Goal: Task Accomplishment & Management: Manage account settings

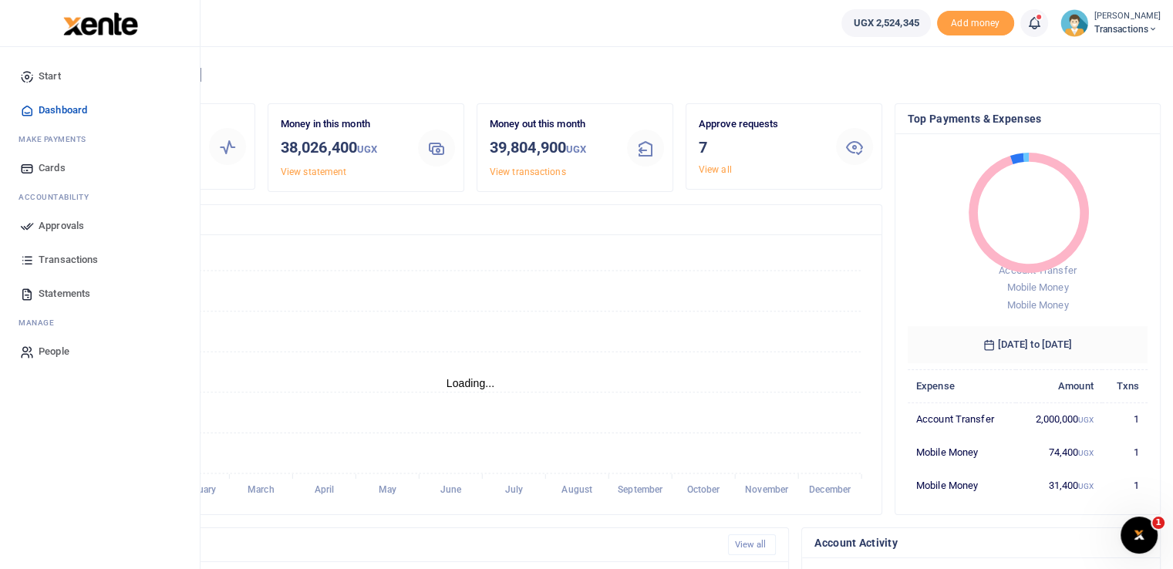
click at [21, 229] on icon at bounding box center [27, 226] width 14 height 14
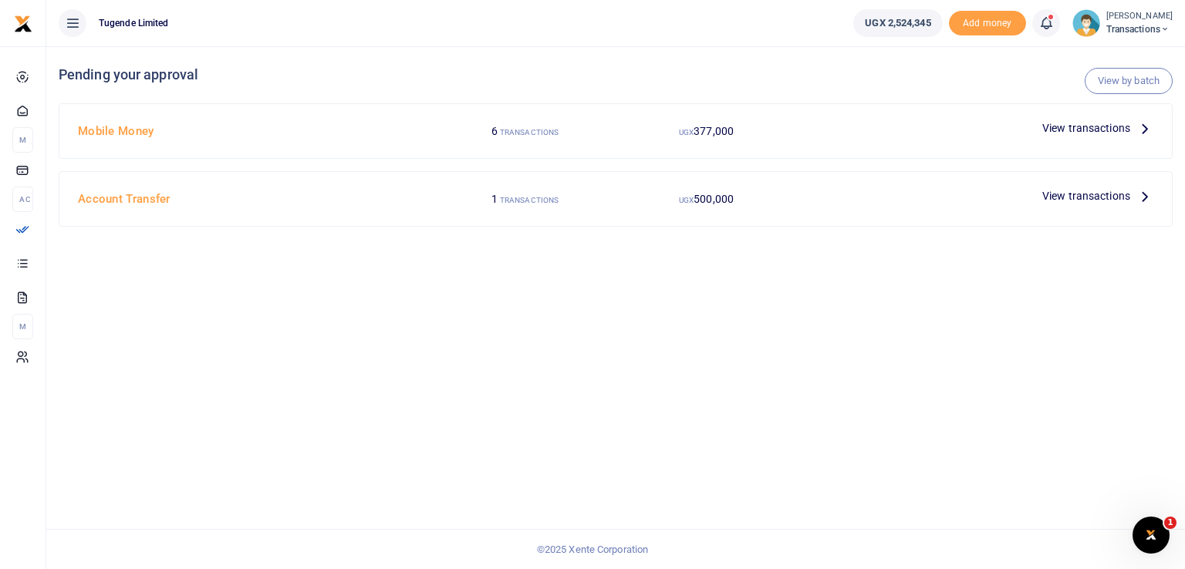
click at [695, 146] on div "UGX 500,000" at bounding box center [706, 130] width 181 height 29
click at [559, 140] on label "UGX 500,000" at bounding box center [524, 131] width 67 height 16
click at [1052, 199] on span "View transactions" at bounding box center [1086, 195] width 88 height 17
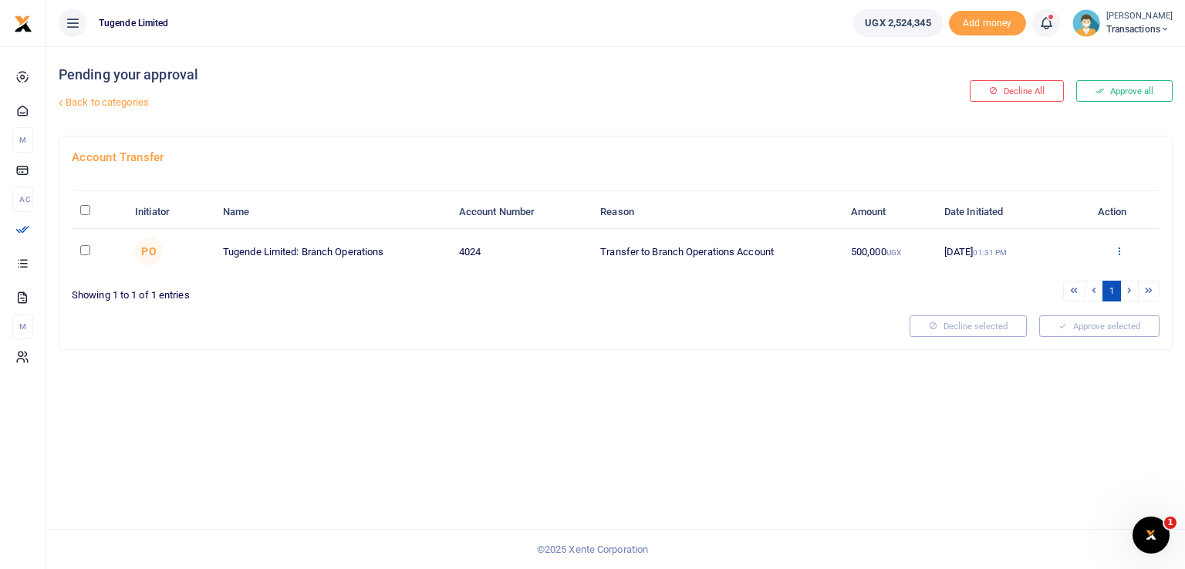
click at [1121, 248] on icon at bounding box center [1119, 250] width 10 height 11
click at [1030, 275] on link "Approve" at bounding box center [1063, 276] width 122 height 22
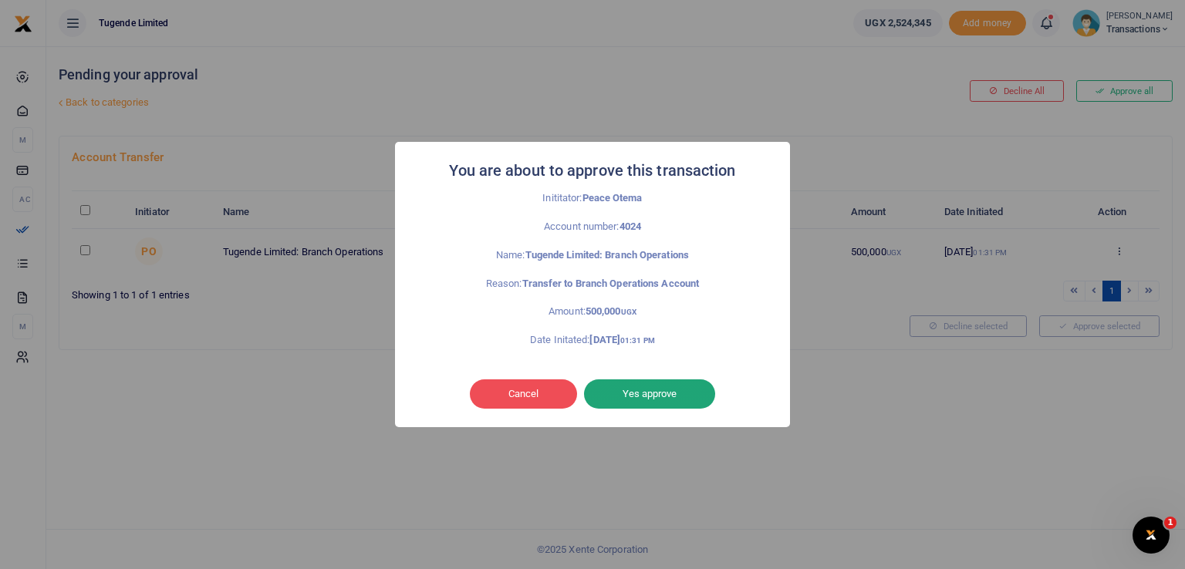
click at [636, 388] on button "Yes approve" at bounding box center [649, 394] width 131 height 29
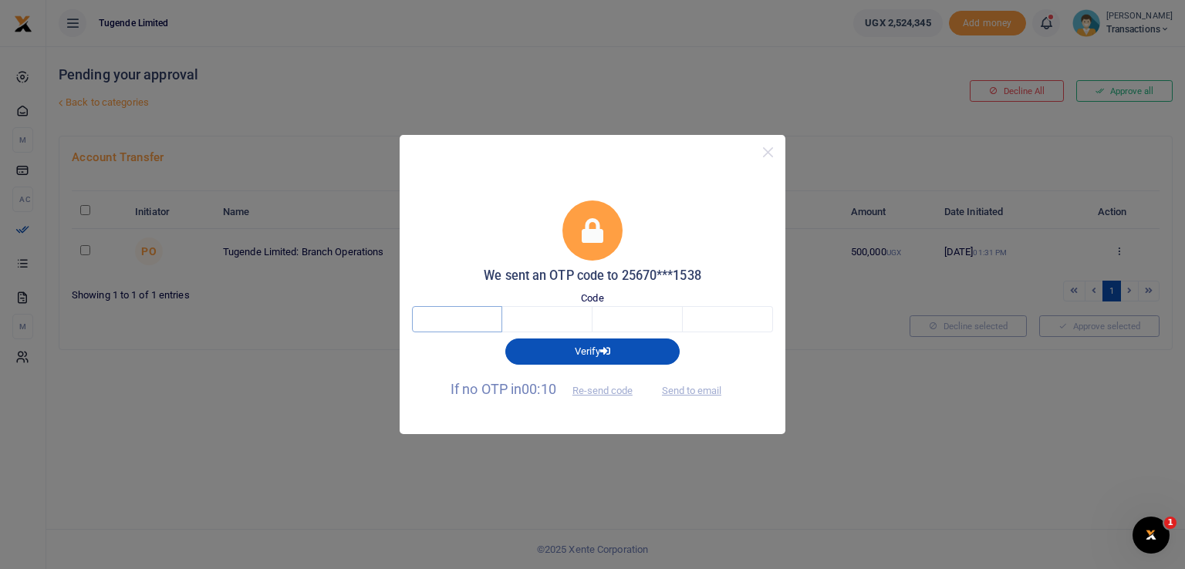
click at [463, 323] on input "text" at bounding box center [457, 319] width 90 height 26
type input "6"
type input "7"
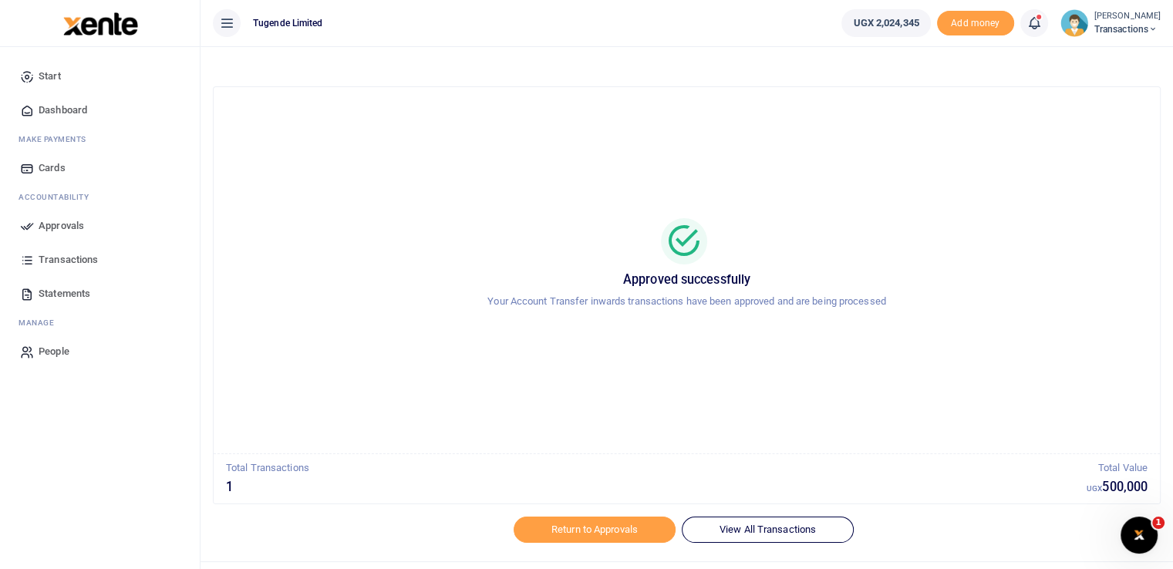
click at [46, 221] on span "Approvals" at bounding box center [62, 225] width 46 height 15
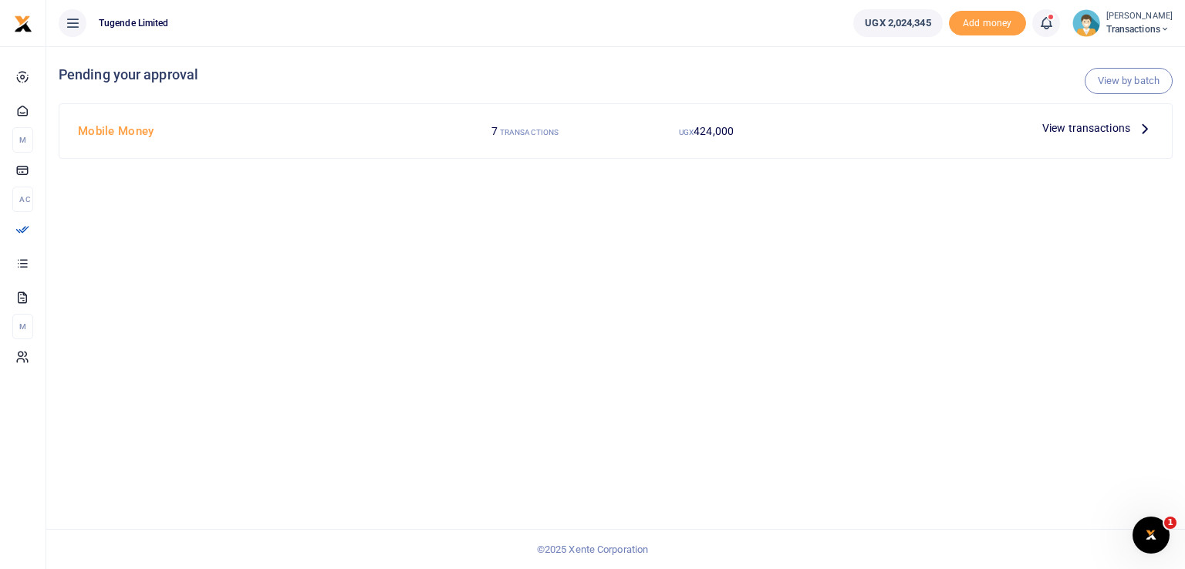
click at [1084, 130] on div at bounding box center [592, 284] width 1185 height 569
click at [1084, 130] on span "View transactions" at bounding box center [1086, 128] width 88 height 17
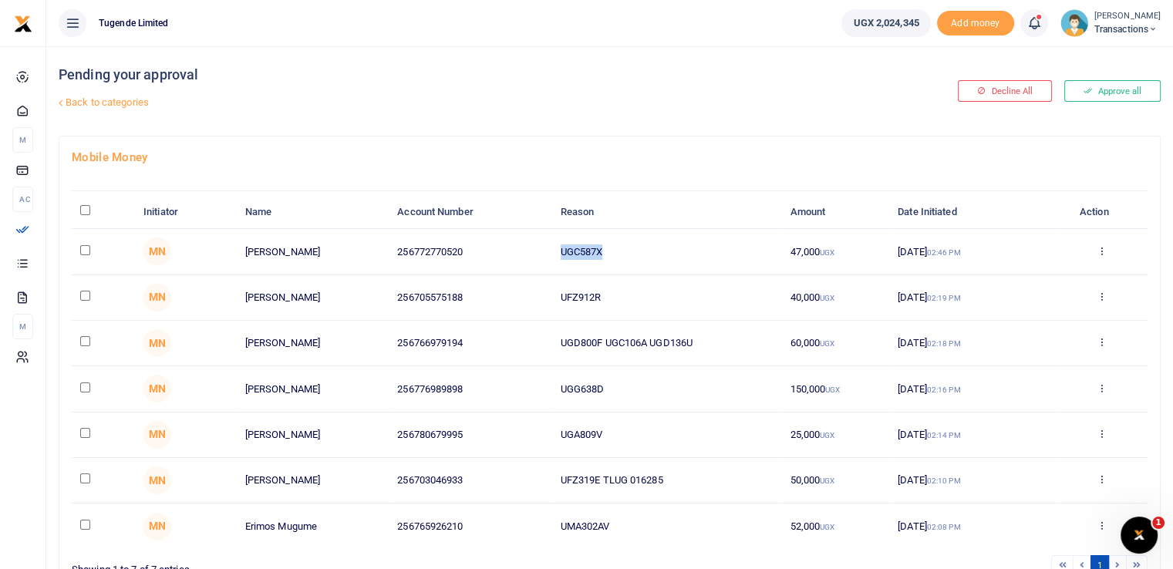
drag, startPoint x: 626, startPoint y: 243, endPoint x: 537, endPoint y: 253, distance: 89.3
click at [537, 253] on tr "MN Jonah Elilu 256772770520 UGC587X 47,000 UGX 22 Aug 2025 02:46 PM Approve Dec…" at bounding box center [610, 252] width 1076 height 46
copy tr "UGC587X"
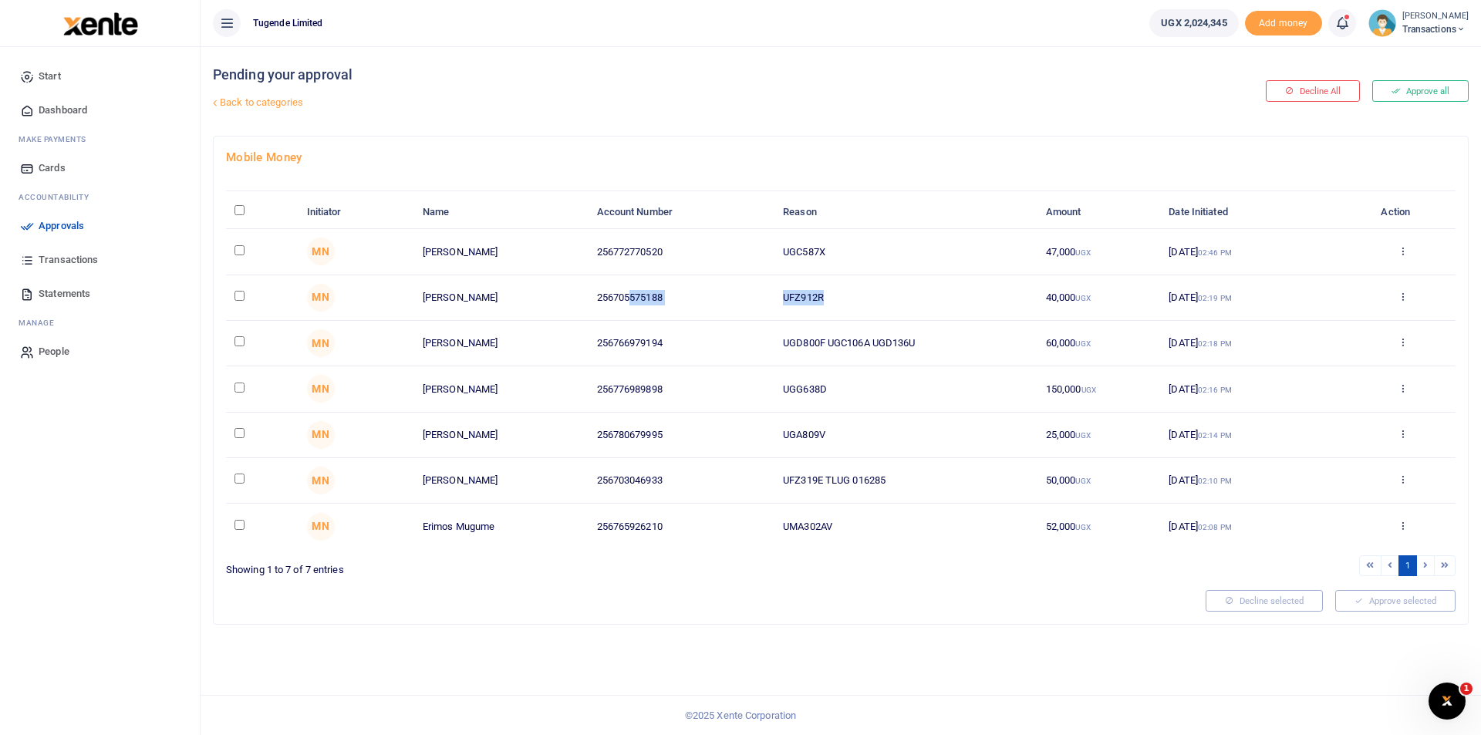
drag, startPoint x: 831, startPoint y: 289, endPoint x: 631, endPoint y: 307, distance: 200.7
click at [631, 307] on tr "MN Antonny Kyuba 256705575188 UFZ912R 40,000 UGX 22 Aug 2025 02:19 PM Approve D…" at bounding box center [841, 298] width 1230 height 46
click at [849, 286] on td "UFZ912R" at bounding box center [906, 298] width 263 height 46
drag, startPoint x: 818, startPoint y: 293, endPoint x: 788, endPoint y: 304, distance: 32.0
click at [788, 304] on td "UFZ912R" at bounding box center [906, 298] width 263 height 46
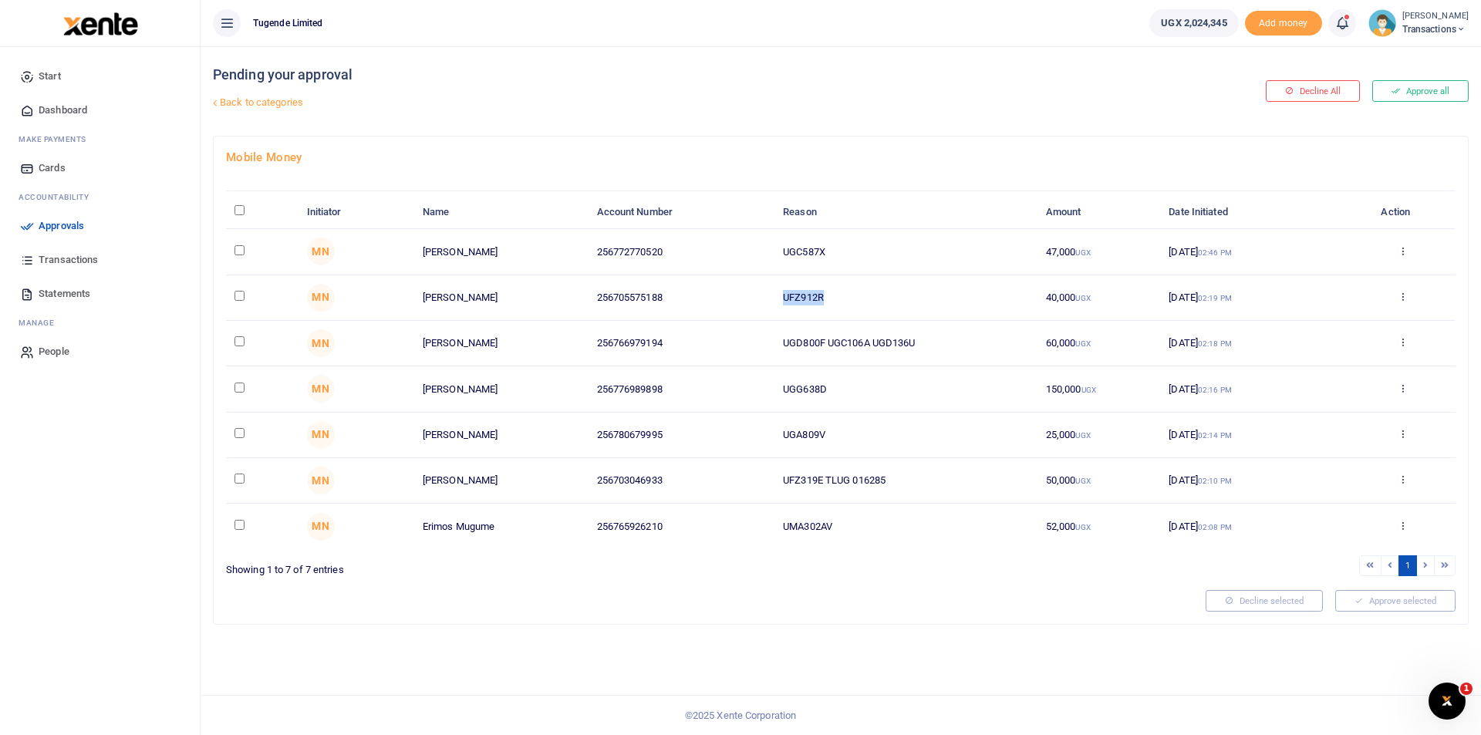
drag, startPoint x: 831, startPoint y: 301, endPoint x: 693, endPoint y: 295, distance: 138.2
click at [693, 295] on tr "MN Antonny Kyuba 256705575188 UFZ912R 40,000 UGX 22 Aug 2025 02:19 PM Approve D…" at bounding box center [841, 298] width 1230 height 46
copy tr "UFZ912R"
drag, startPoint x: 926, startPoint y: 341, endPoint x: 732, endPoint y: 348, distance: 194.5
click at [732, 348] on tr "MN Paul Kasala 256766979194 UGD800F UGC106A UGD136U 60,000 UGX 22 Aug 2025 02:1…" at bounding box center [841, 344] width 1230 height 46
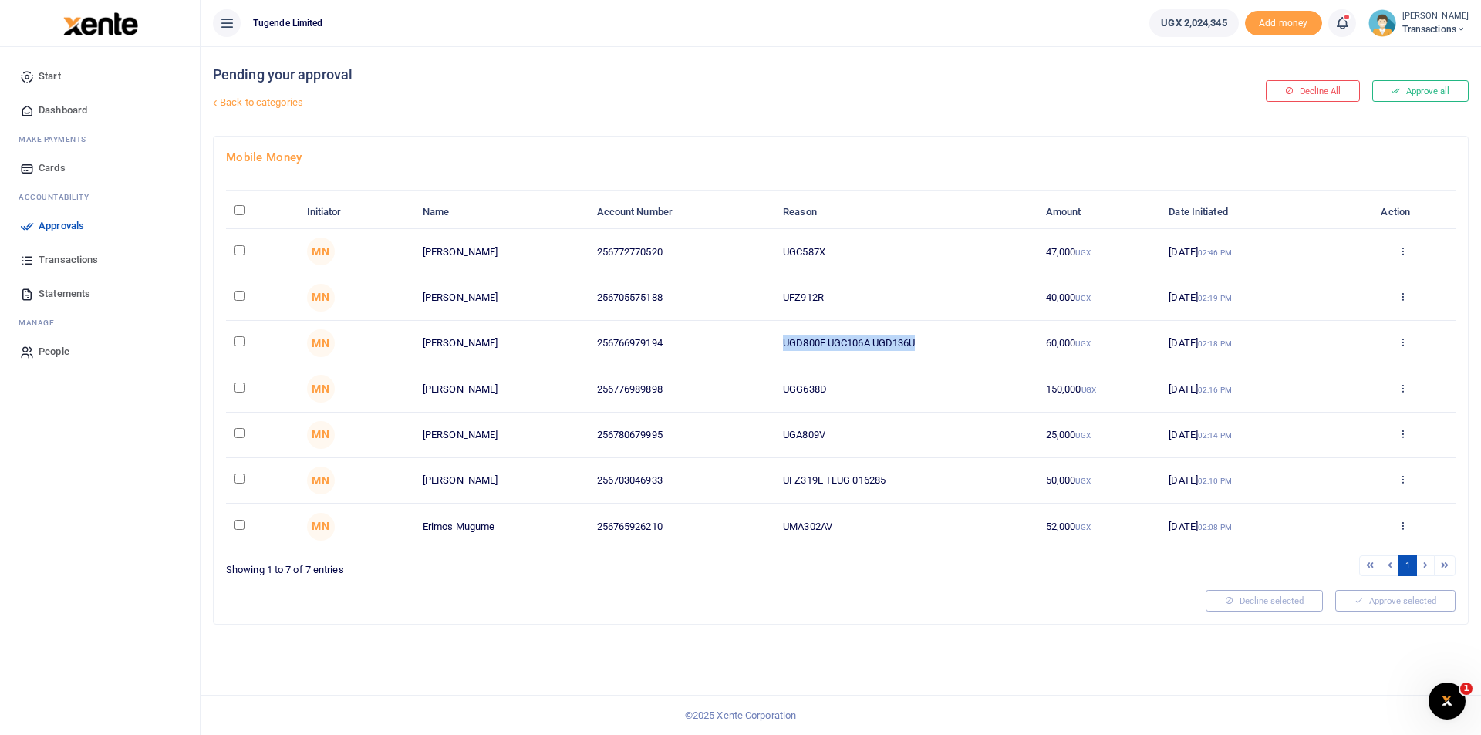
copy tr "UGD800F UGC106A UGD136U"
drag, startPoint x: 832, startPoint y: 388, endPoint x: 694, endPoint y: 400, distance: 139.4
click at [694, 400] on tr "MN Wilson Kamugisha 256776989898 UGG638D 150,000 UGX 22 Aug 2025 02:16 PM Appro…" at bounding box center [841, 389] width 1230 height 46
copy tr "UGG638D"
drag, startPoint x: 871, startPoint y: 435, endPoint x: 758, endPoint y: 435, distance: 113.4
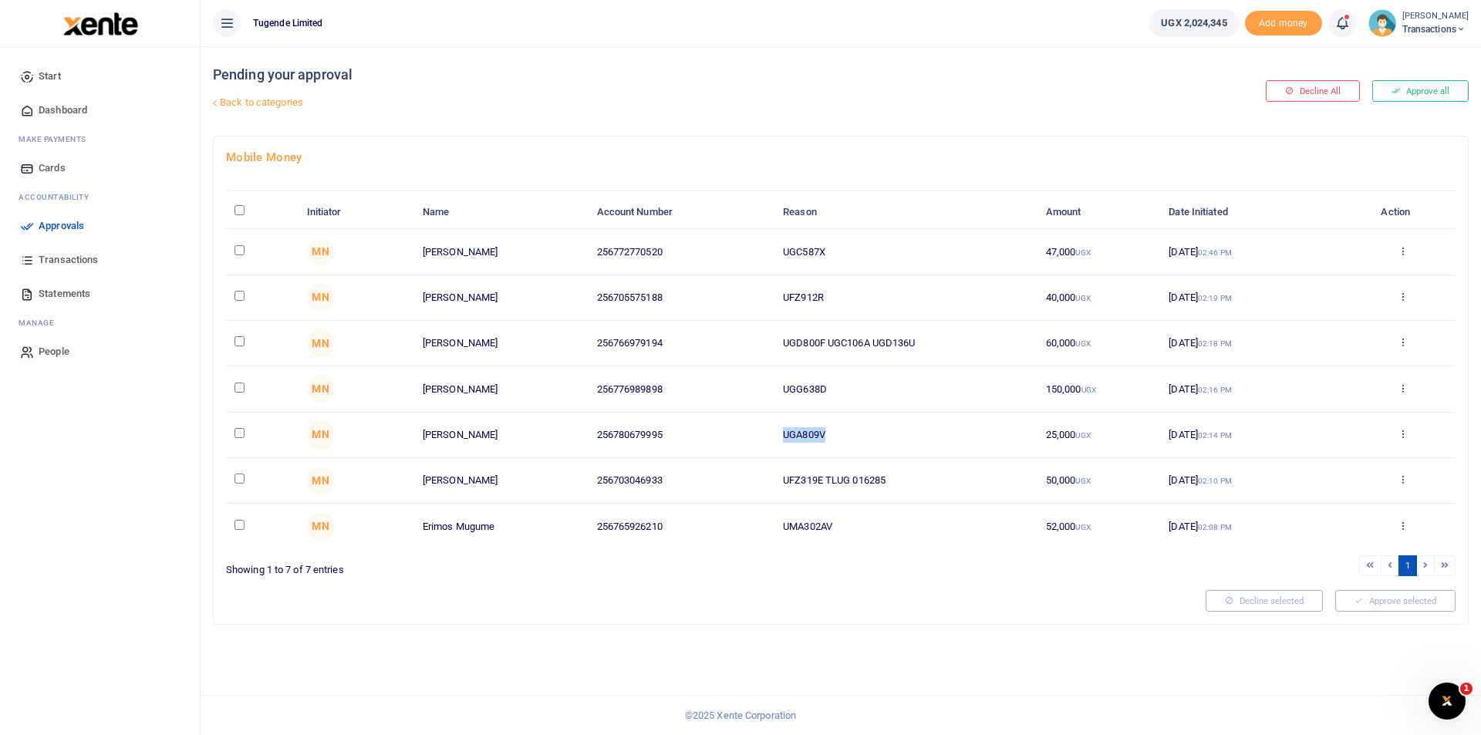
click at [758, 435] on tr "MN Habart Dhaki 256780679995 UGA809V 25,000 UGX 22 Aug 2025 02:14 PM Approve De…" at bounding box center [841, 436] width 1230 height 46
copy tr "UGA809V"
drag, startPoint x: 822, startPoint y: 479, endPoint x: 743, endPoint y: 482, distance: 79.5
click at [743, 482] on tr "MN Applefia Namagga 256703046933 UFZ319E TLUG 016285 50,000 UGX 22 Aug 2025 02:…" at bounding box center [841, 481] width 1230 height 46
copy tr "UFZ319E"
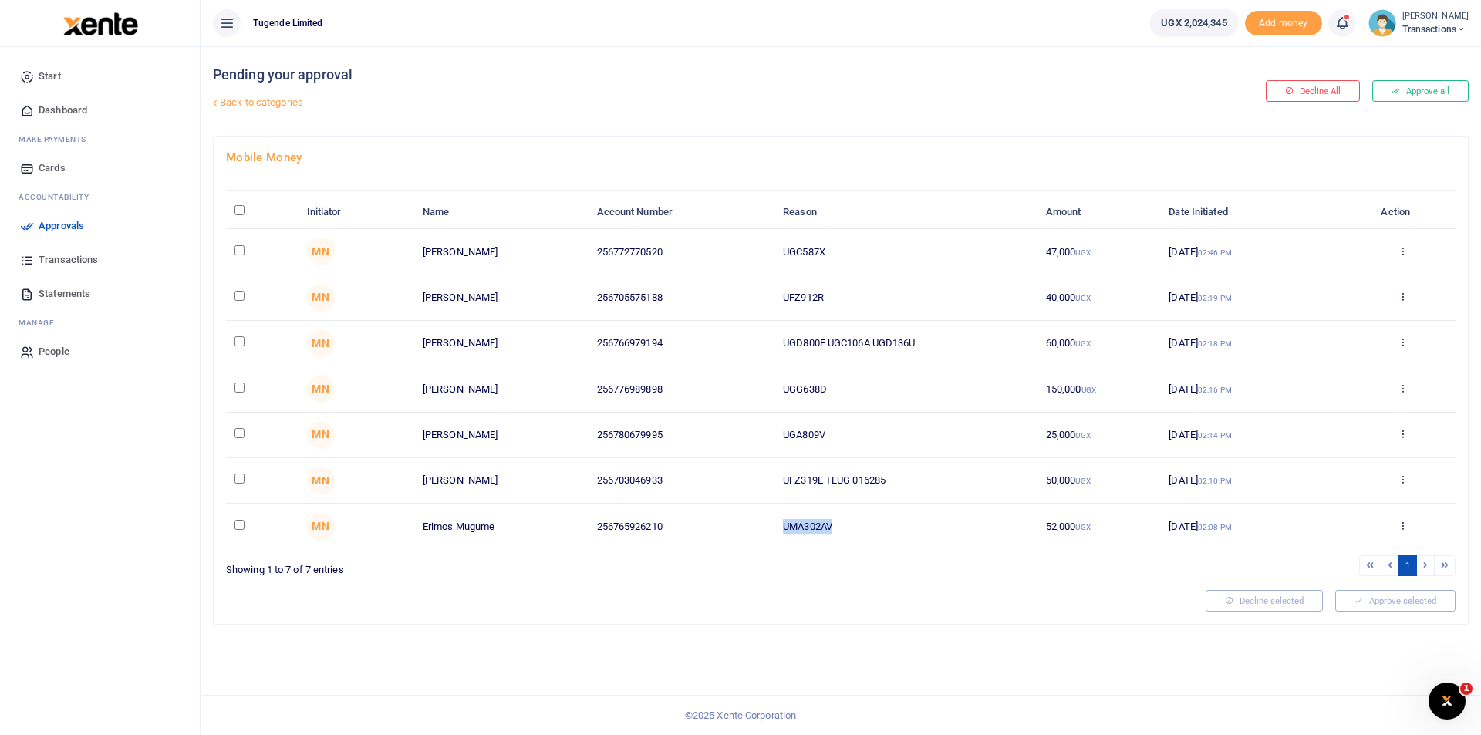
drag, startPoint x: 841, startPoint y: 521, endPoint x: 711, endPoint y: 535, distance: 130.3
click at [711, 535] on tr "MN Erimos Mugume 256765926210 UMA302AV 52,000 UGX 22 Aug 2025 02:08 PM Approve …" at bounding box center [841, 526] width 1230 height 45
copy tr "UMA302AV"
click at [1045, 569] on div "Pending your approval Back to categories Decline All Approve all Mobile Money I…" at bounding box center [841, 390] width 1281 height 689
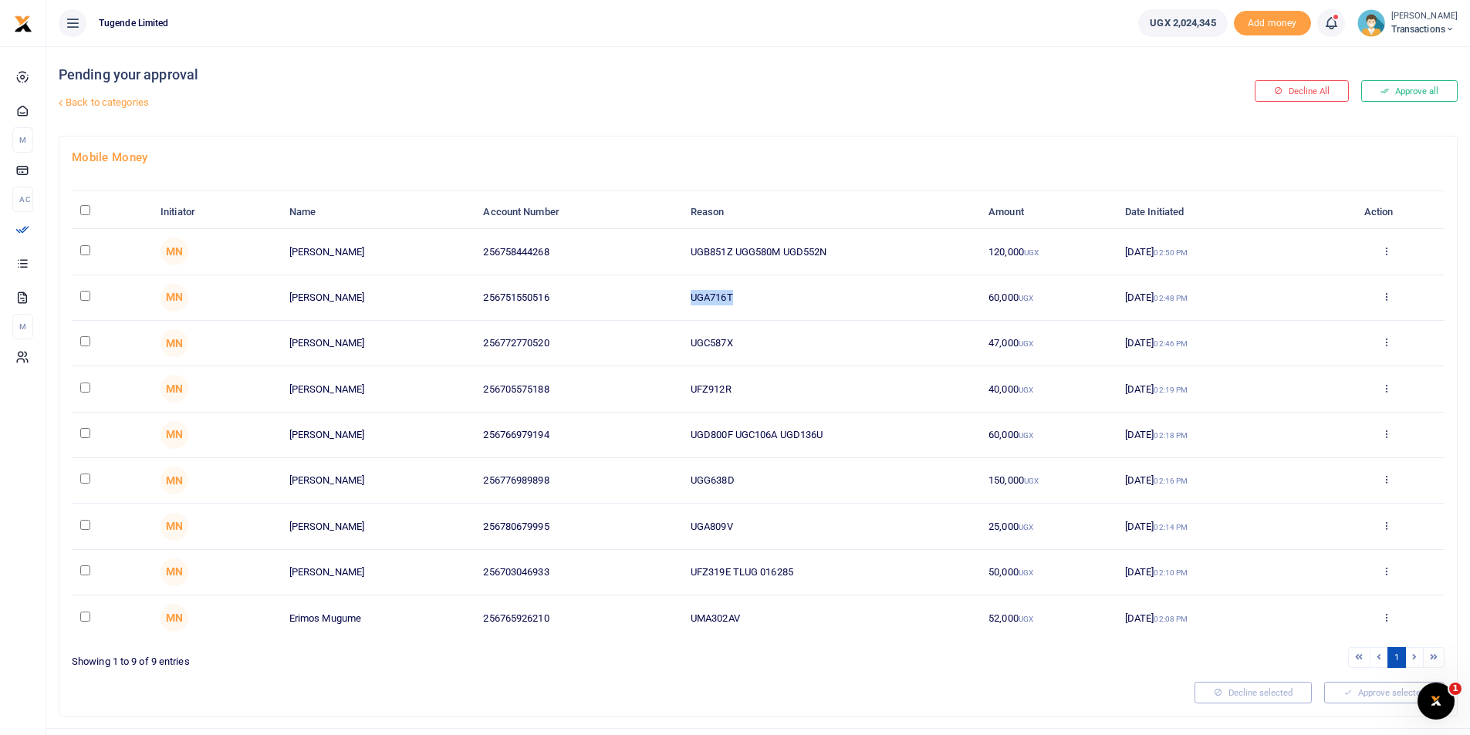
drag, startPoint x: 756, startPoint y: 295, endPoint x: 559, endPoint y: 312, distance: 197.4
click at [559, 312] on tr "MN Moses Mukungu 256751550516 UGA716T 60,000 UGX 22 Aug 2025 02:48 PM Approve D…" at bounding box center [758, 298] width 1372 height 46
copy tr "UGA716T"
drag, startPoint x: 852, startPoint y: 242, endPoint x: 637, endPoint y: 241, distance: 214.5
click at [637, 241] on tr "MN Robert Mutudhi 256758444268 UGB851Z UGG580M UGD552N 120,000 UGX 22 Aug 2025 …" at bounding box center [758, 252] width 1372 height 46
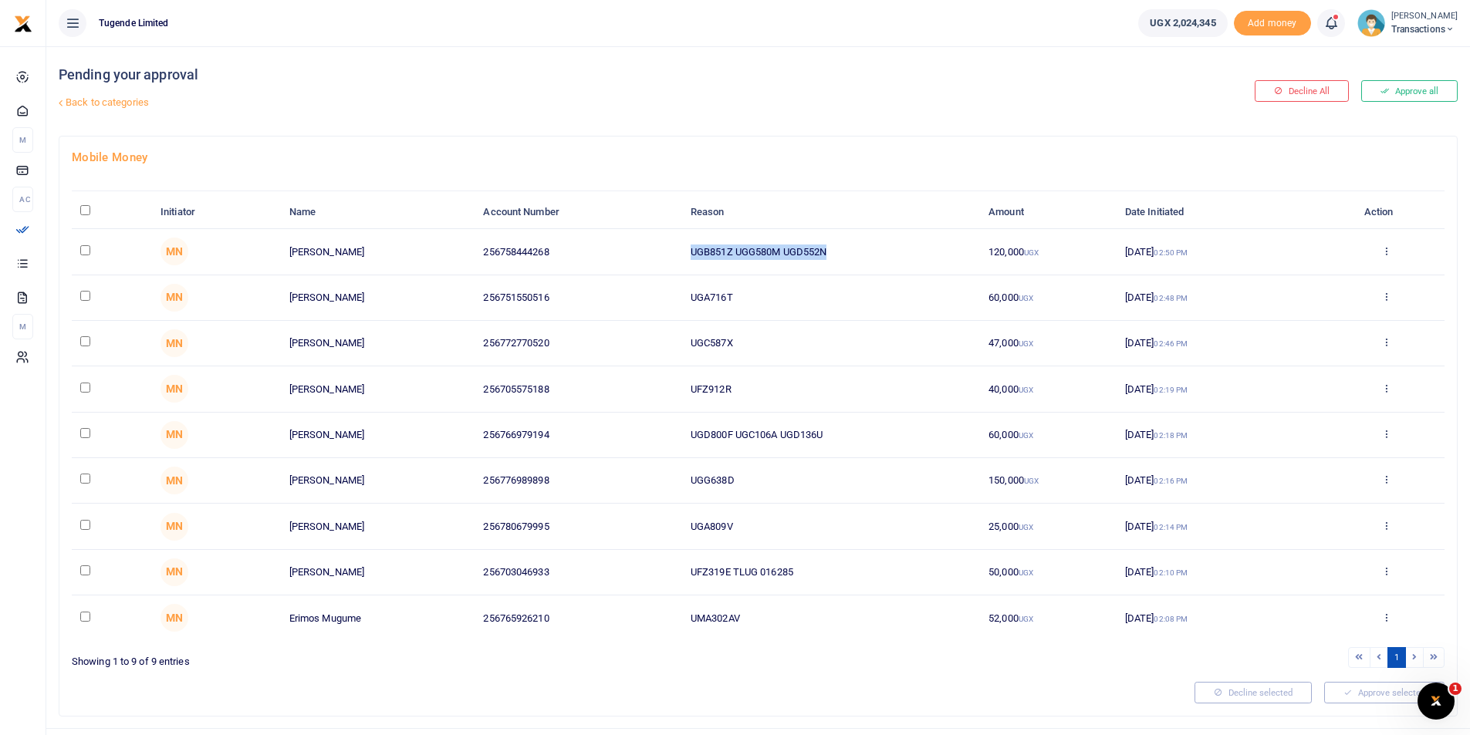
copy tr "UGB851Z UGG580M UGD552N"
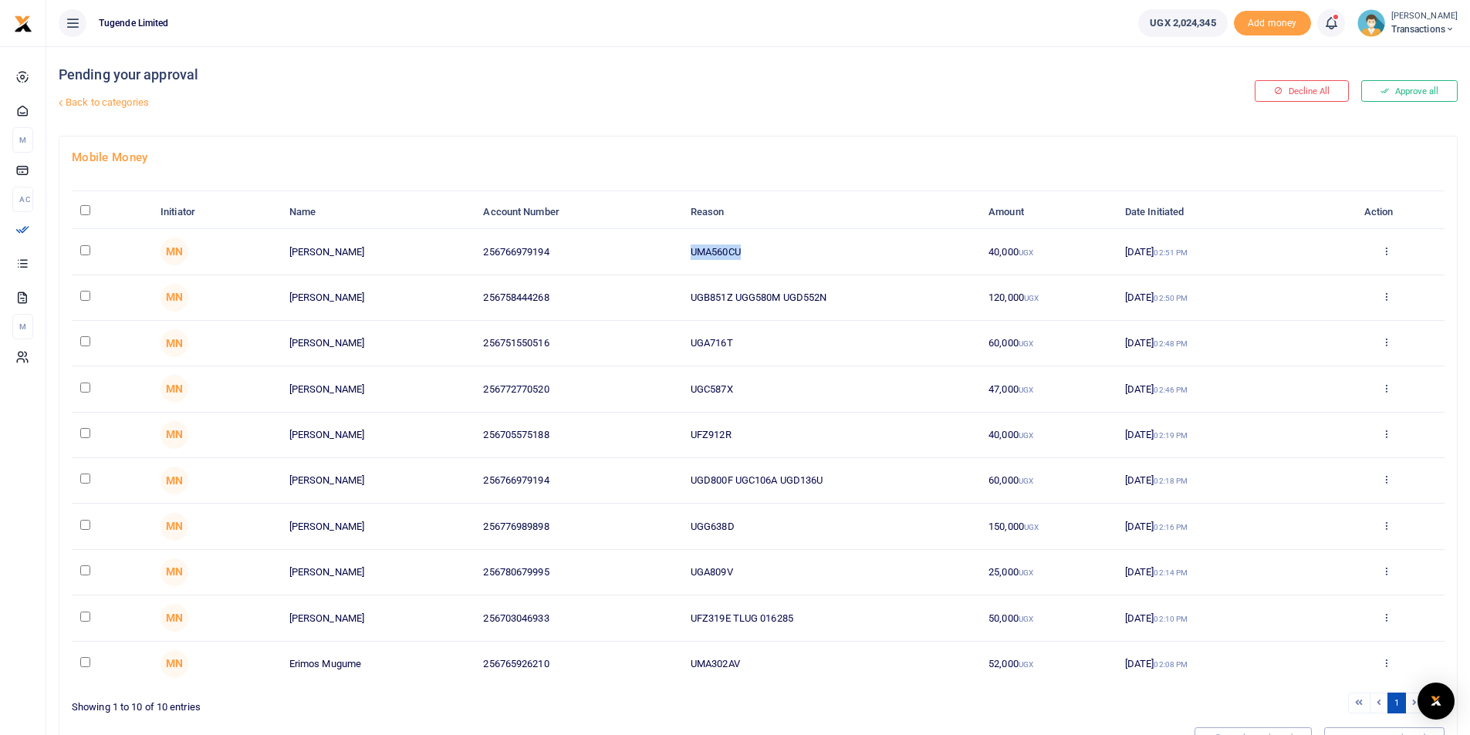
drag, startPoint x: 748, startPoint y: 249, endPoint x: 629, endPoint y: 251, distance: 118.8
click at [629, 251] on tr "MN [PERSON_NAME] 256766979194 UMA560CU 40,000 UGX [DATE] 02:51 PM Approve Decli…" at bounding box center [758, 252] width 1372 height 46
copy tr "UMA560CU"
drag, startPoint x: 744, startPoint y: 255, endPoint x: 579, endPoint y: 259, distance: 165.9
click at [579, 259] on tr "MN [PERSON_NAME] 256756325764 UGE642R 52,000 UGX [DATE] 02:52 PM Approve Declin…" at bounding box center [758, 252] width 1372 height 46
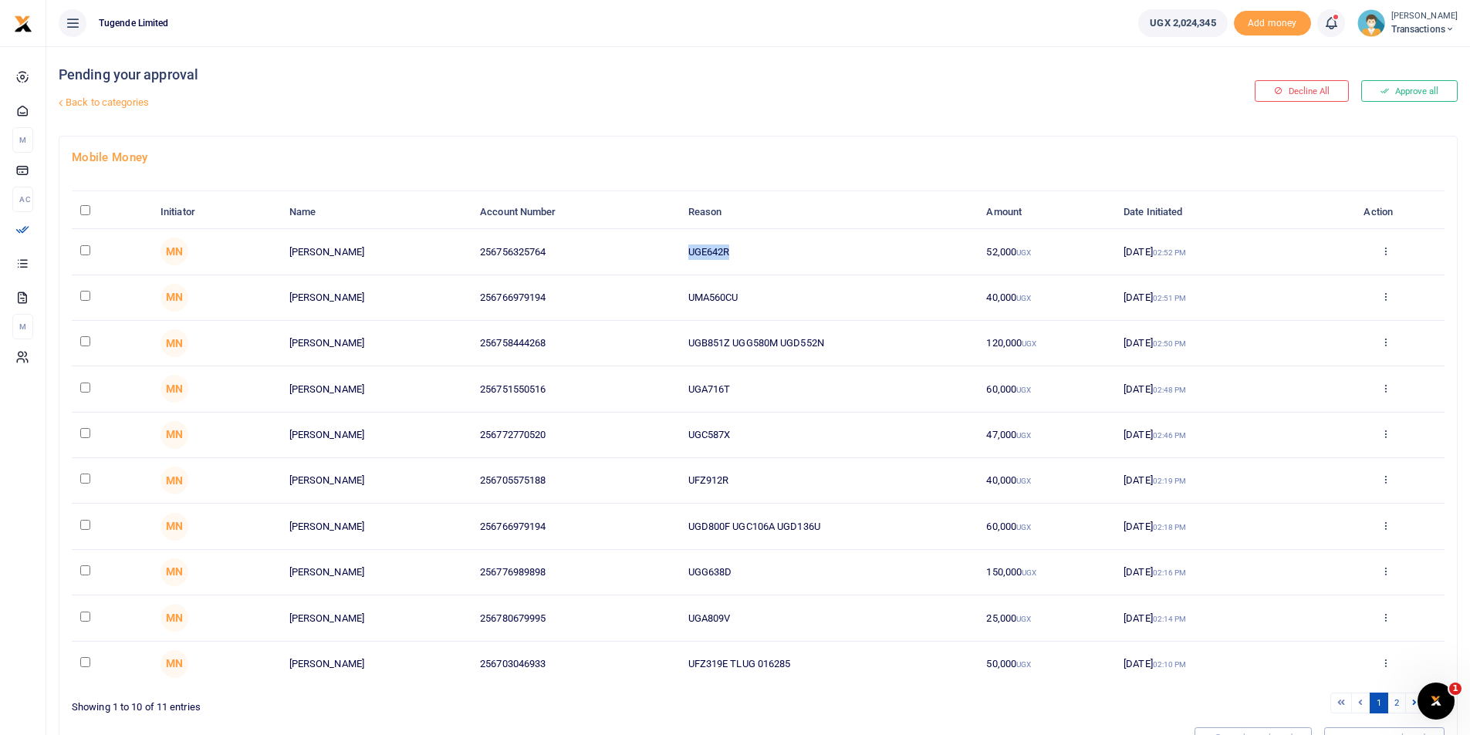
copy tr "UGE642R"
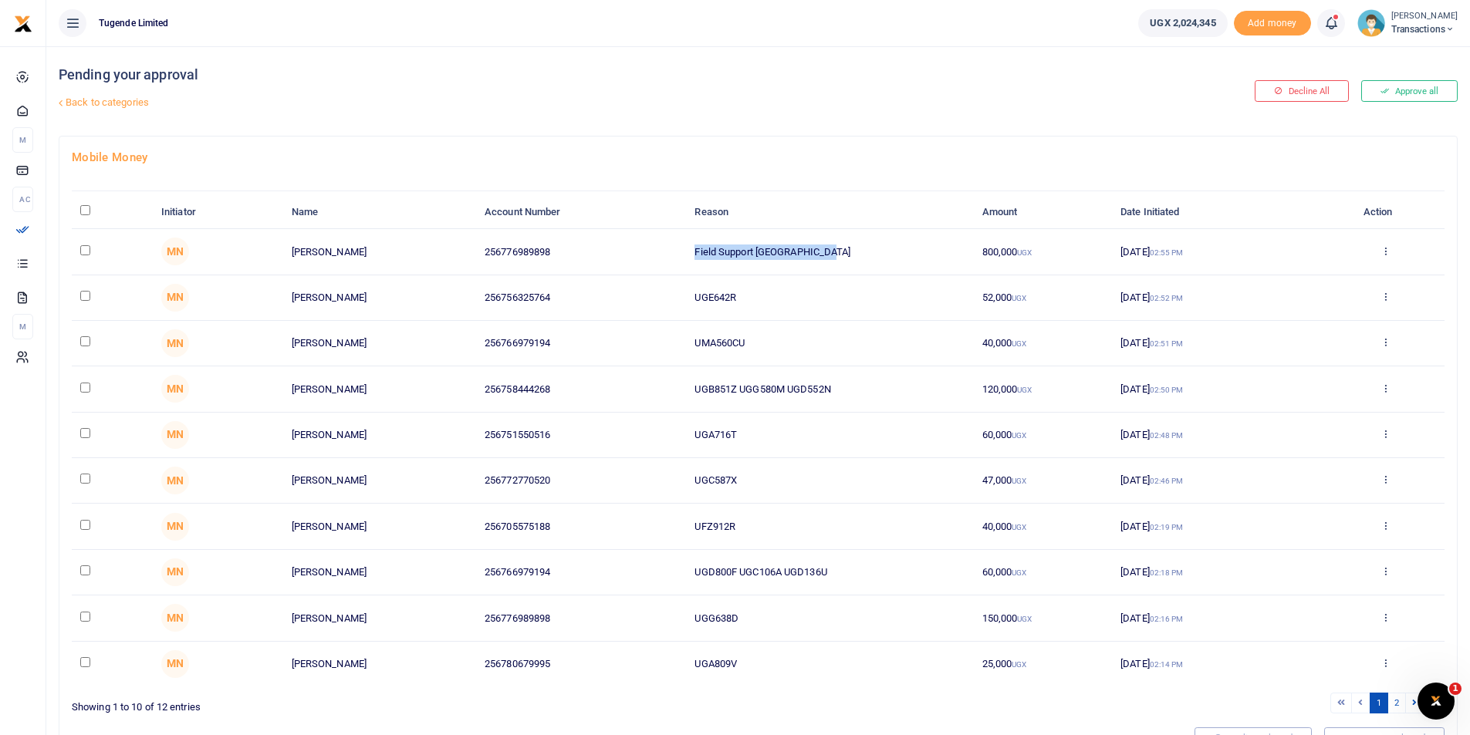
drag, startPoint x: 835, startPoint y: 251, endPoint x: 655, endPoint y: 265, distance: 180.3
click at [655, 265] on tr "MN Wilson Kamugisha 256776989898 Field Support Eastern Region 800,000 UGX 22 Au…" at bounding box center [758, 252] width 1372 height 46
copy tr "Field Support Eastern Region"
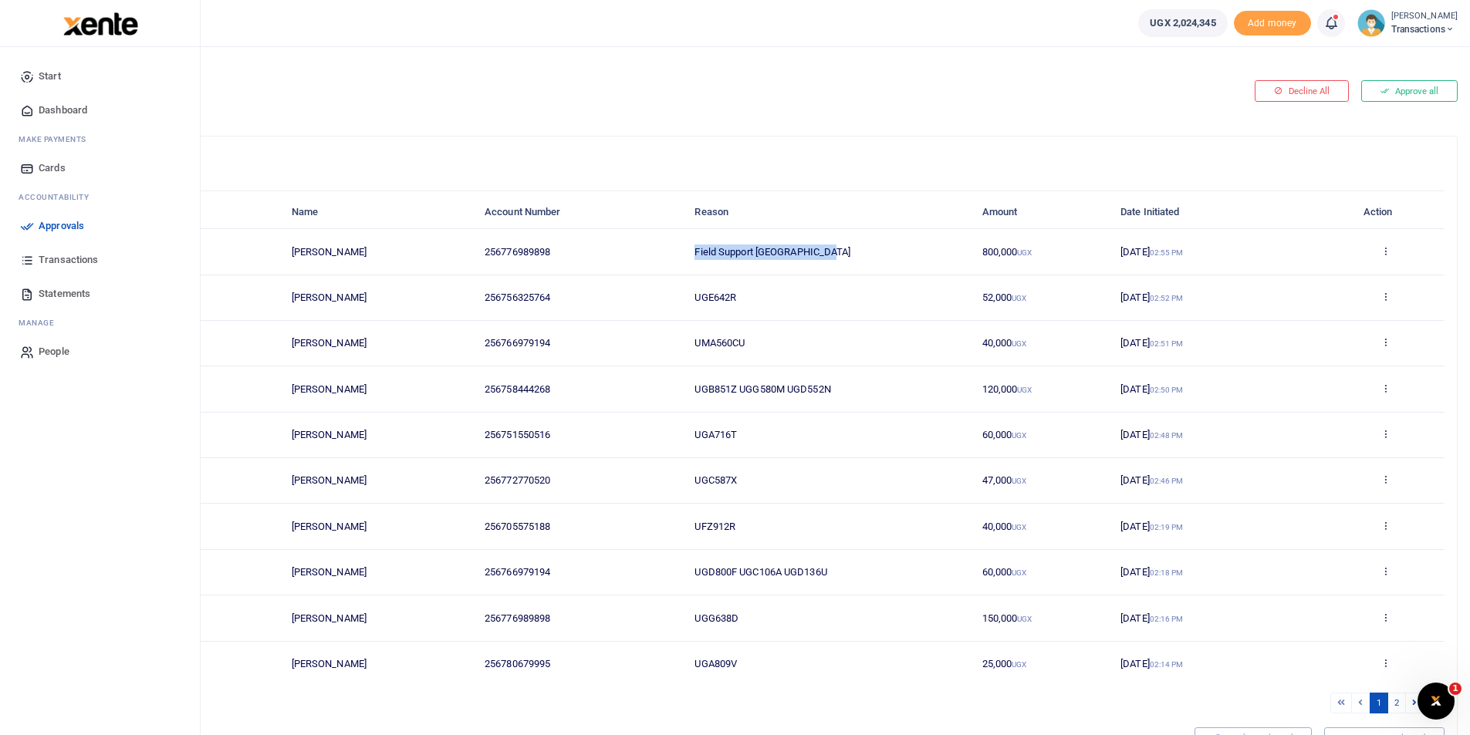
click at [43, 224] on span "Approvals" at bounding box center [62, 225] width 46 height 15
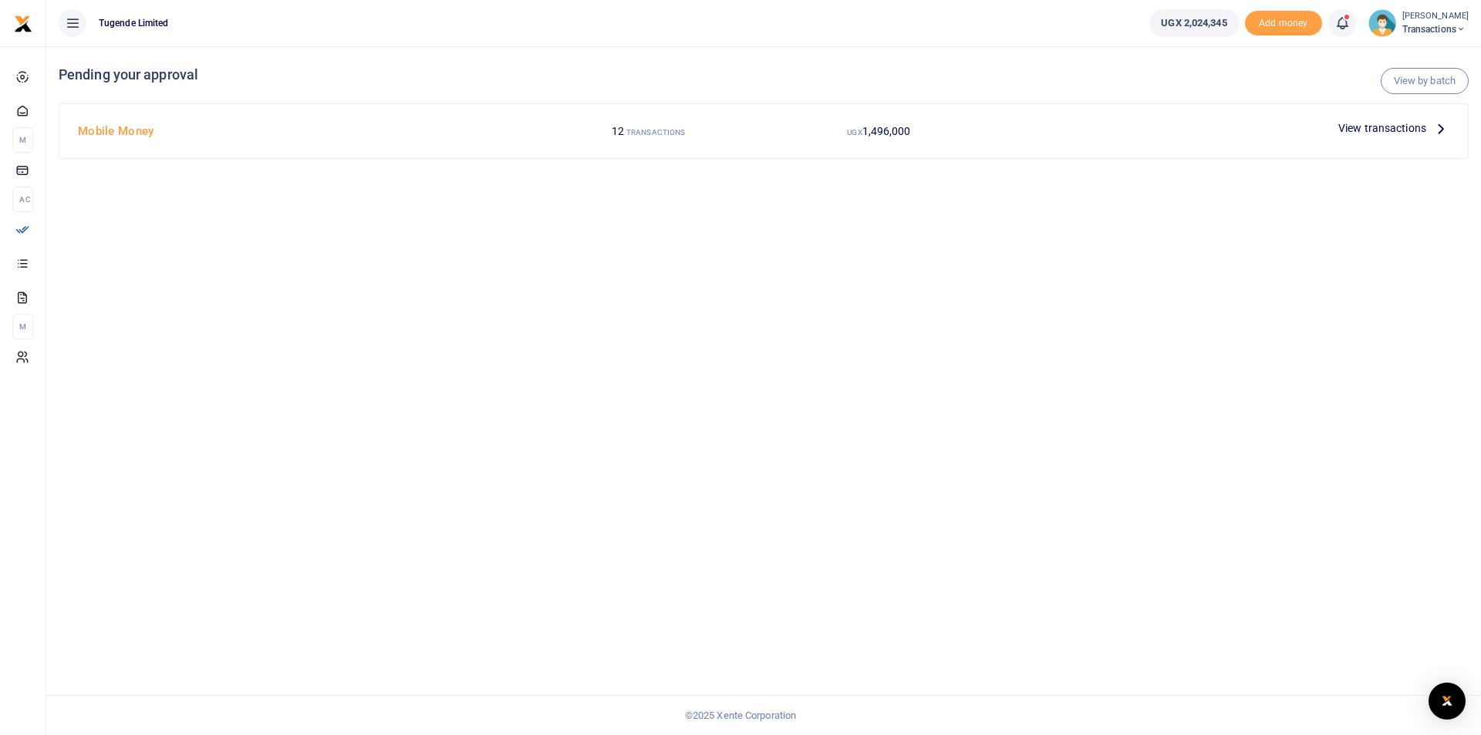
click at [1344, 126] on span "View transactions" at bounding box center [1382, 128] width 88 height 17
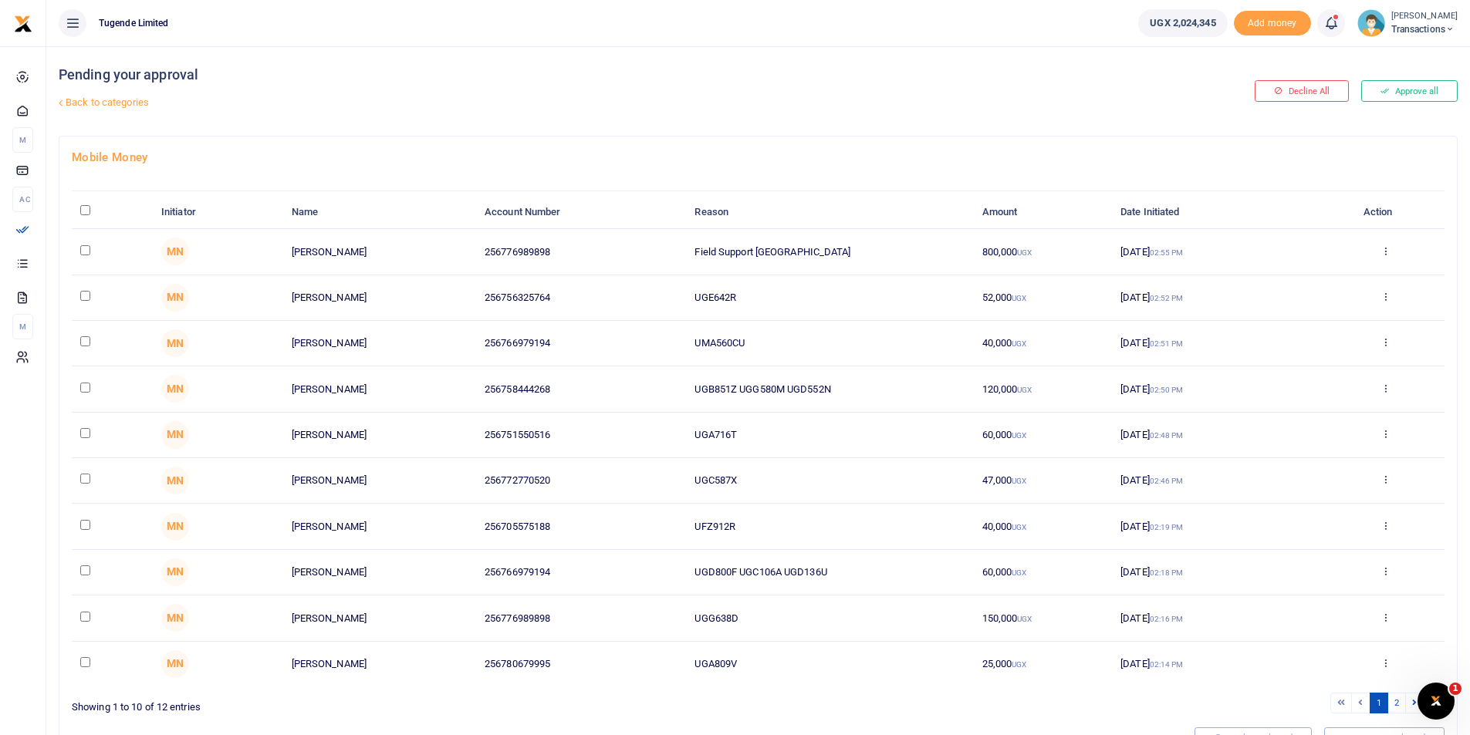
click at [83, 212] on input "\a \a : activate to sort column descending" at bounding box center [85, 210] width 10 height 10
checkbox input "true"
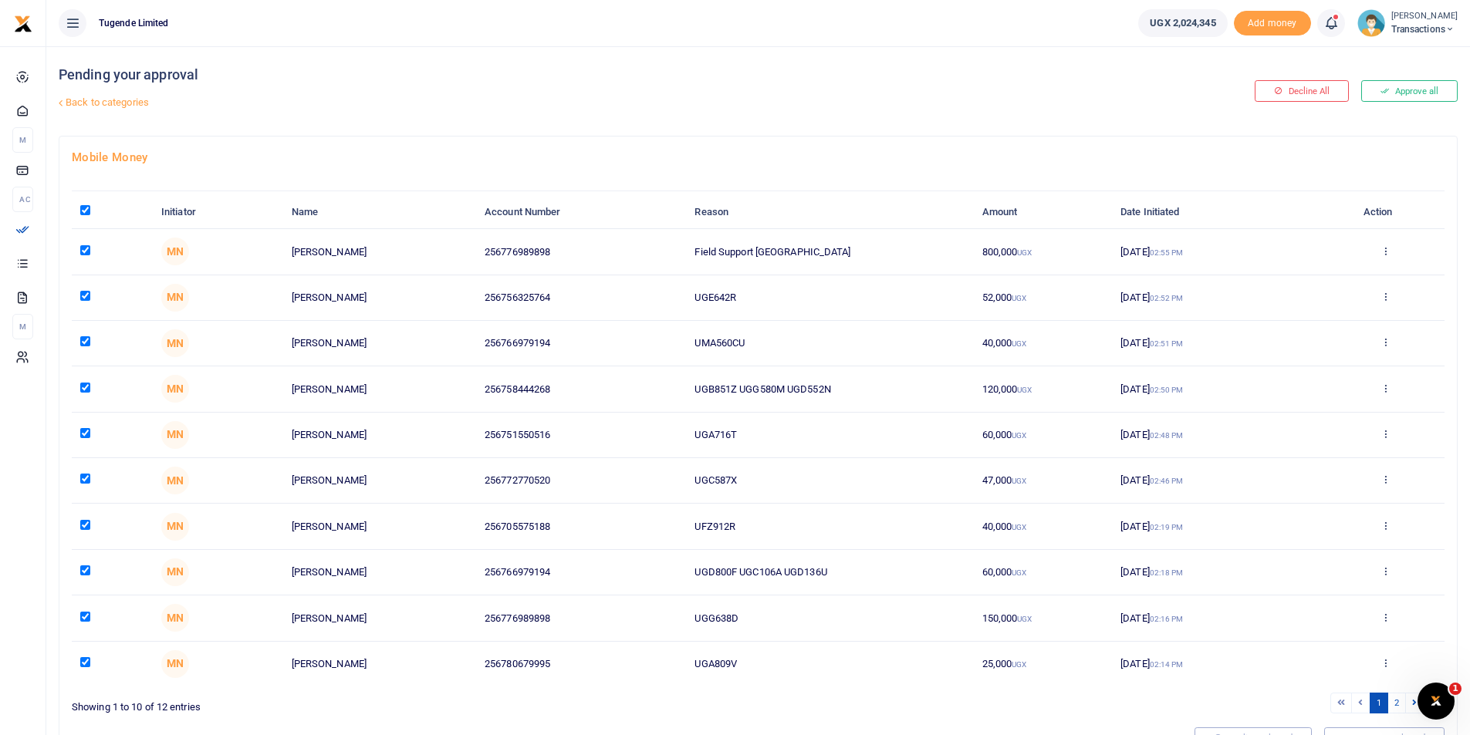
checkbox input "true"
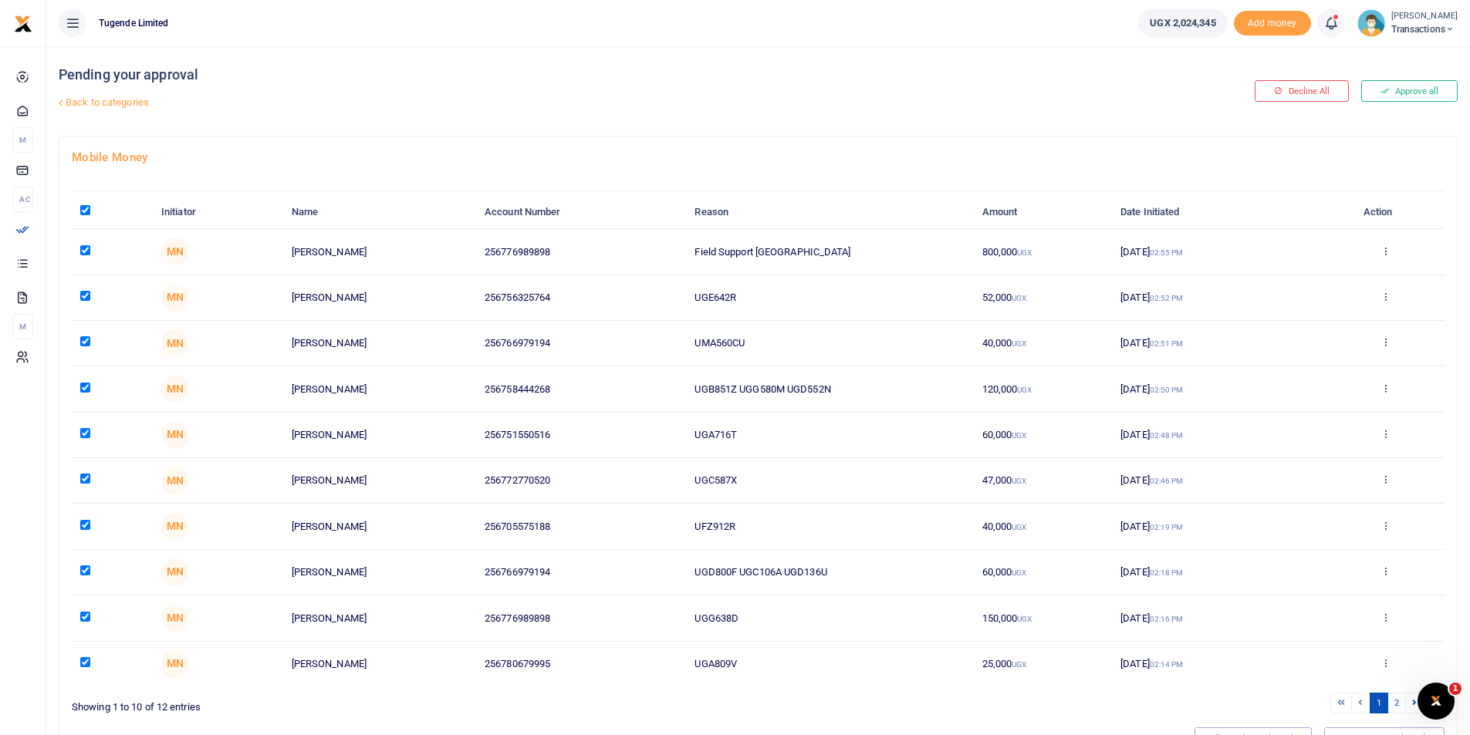
checkbox input "true"
click at [84, 248] on input "checkbox" at bounding box center [85, 250] width 10 height 10
checkbox input "false"
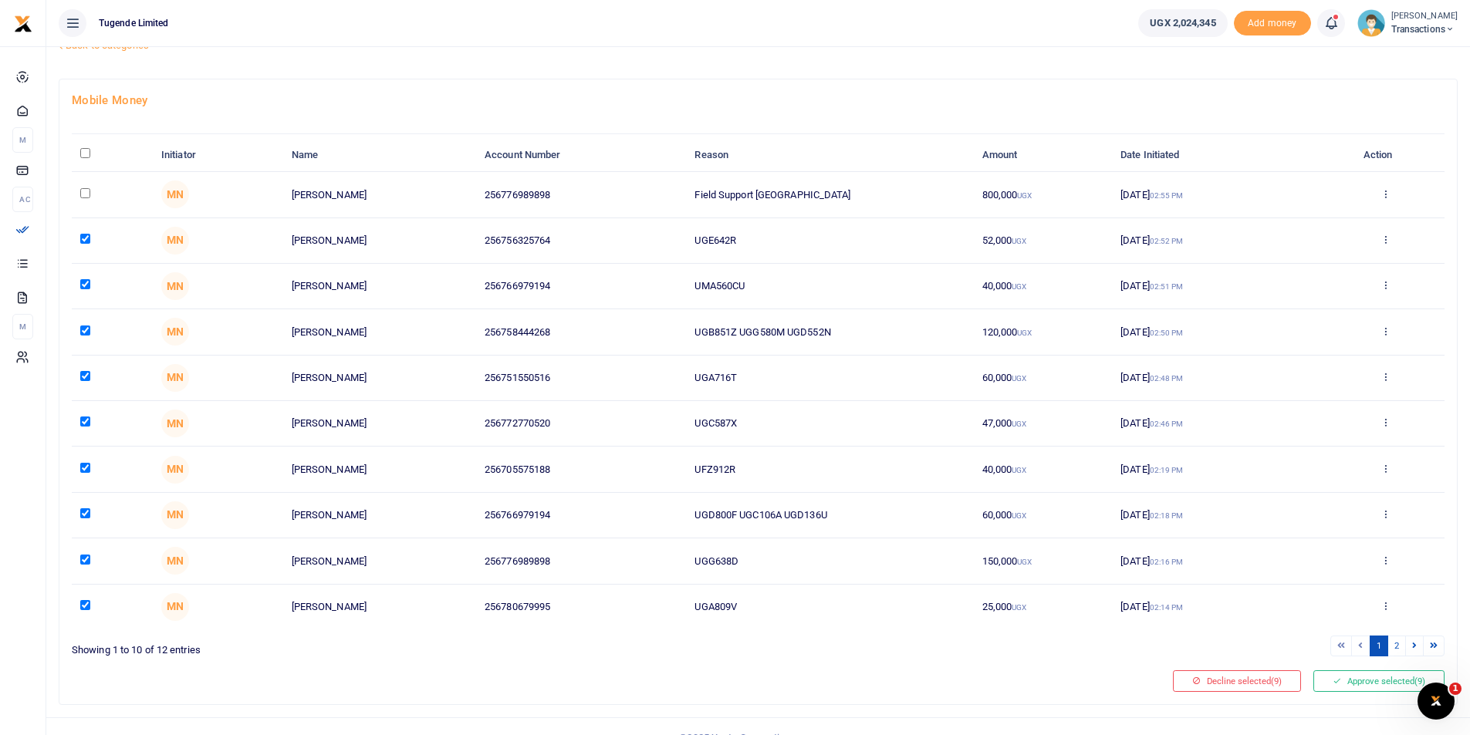
scroll to position [79, 0]
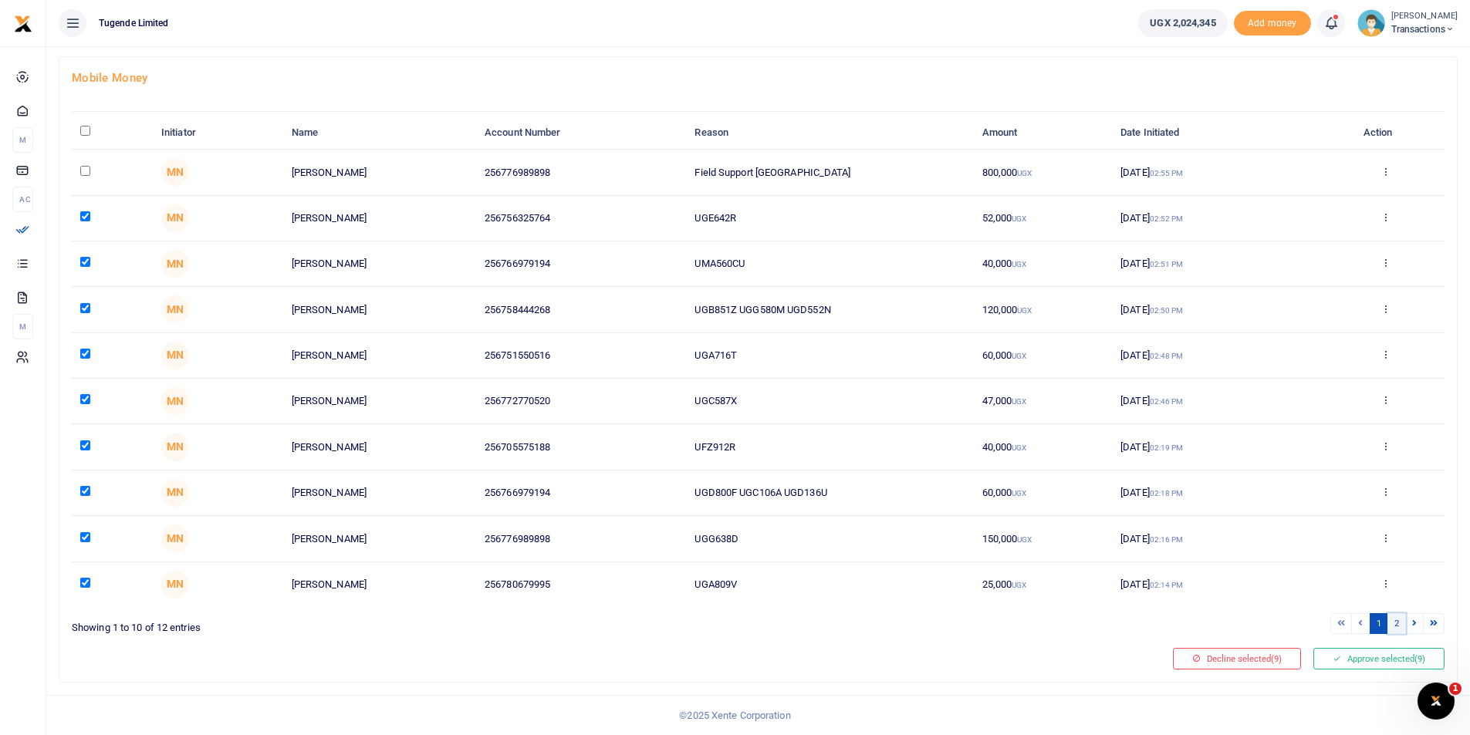
click at [1392, 622] on link "2" at bounding box center [1396, 623] width 19 height 21
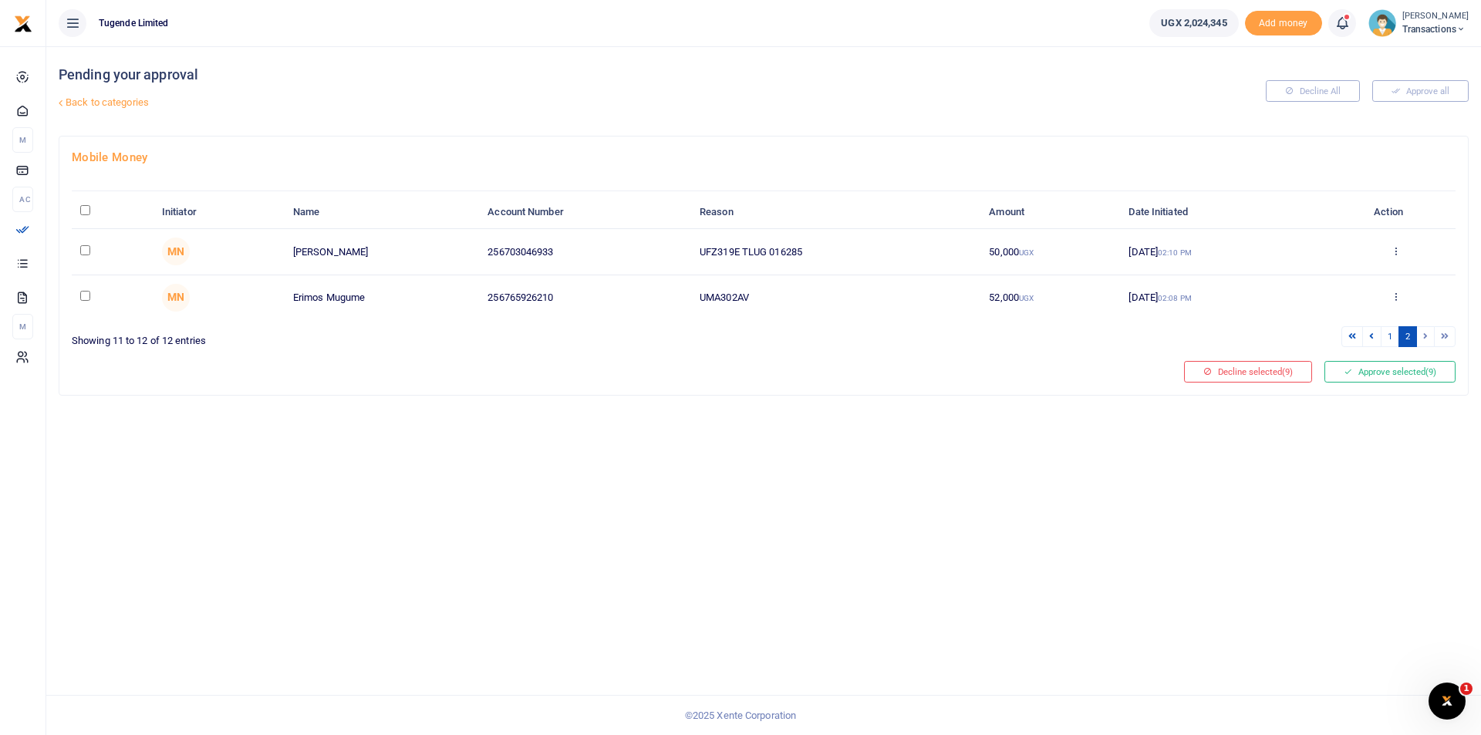
click at [84, 215] on input "\a \a : activate to sort column descending" at bounding box center [85, 210] width 10 height 10
checkbox input "true"
click at [1387, 336] on link "1" at bounding box center [1390, 336] width 19 height 21
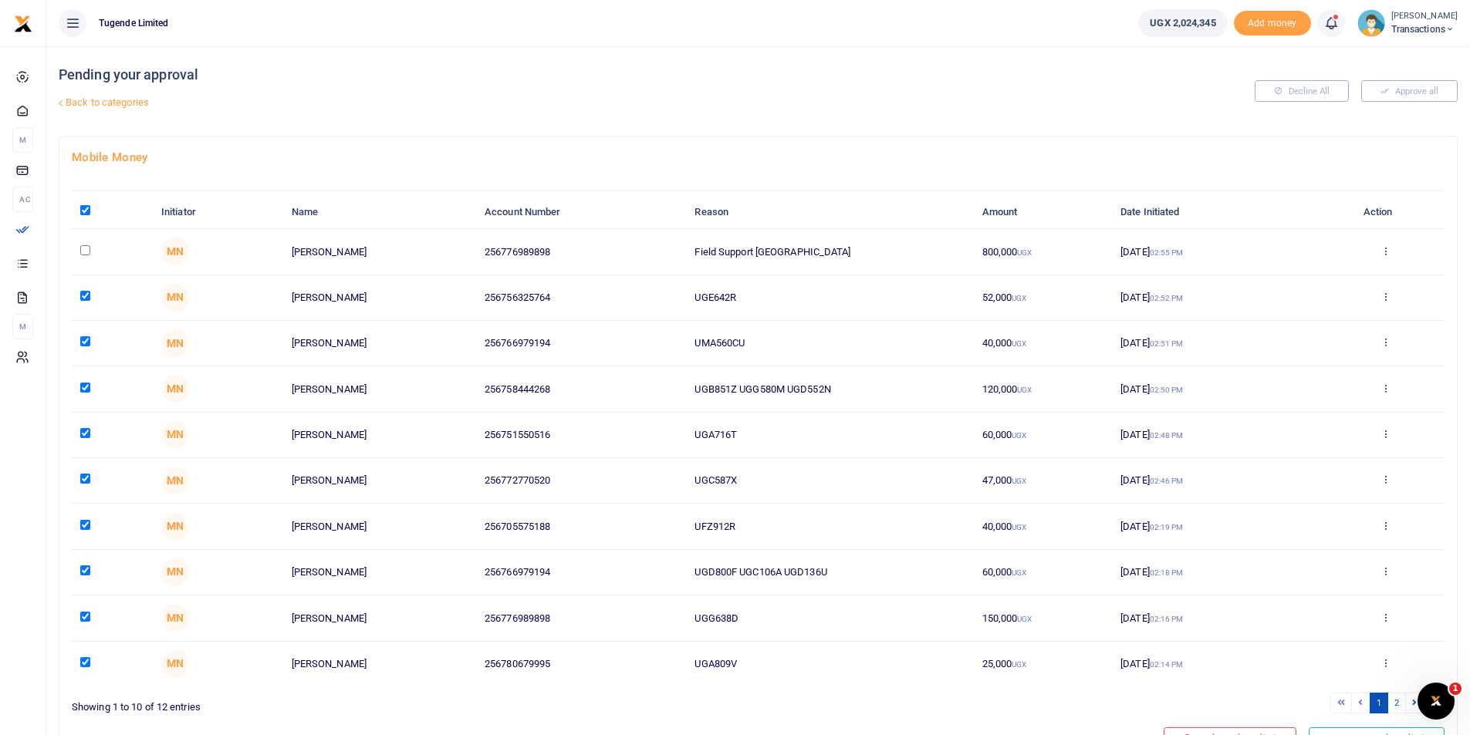
scroll to position [79, 0]
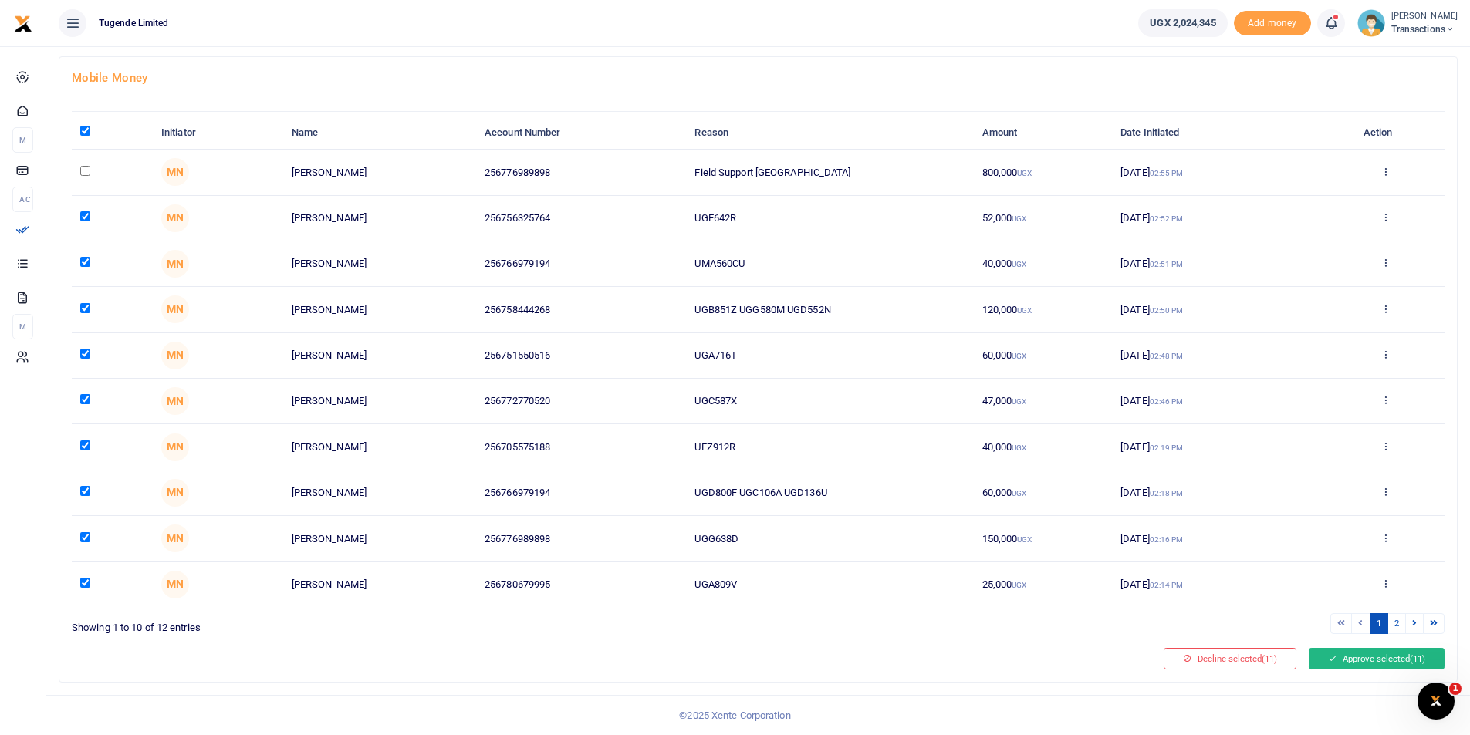
click at [1355, 659] on button "Approve selected (11)" at bounding box center [1376, 659] width 136 height 22
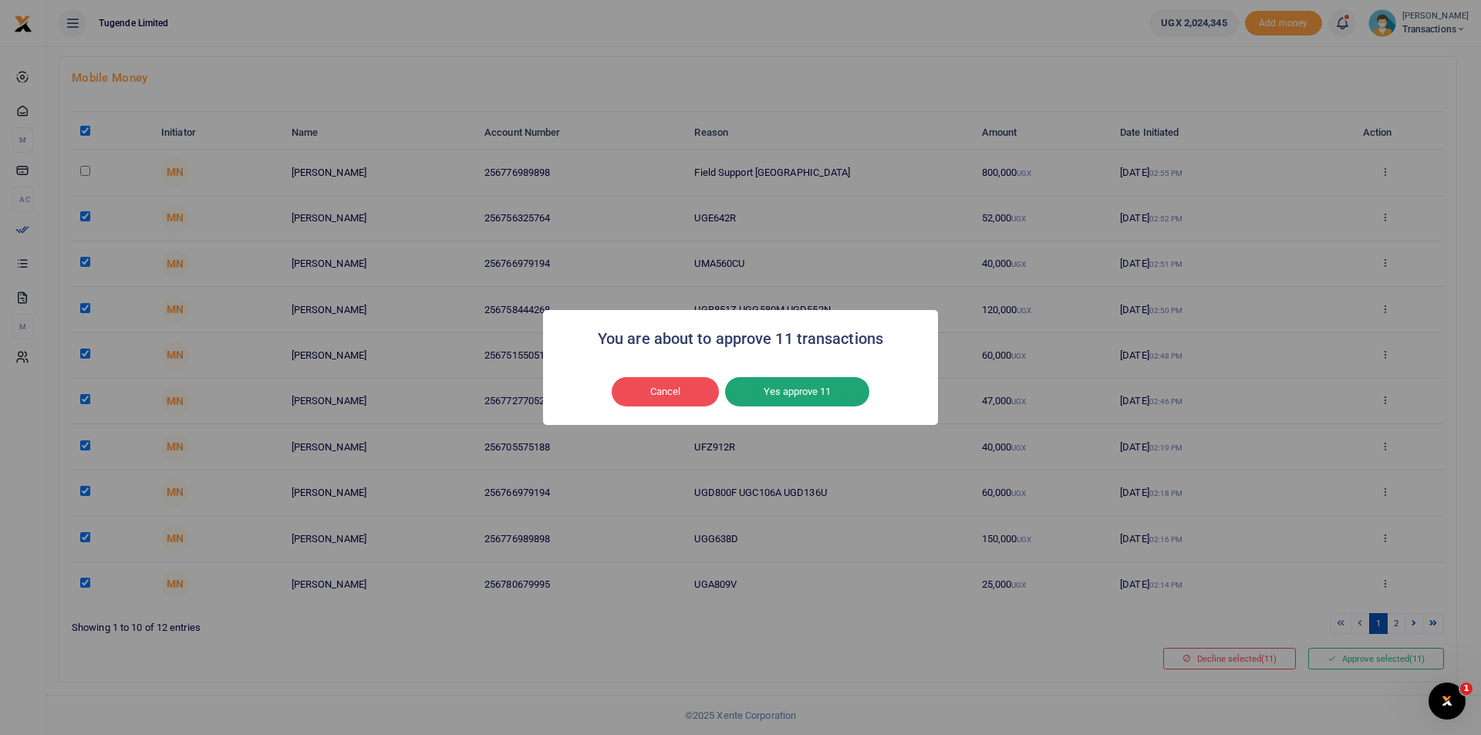
click at [791, 386] on button "Yes approve 11" at bounding box center [797, 391] width 144 height 29
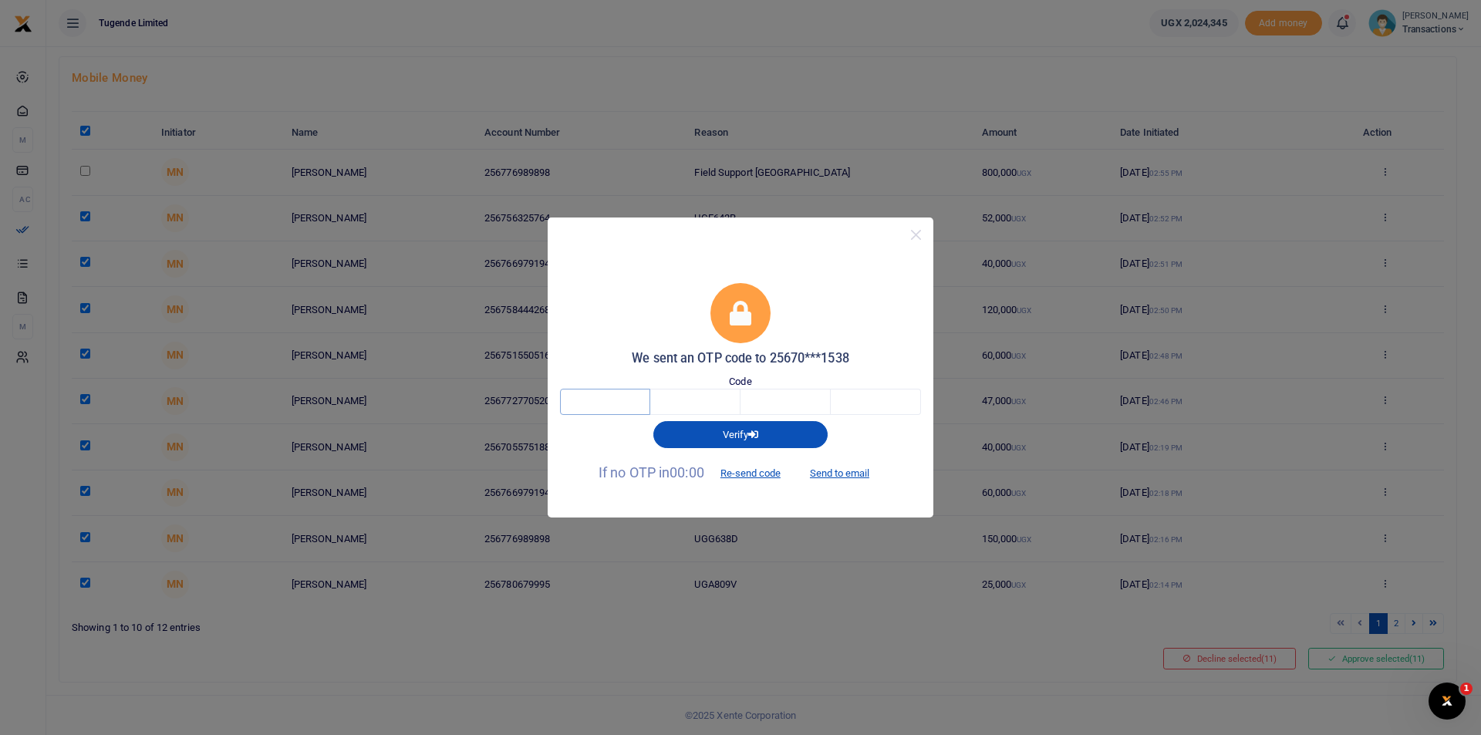
click at [634, 410] on input "text" at bounding box center [605, 402] width 90 height 26
type input "2"
type input "5"
type input "4"
type input "1"
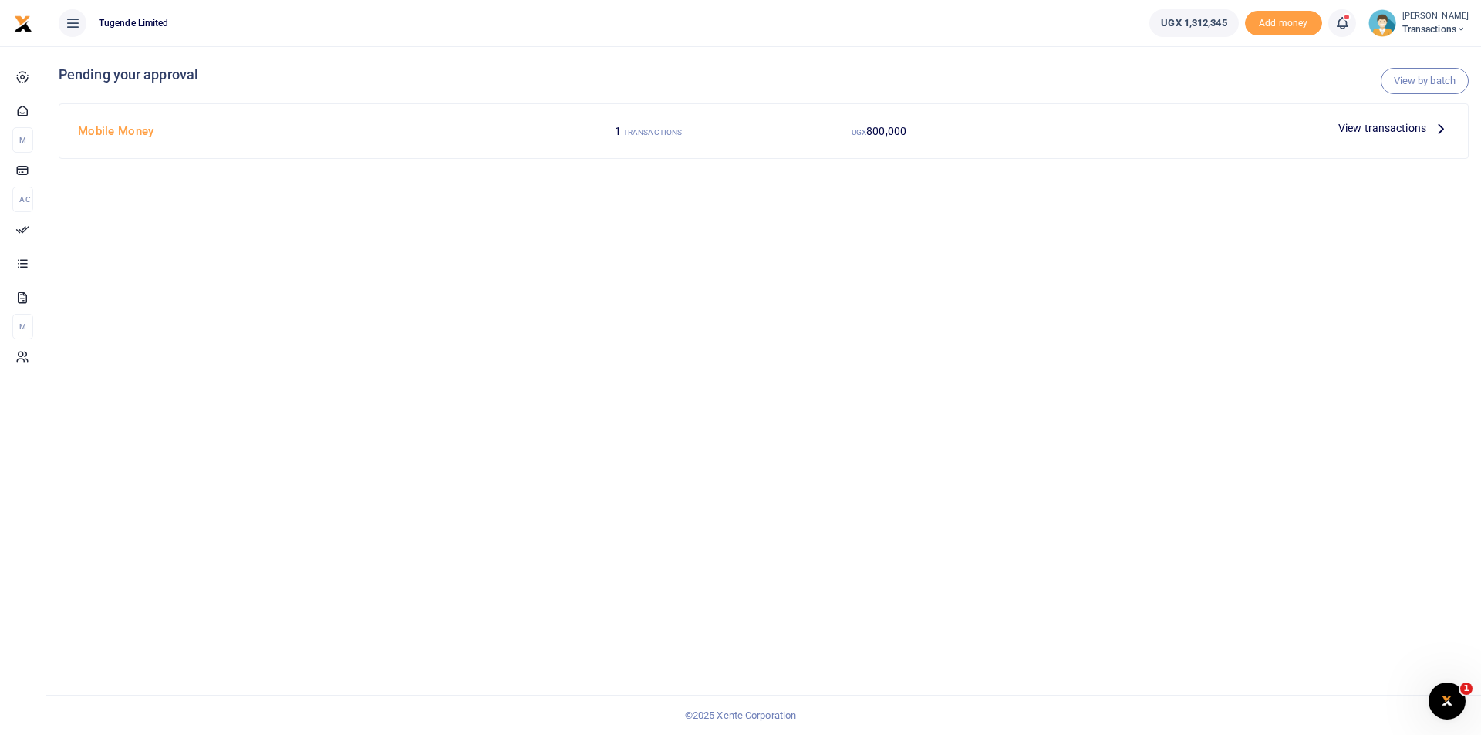
click at [1213, 23] on span "UGX 1,312,345" at bounding box center [1194, 22] width 66 height 15
click at [1439, 24] on span "Transactions" at bounding box center [1435, 29] width 66 height 14
click at [1395, 59] on link "Switch accounts" at bounding box center [1407, 57] width 122 height 22
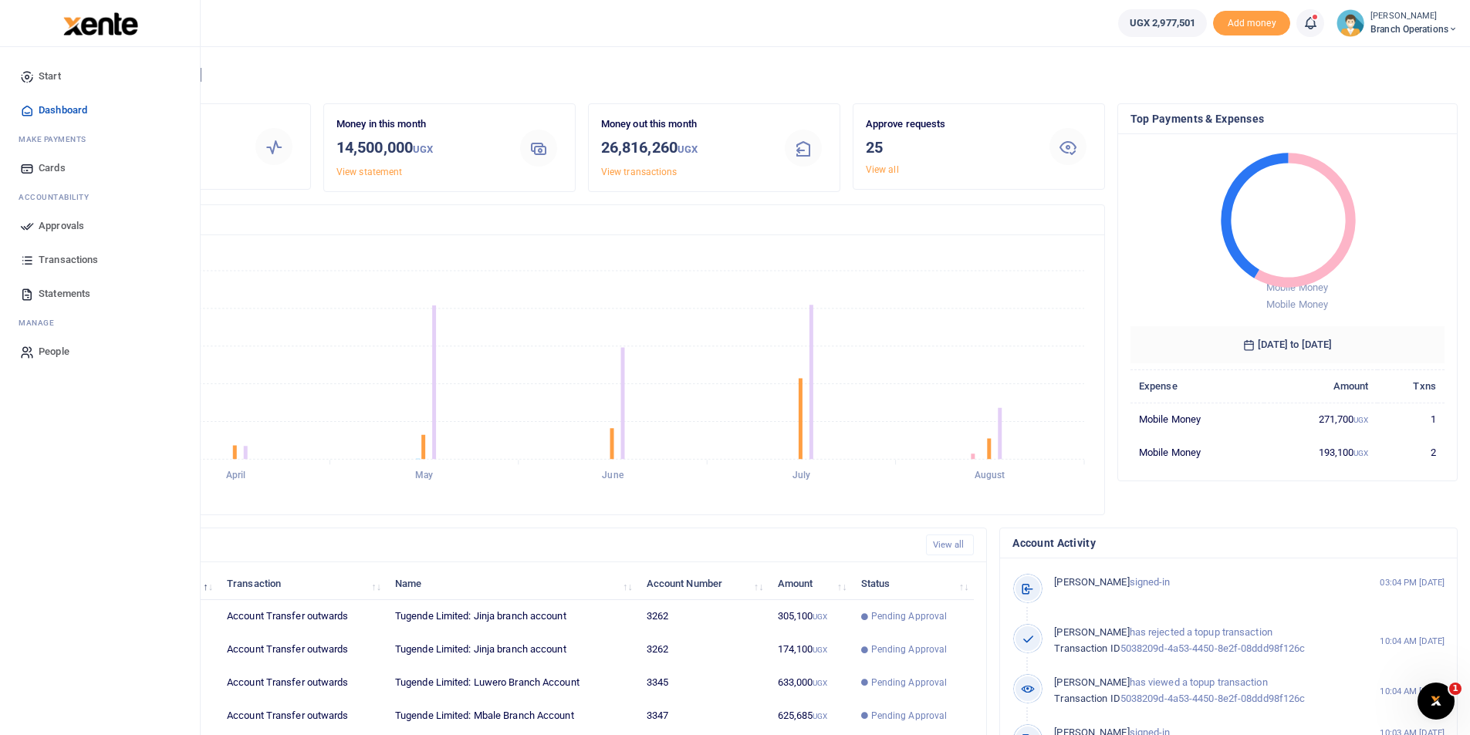
click at [27, 226] on icon at bounding box center [27, 226] width 14 height 14
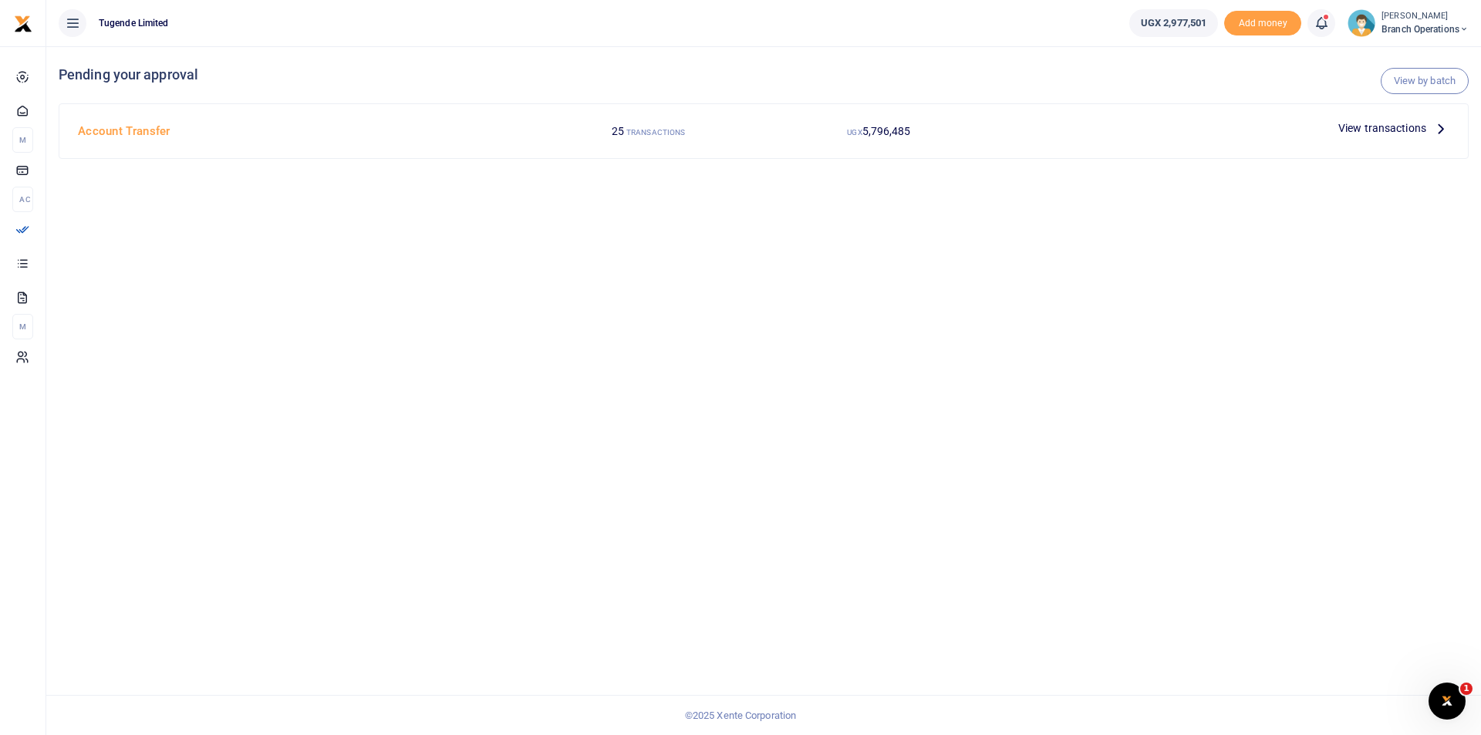
click at [1377, 127] on span "View transactions" at bounding box center [1382, 128] width 88 height 17
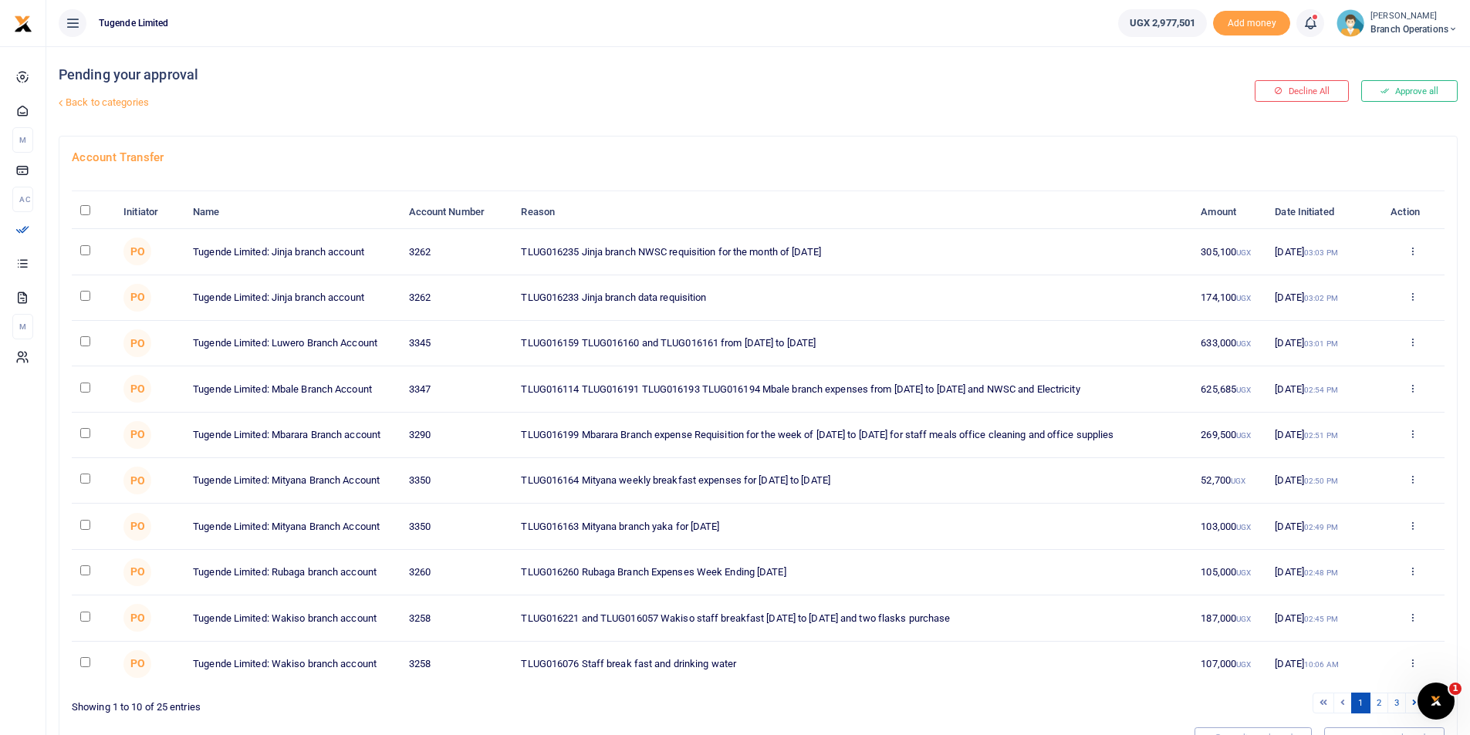
click at [86, 253] on input "checkbox" at bounding box center [85, 250] width 10 height 10
checkbox input "true"
click at [88, 294] on input "checkbox" at bounding box center [85, 296] width 10 height 10
checkbox input "true"
click at [88, 525] on input "checkbox" at bounding box center [85, 525] width 10 height 10
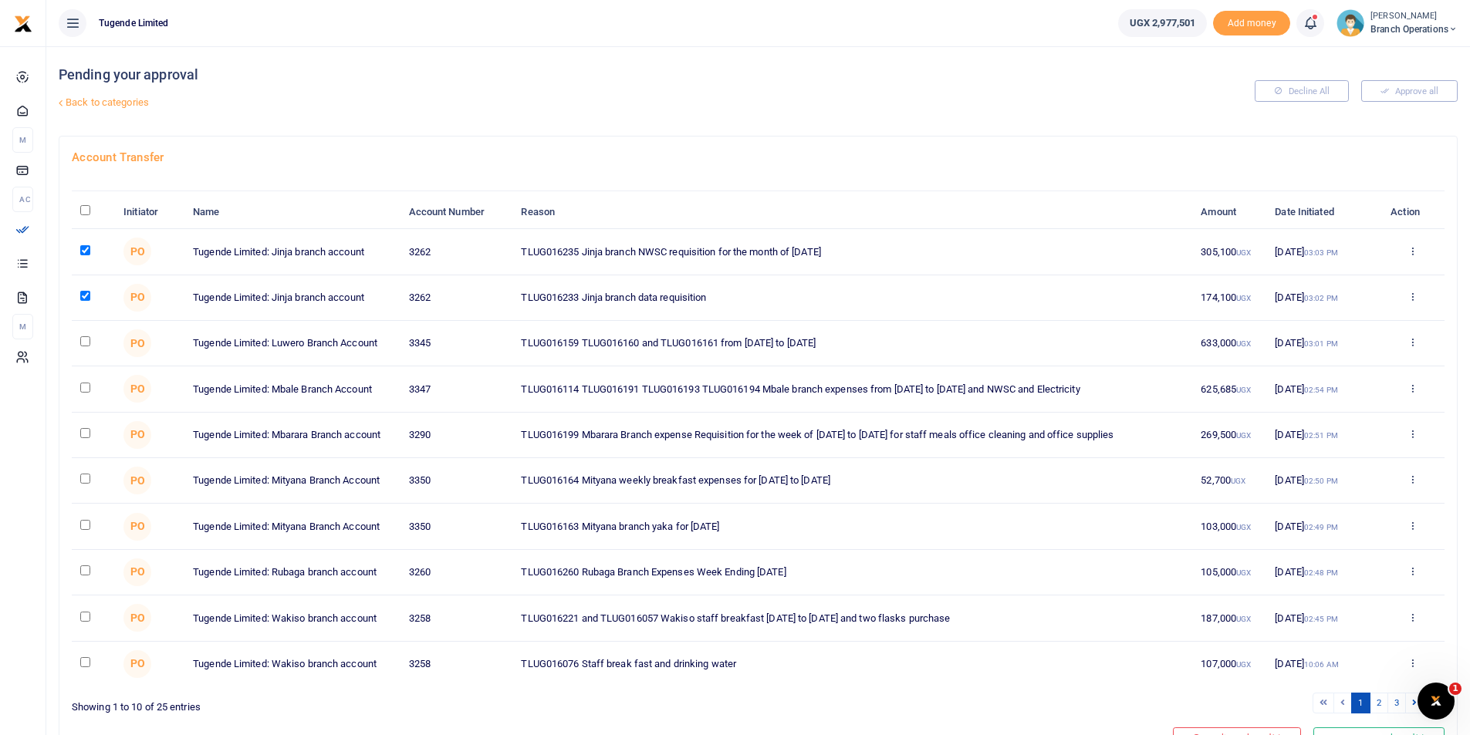
checkbox input "true"
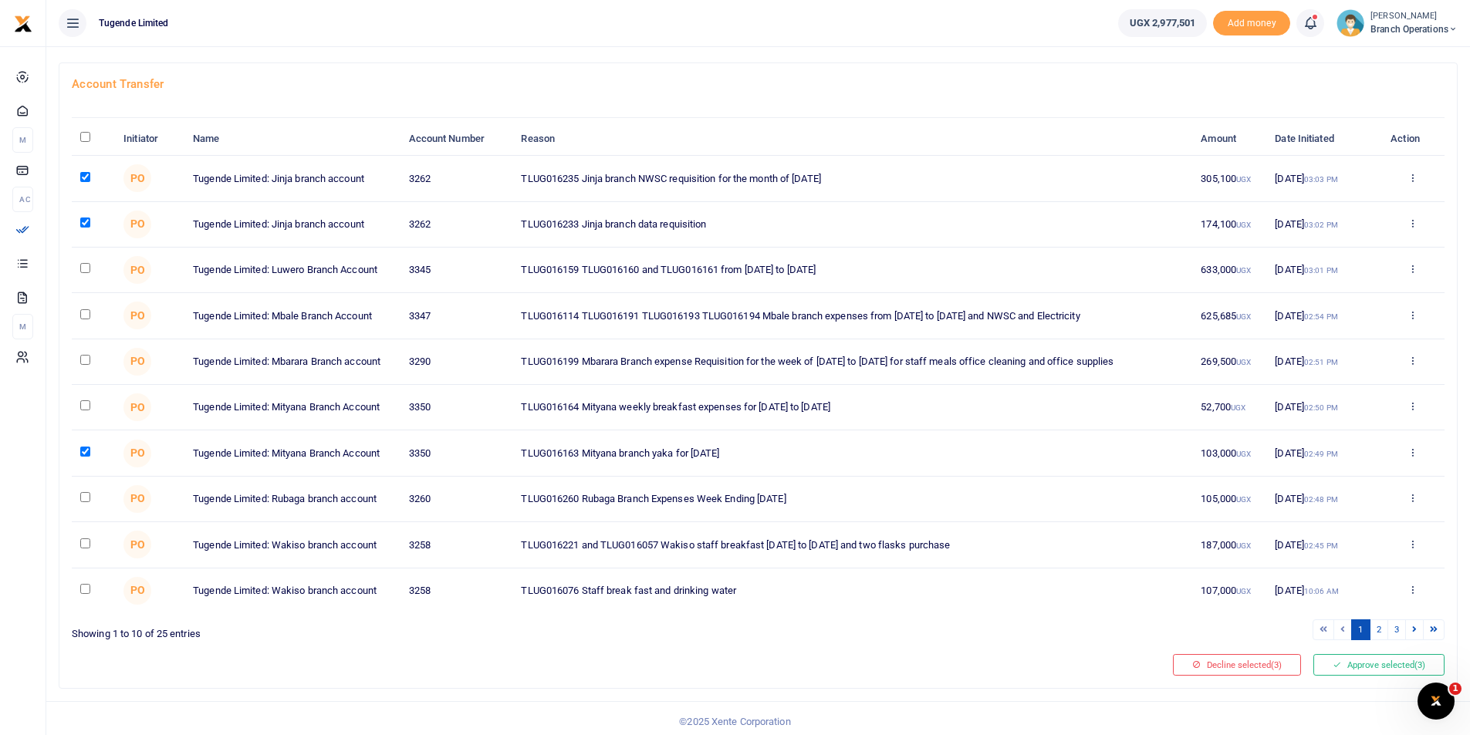
scroll to position [79, 0]
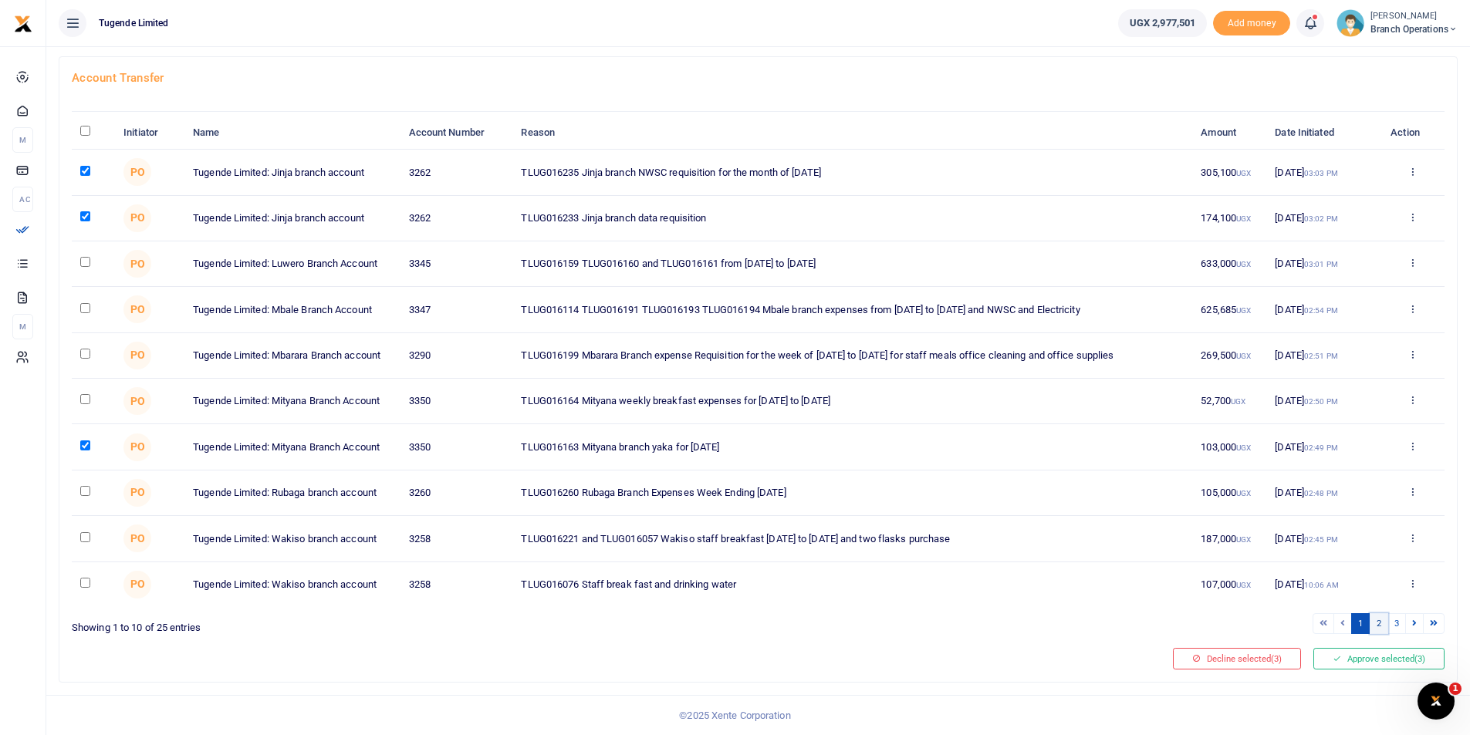
click at [1379, 624] on link "2" at bounding box center [1378, 623] width 19 height 21
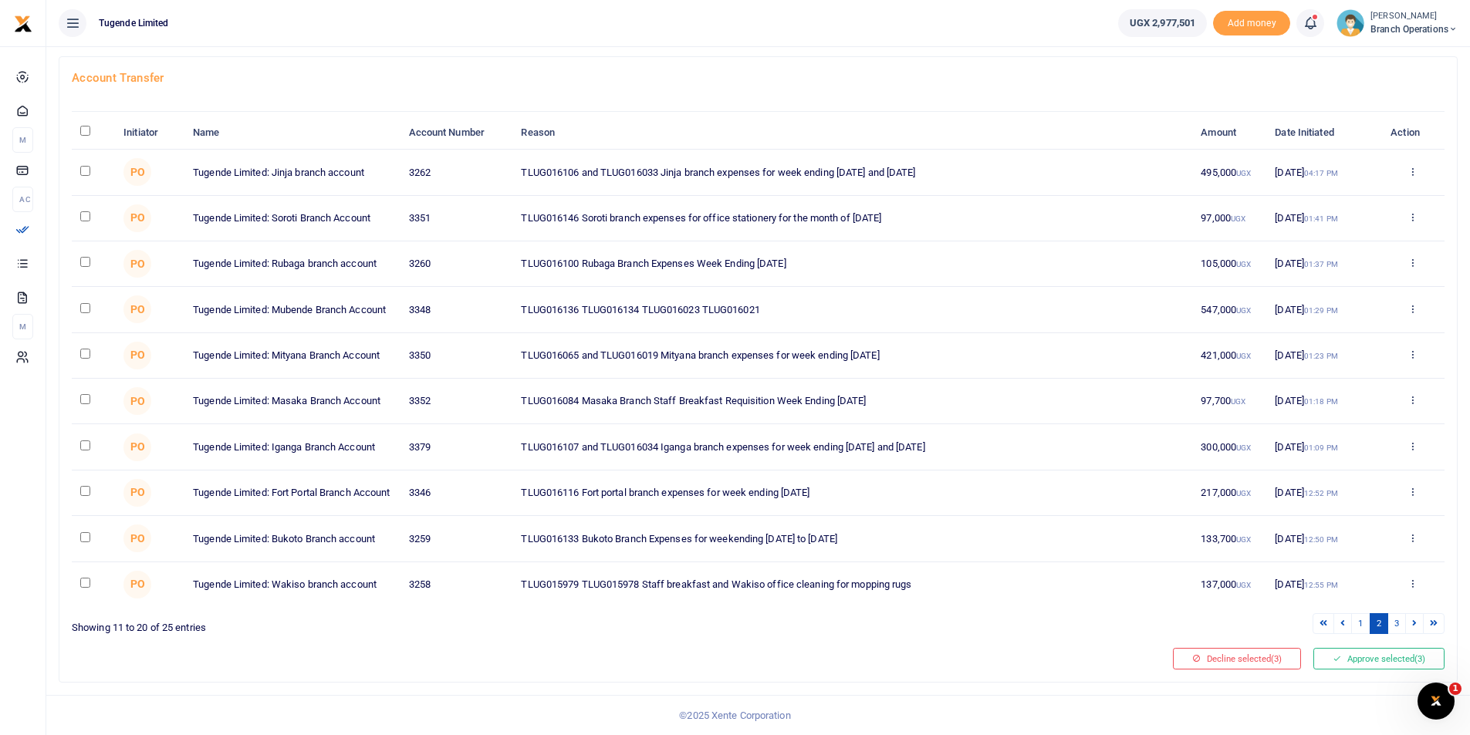
click at [82, 221] on input "checkbox" at bounding box center [85, 216] width 10 height 10
checkbox input "true"
click at [1397, 628] on link "3" at bounding box center [1396, 623] width 19 height 21
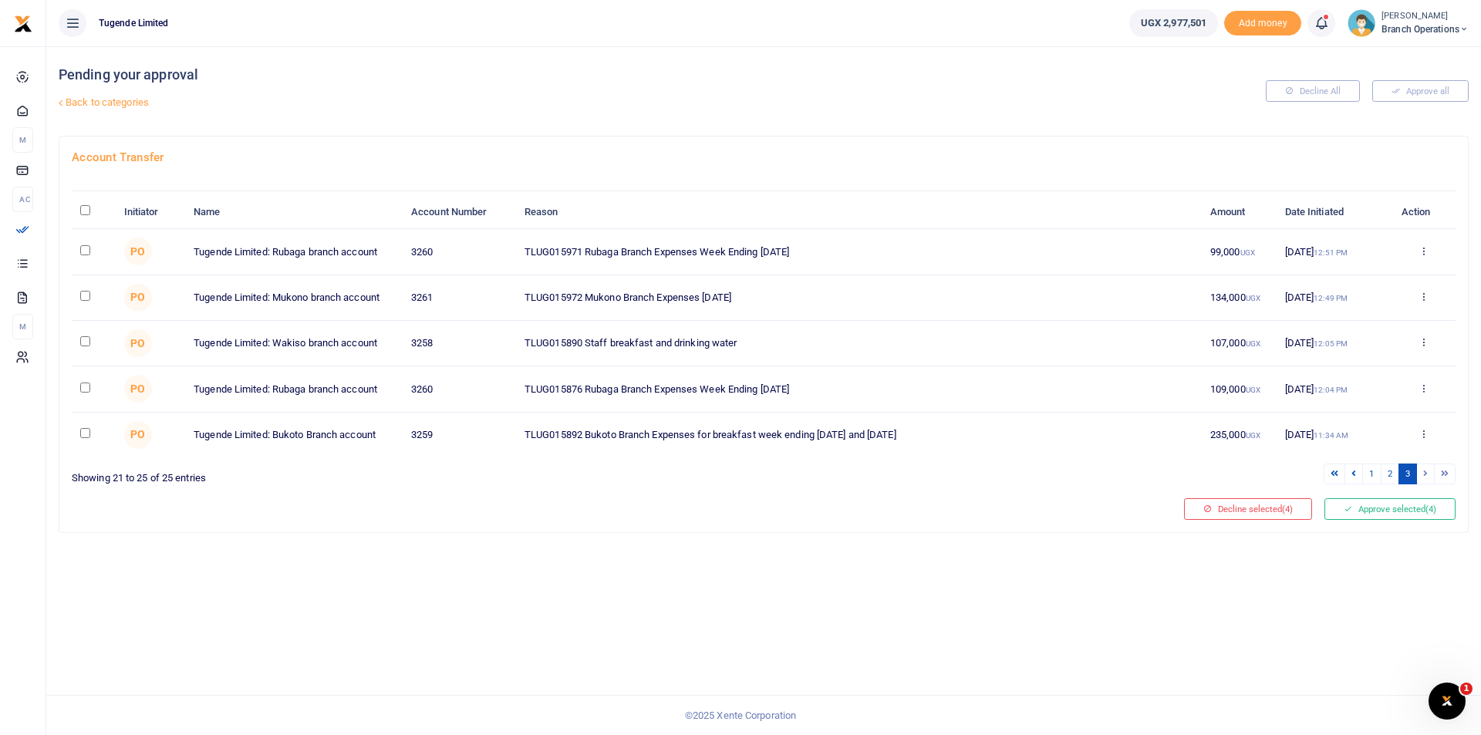
click at [701, 458] on div "Initiator Name Account Number Reason Amount Date Initiated Action PO Tugende Li…" at bounding box center [764, 332] width 1384 height 308
click at [1387, 467] on link "2" at bounding box center [1390, 474] width 19 height 21
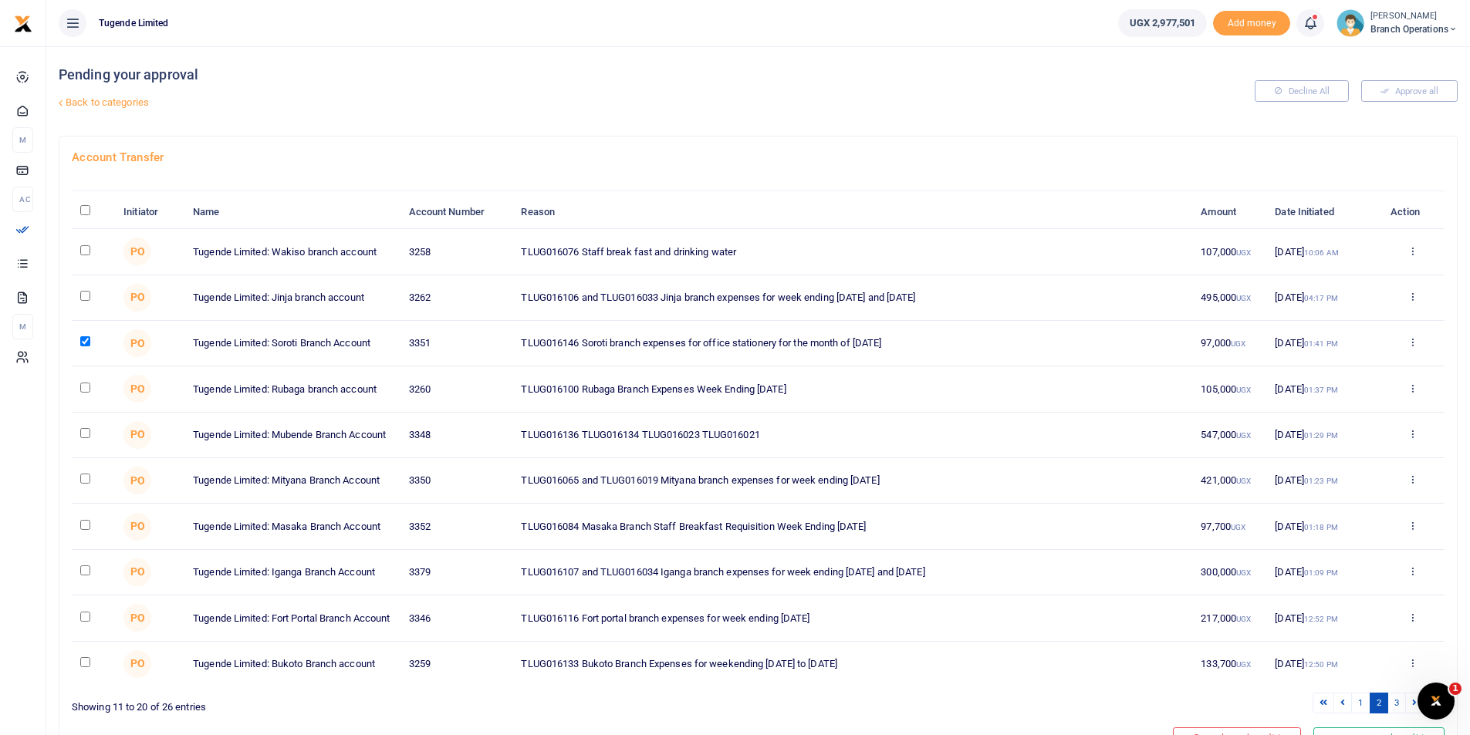
scroll to position [82, 0]
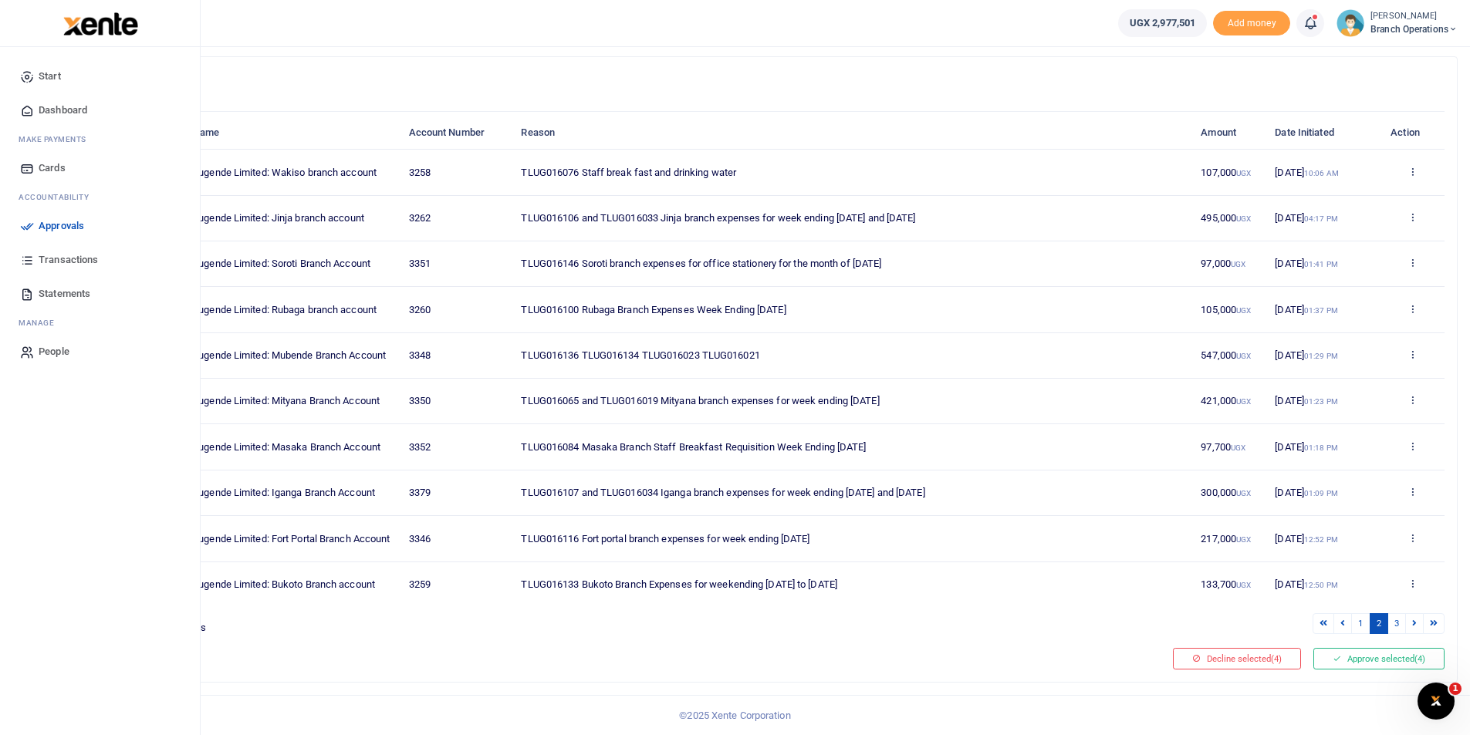
click at [31, 224] on icon at bounding box center [27, 226] width 14 height 14
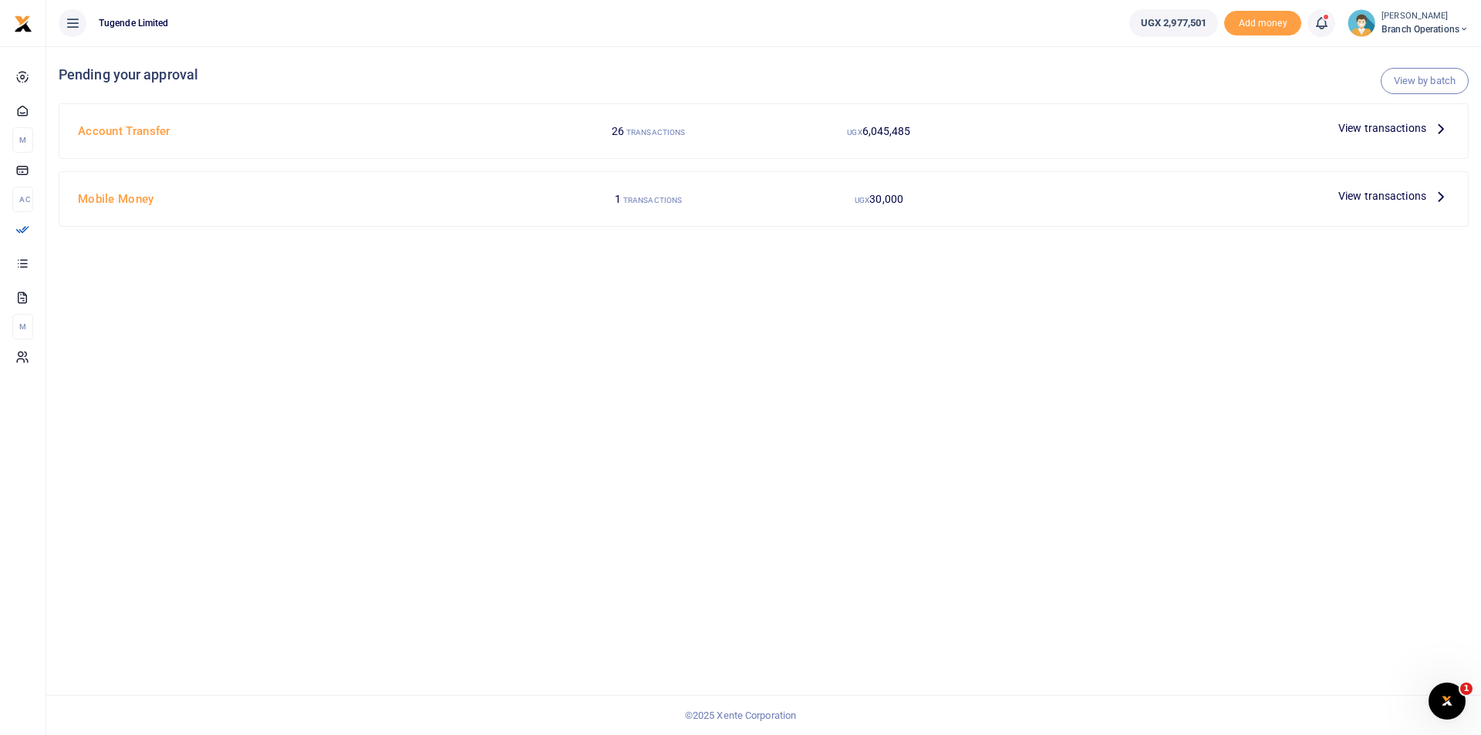
click at [1413, 30] on span "Branch Operations" at bounding box center [1425, 29] width 87 height 14
click at [1399, 62] on link "Switch accounts" at bounding box center [1409, 57] width 122 height 22
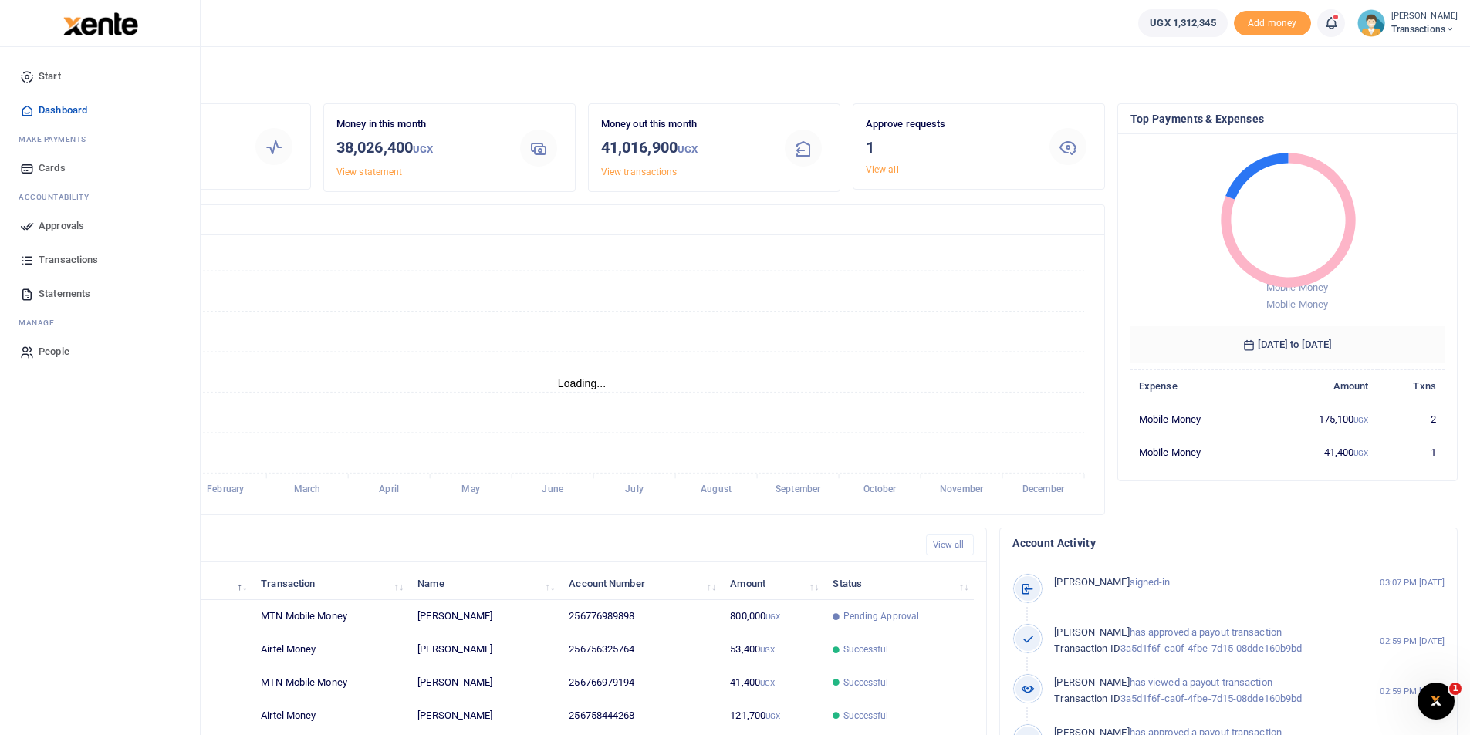
click at [30, 231] on icon at bounding box center [27, 226] width 14 height 14
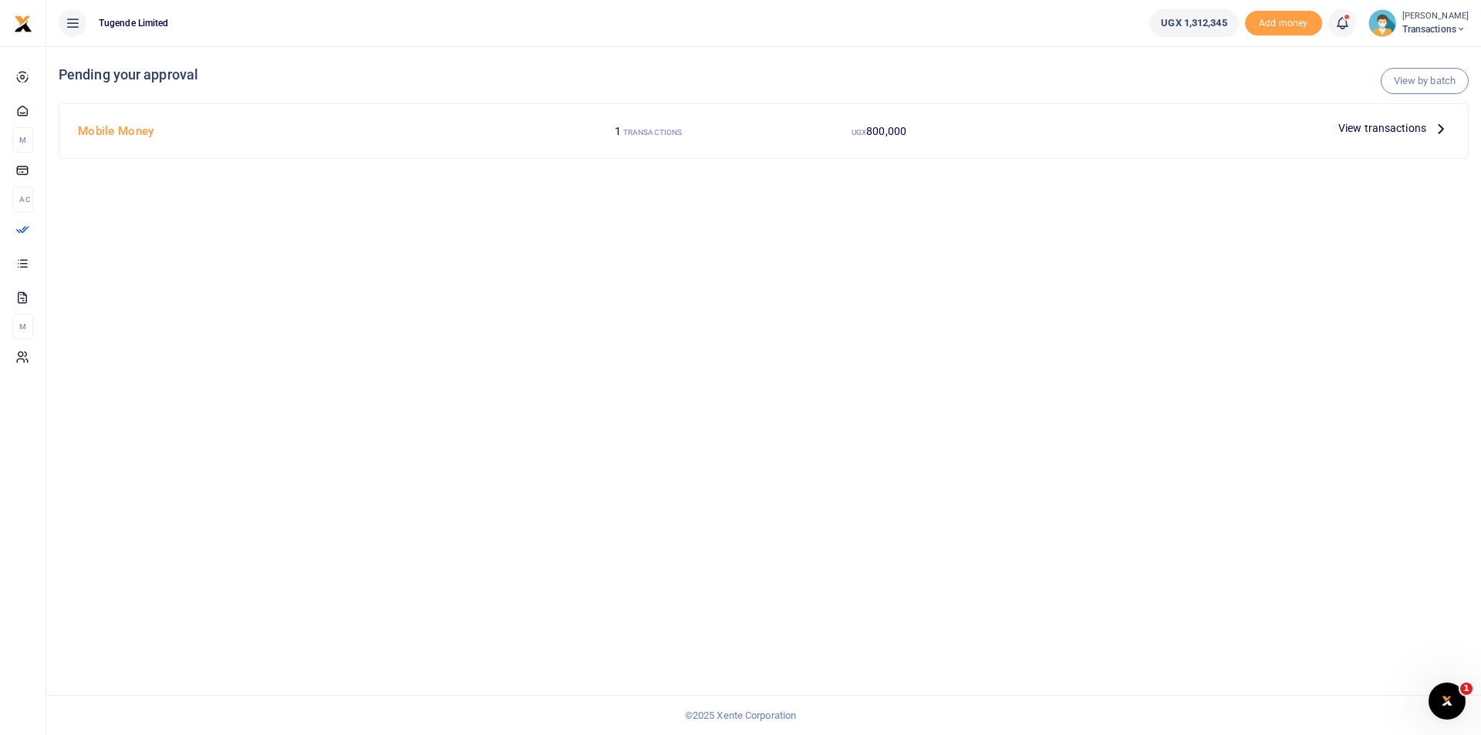
click at [1367, 131] on span "View transactions" at bounding box center [1382, 128] width 88 height 17
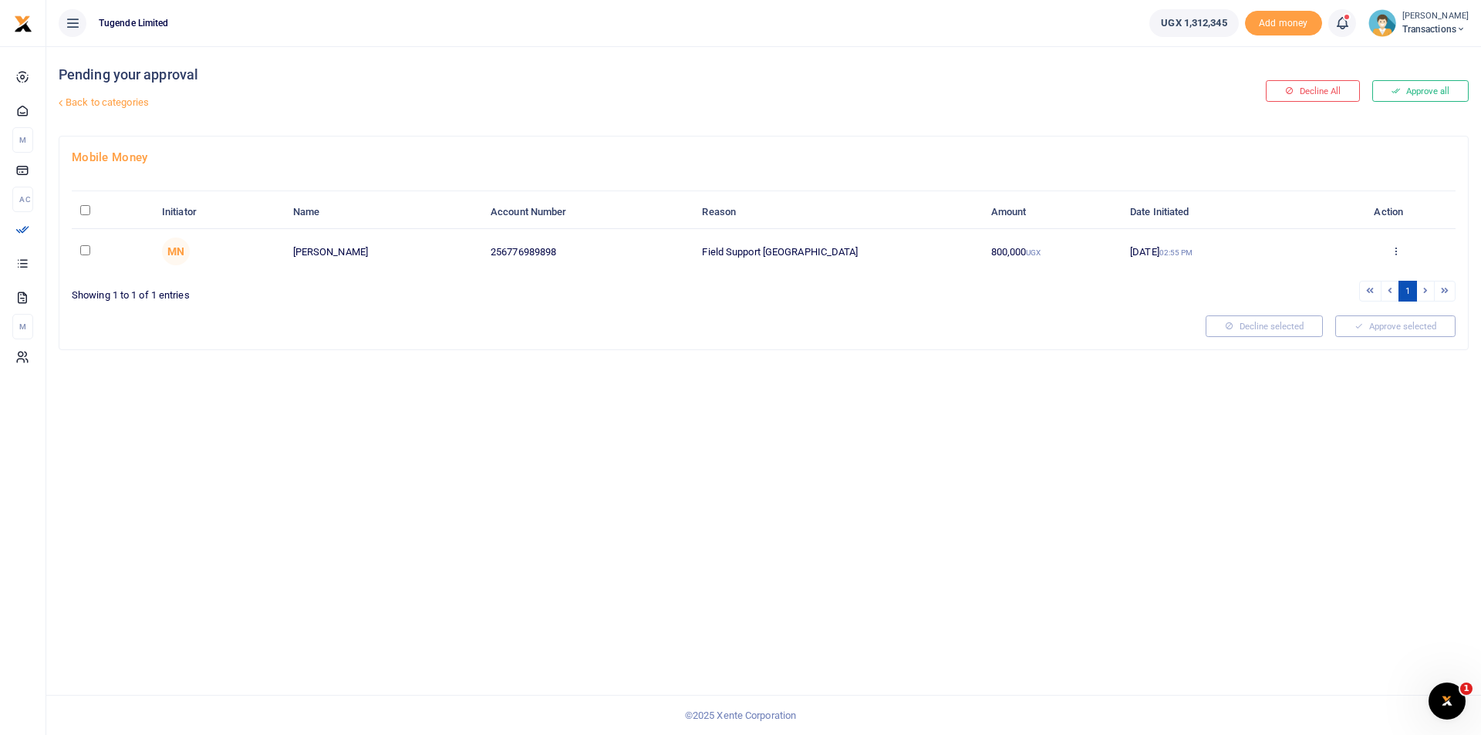
click at [1393, 253] on icon at bounding box center [1396, 250] width 10 height 11
click at [1336, 278] on link "Approve" at bounding box center [1339, 276] width 122 height 22
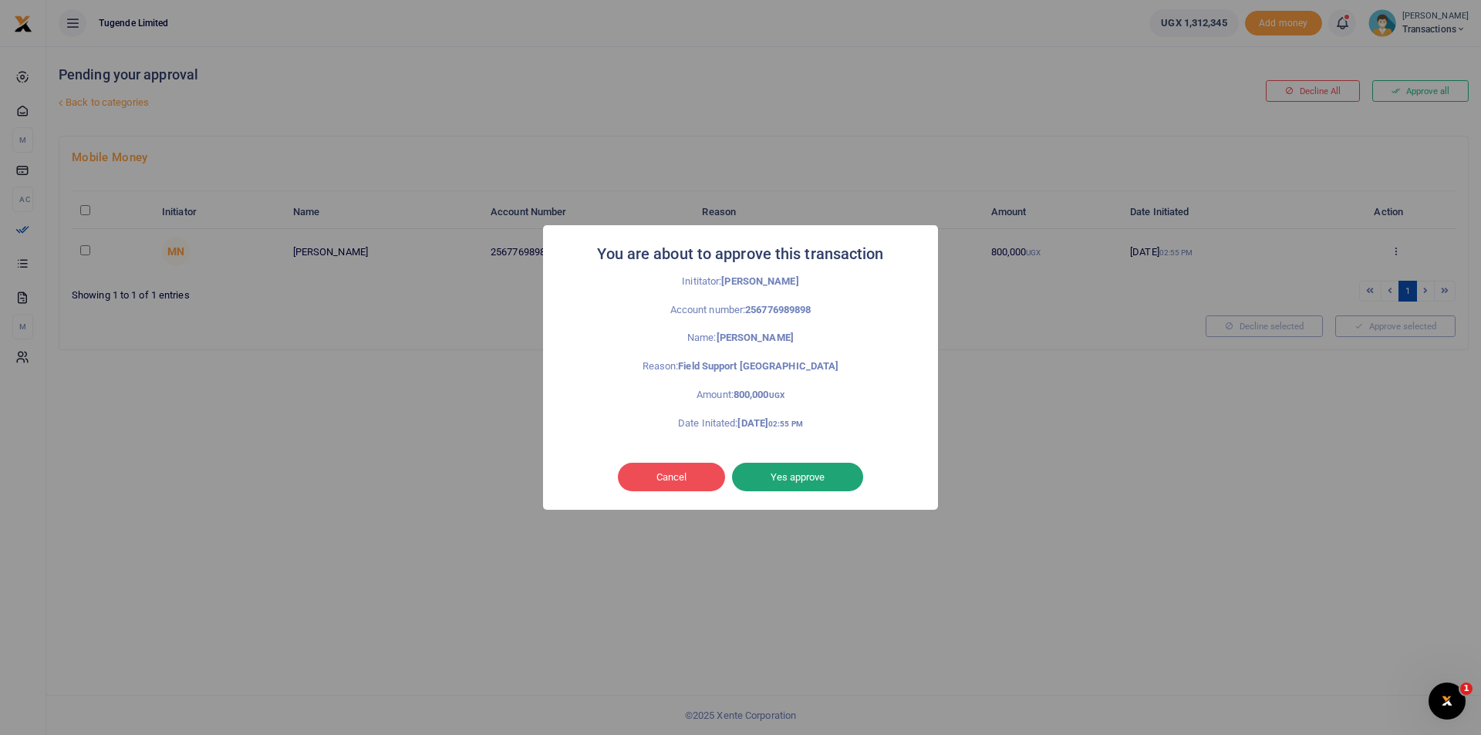
click at [825, 481] on button "Yes approve" at bounding box center [797, 477] width 131 height 29
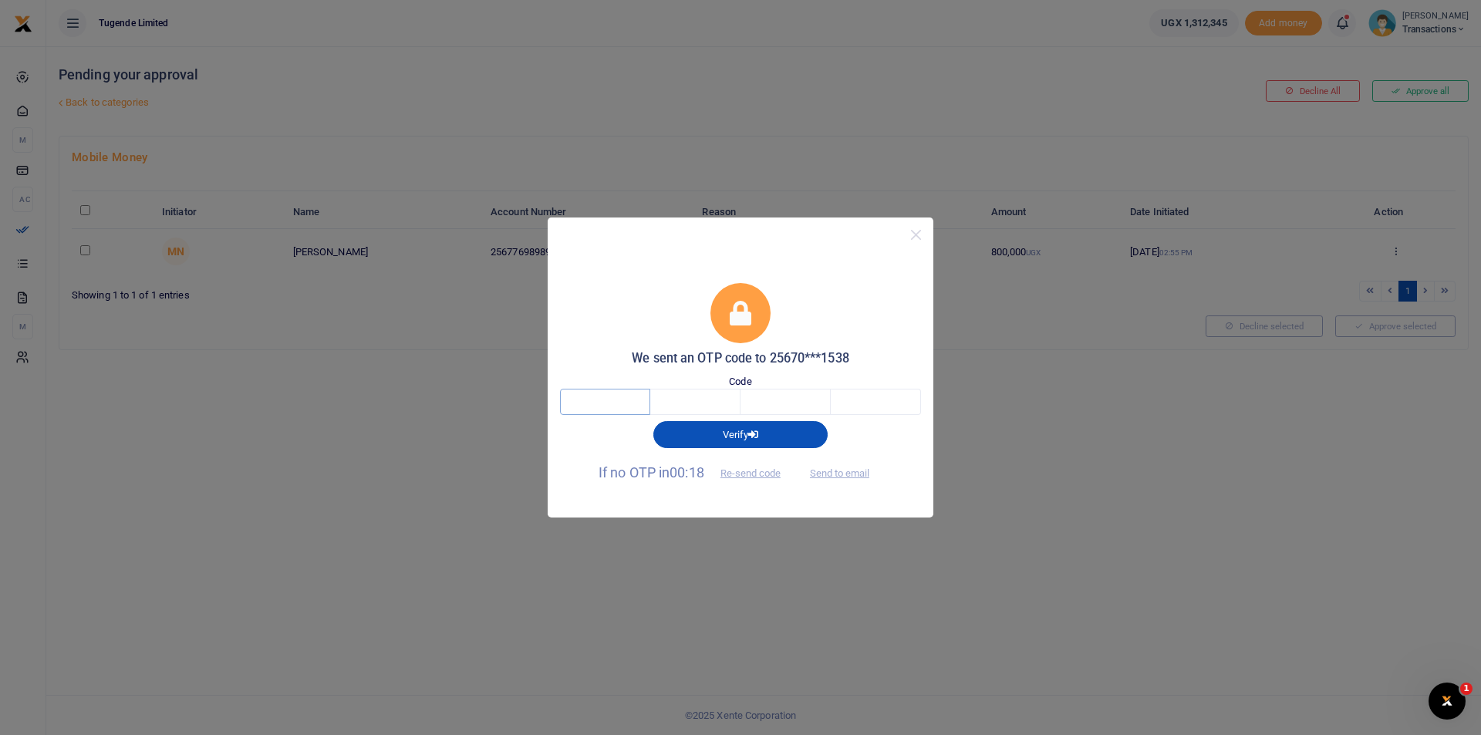
click at [629, 403] on input "text" at bounding box center [605, 402] width 90 height 26
type input "4"
type input "8"
type input "7"
type input "6"
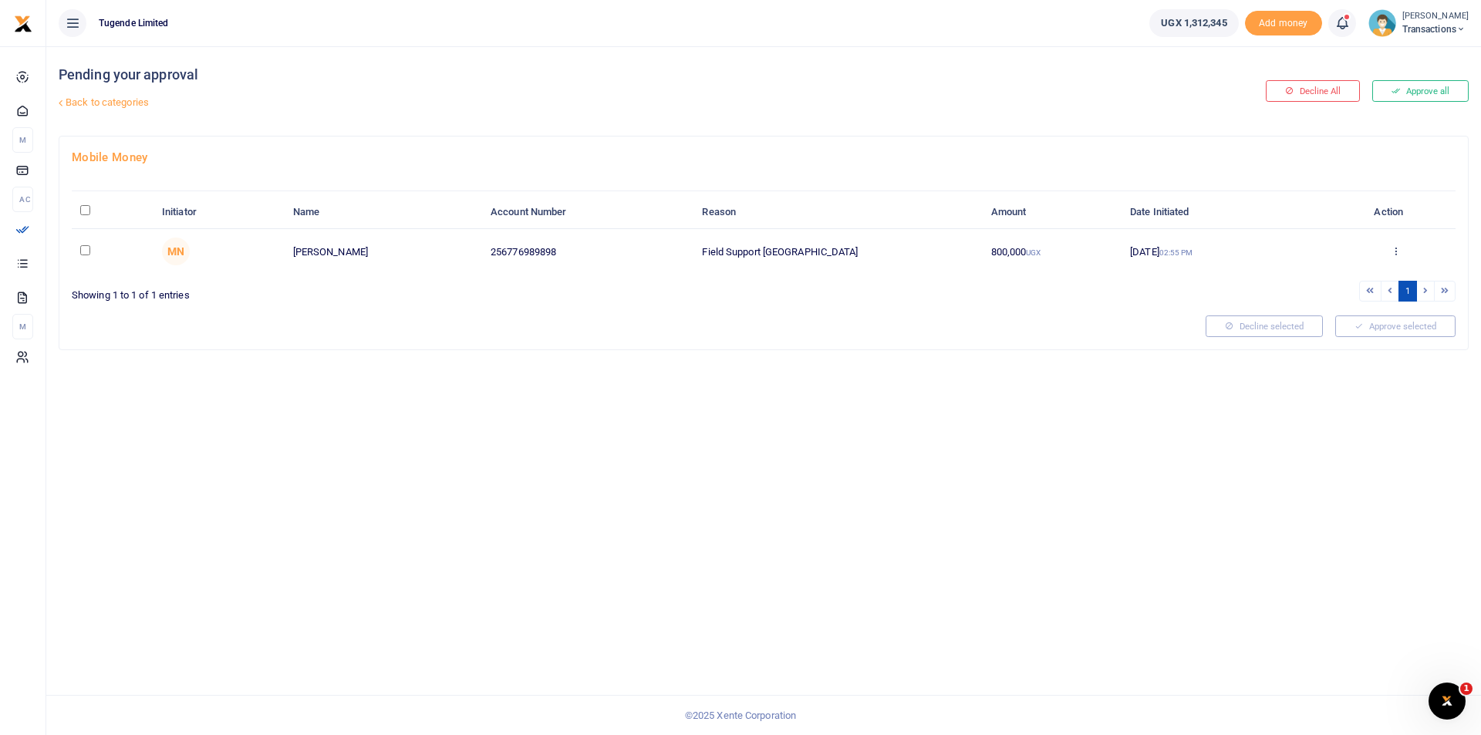
click at [1396, 327] on div "Approve selected" at bounding box center [1395, 327] width 133 height 22
click at [1393, 255] on icon at bounding box center [1396, 250] width 10 height 11
click at [1338, 270] on link "Approve" at bounding box center [1339, 276] width 122 height 22
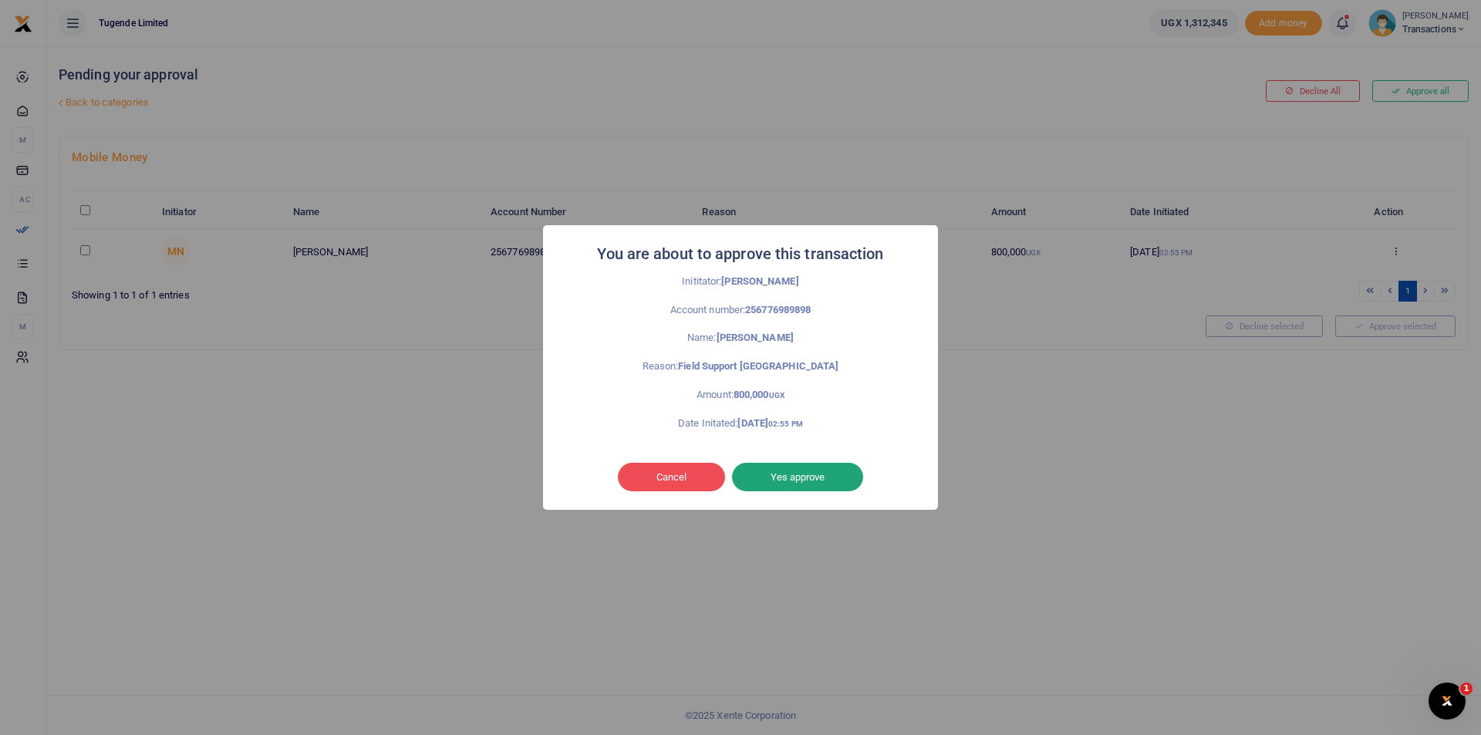
click at [807, 478] on button "Yes approve" at bounding box center [797, 477] width 131 height 29
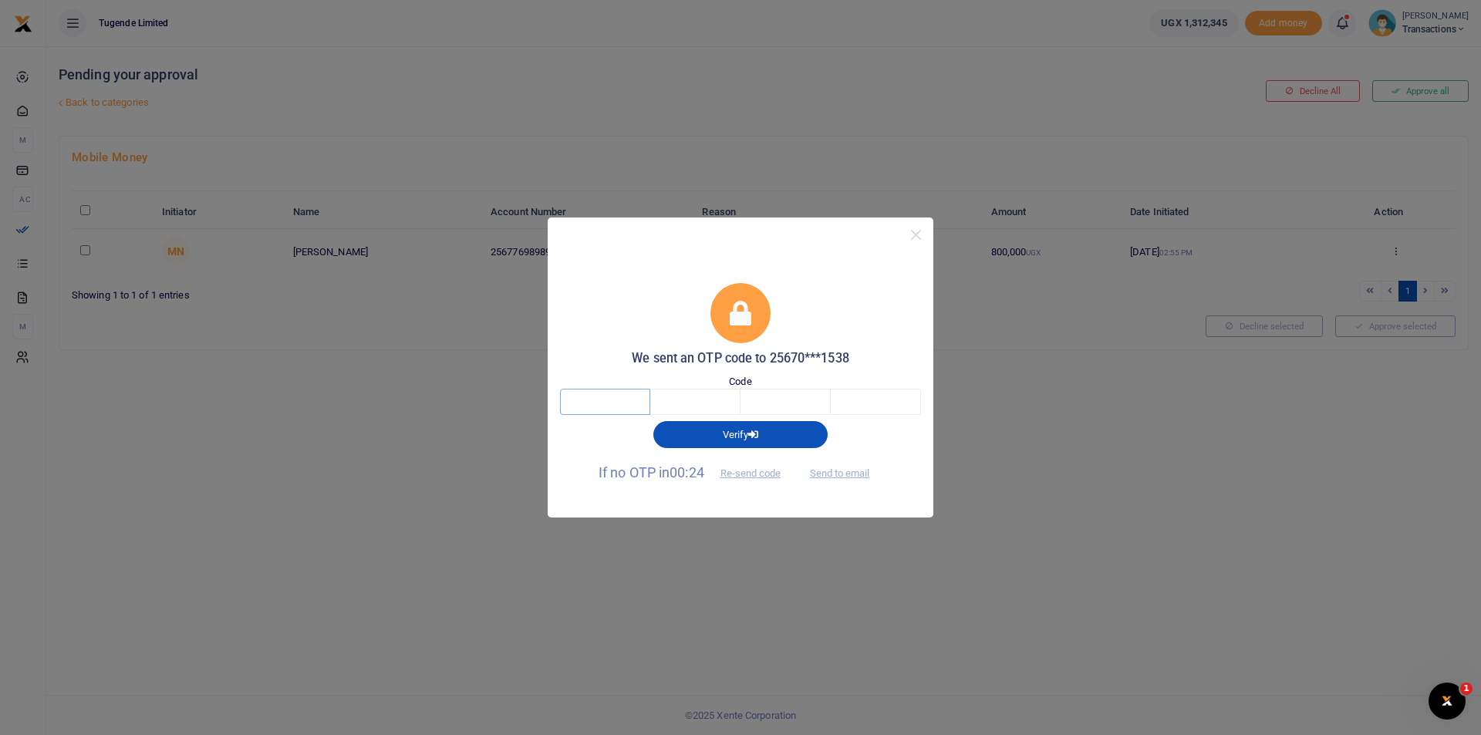
click at [595, 399] on input "text" at bounding box center [605, 402] width 90 height 26
type input "4"
type input "8"
type input "7"
type input "1"
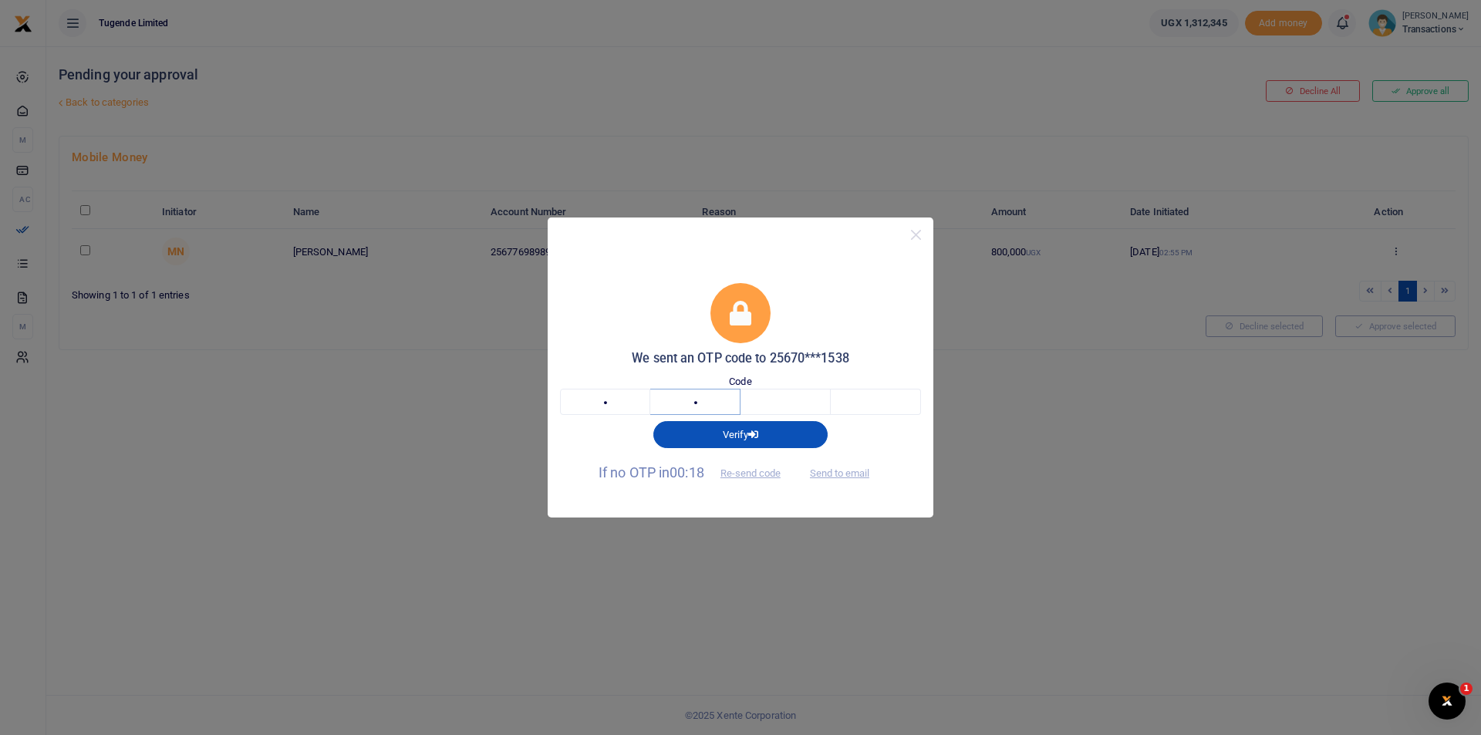
type input "5"
type input "1"
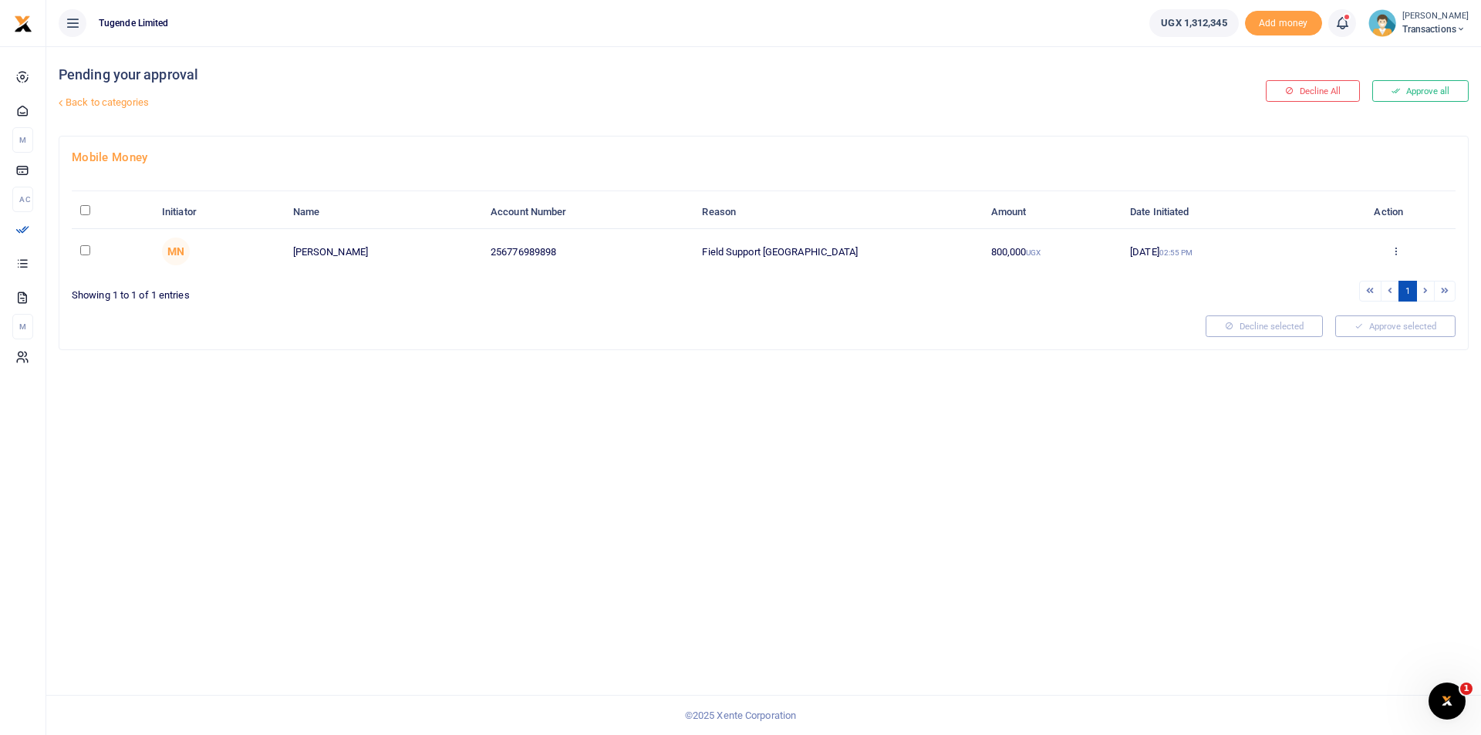
click at [1220, 552] on div "Pending your approval Back to categories Decline All Approve all Mobile Money I…" at bounding box center [763, 390] width 1435 height 689
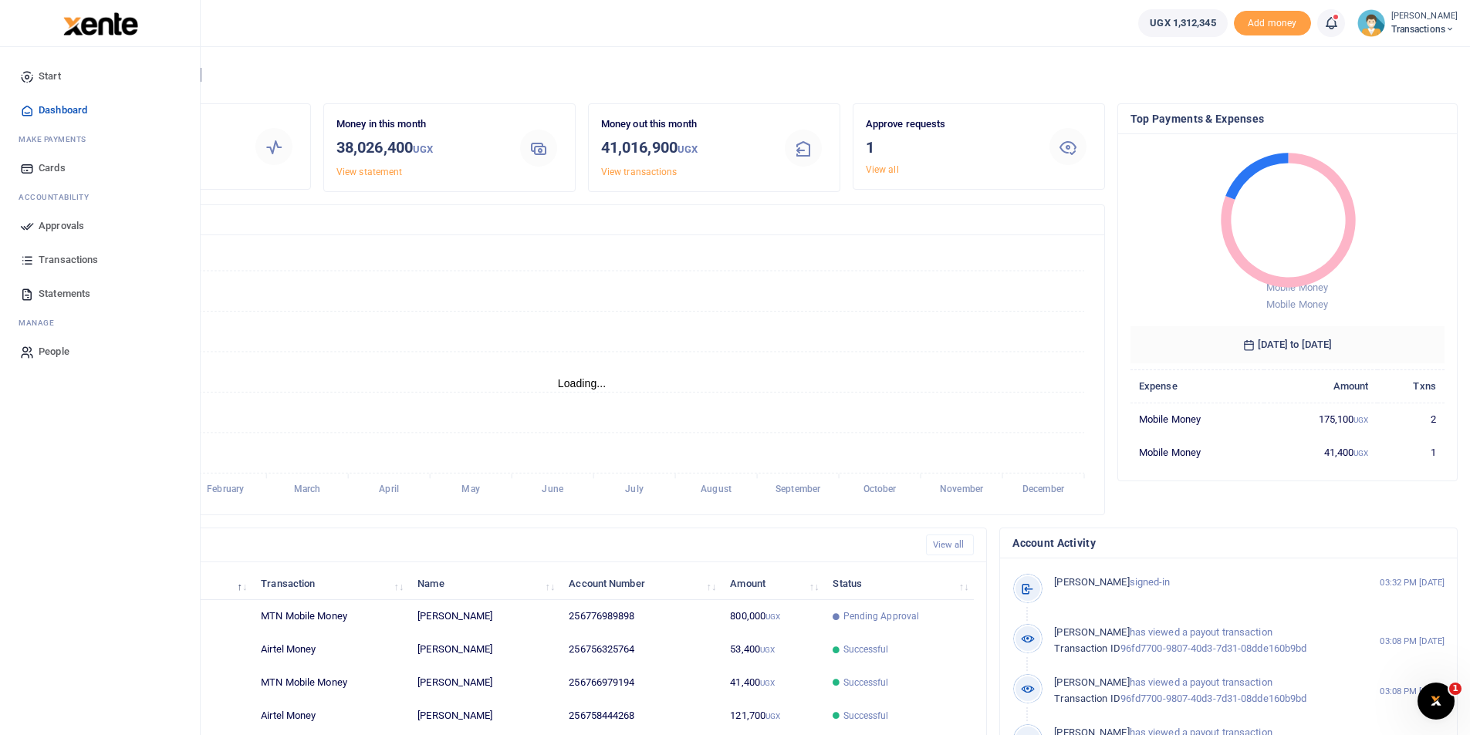
click at [19, 231] on link "Approvals" at bounding box center [99, 226] width 175 height 34
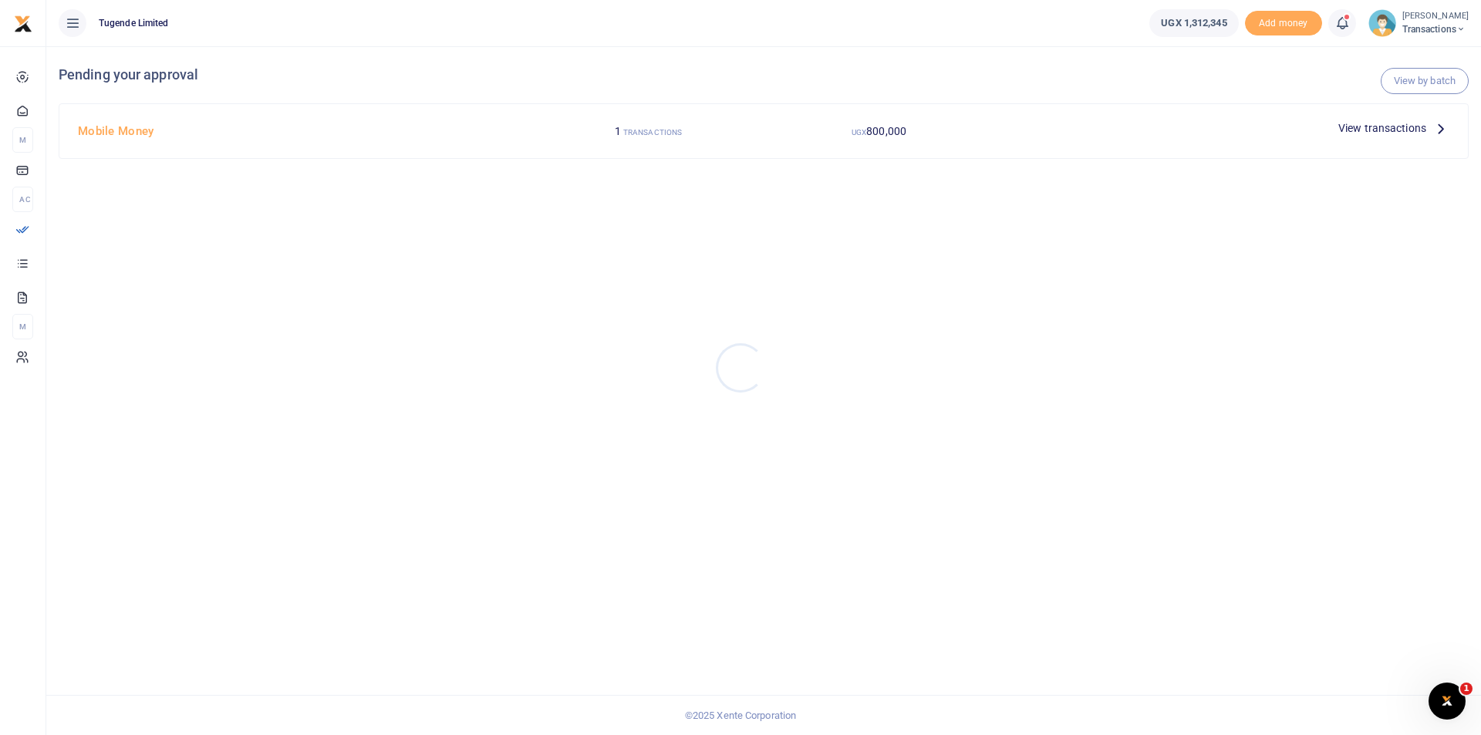
click at [1360, 124] on div at bounding box center [740, 367] width 1481 height 735
click at [894, 130] on span "800,000" at bounding box center [886, 131] width 40 height 12
click at [1357, 127] on span "View transactions" at bounding box center [1382, 128] width 88 height 17
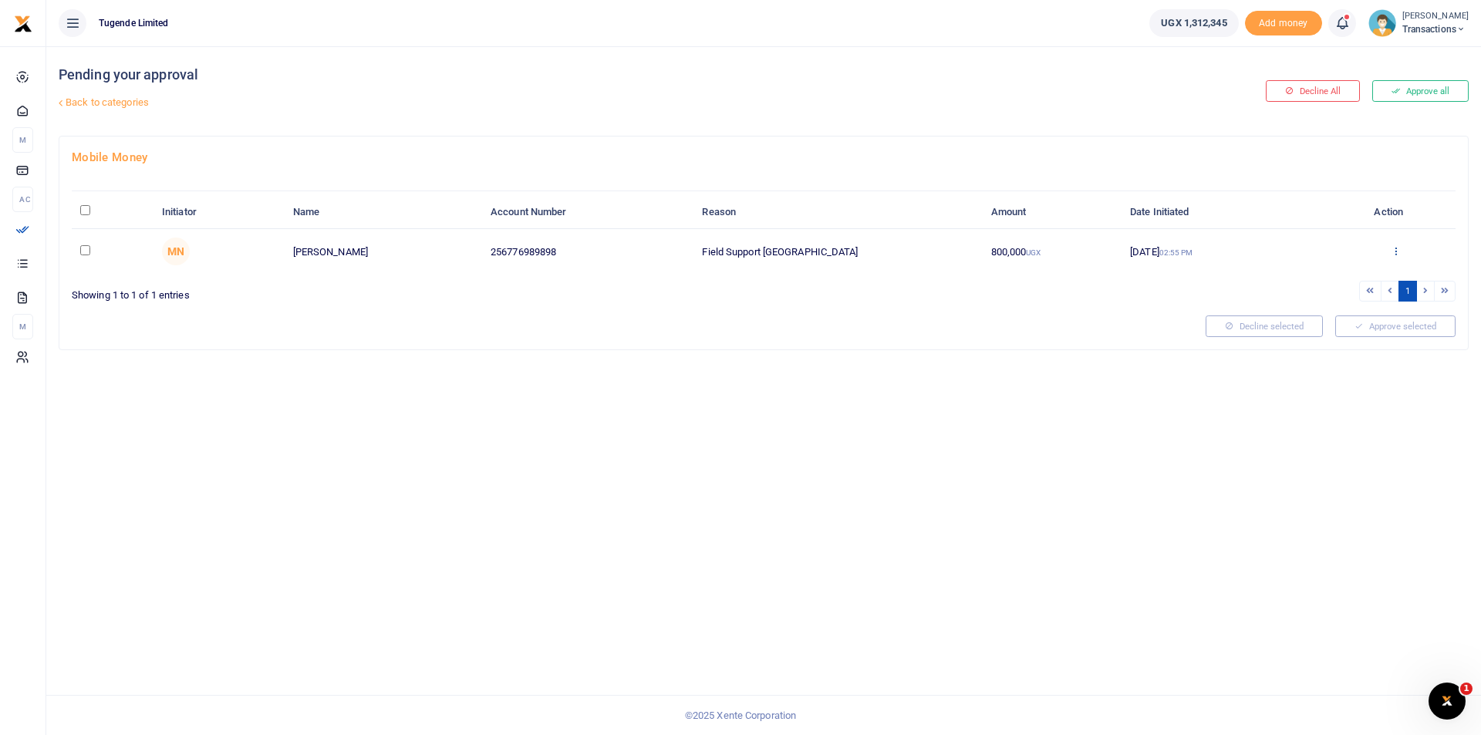
click at [1397, 248] on icon at bounding box center [1396, 250] width 10 height 11
click at [1335, 282] on link "Approve" at bounding box center [1339, 276] width 122 height 22
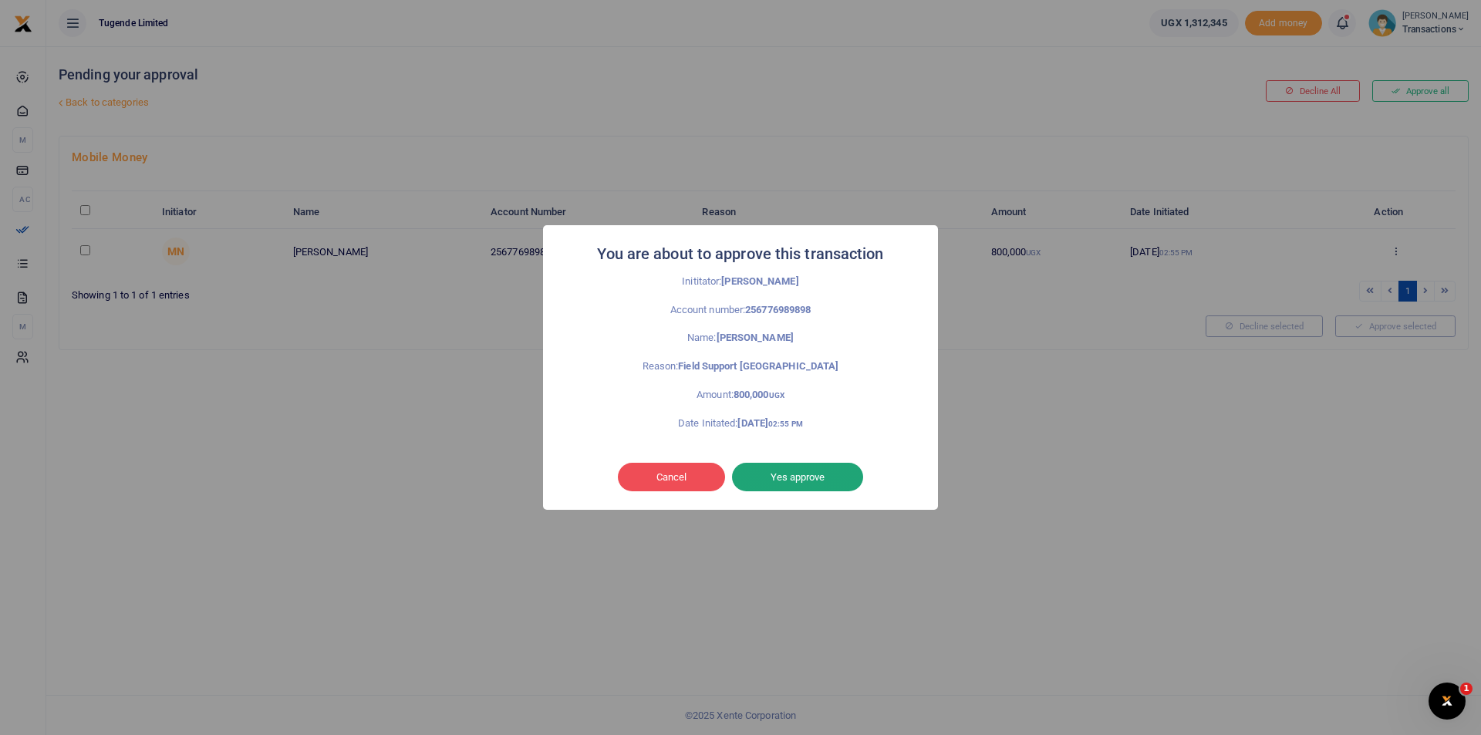
click at [805, 471] on button "Yes approve" at bounding box center [797, 477] width 131 height 29
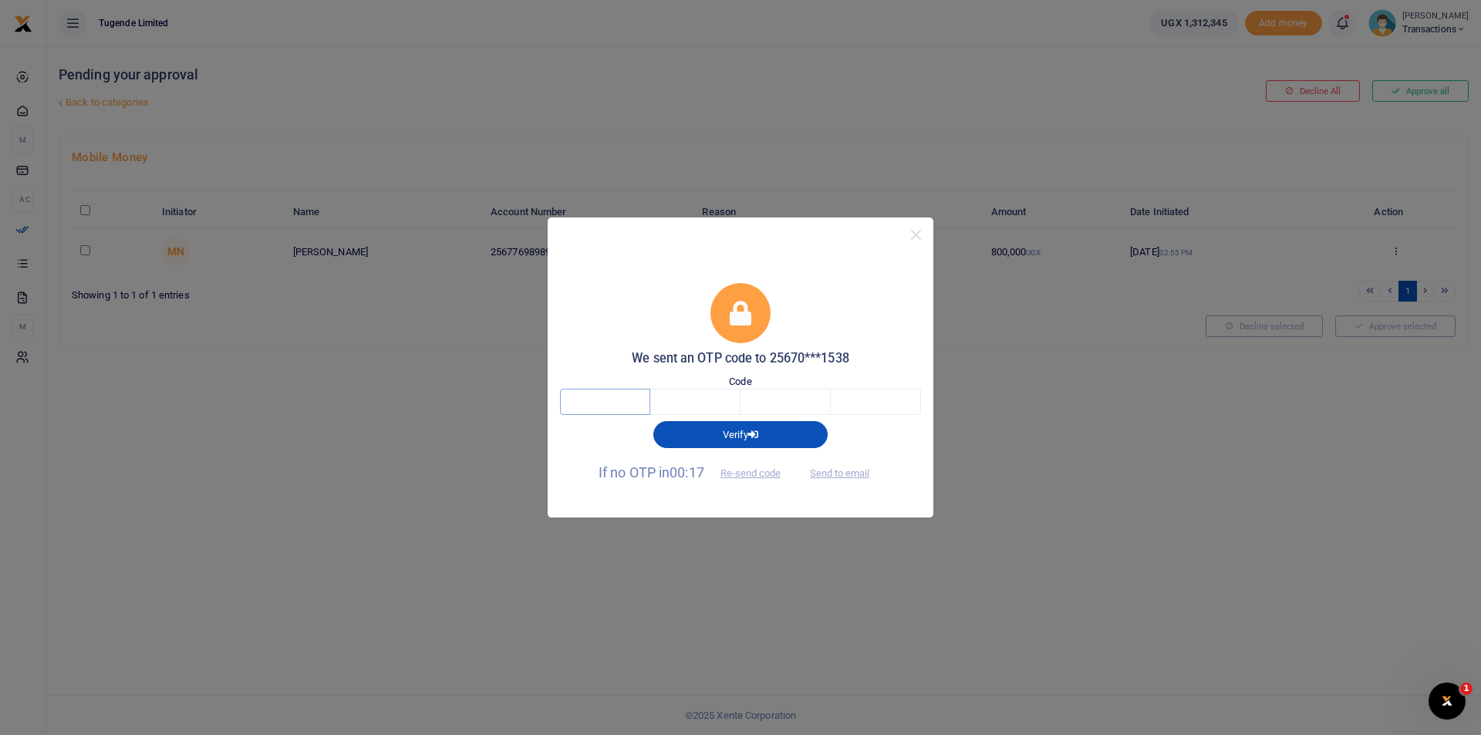
click at [604, 397] on input "text" at bounding box center [605, 402] width 90 height 26
type input "6"
type input "7"
type input "9"
type input "0"
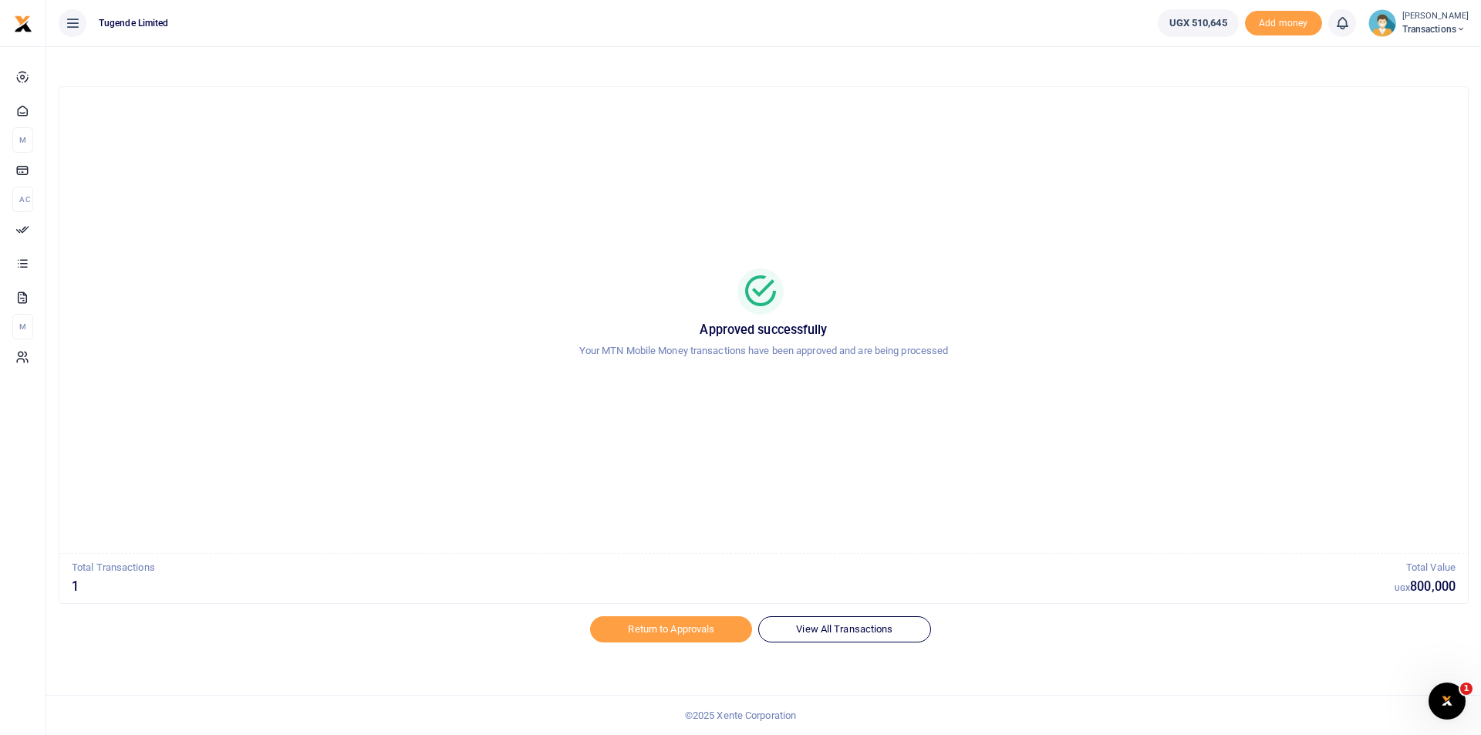
click at [1436, 15] on small "[PERSON_NAME]" at bounding box center [1435, 16] width 66 height 13
click at [1416, 50] on link "Switch accounts" at bounding box center [1407, 57] width 122 height 22
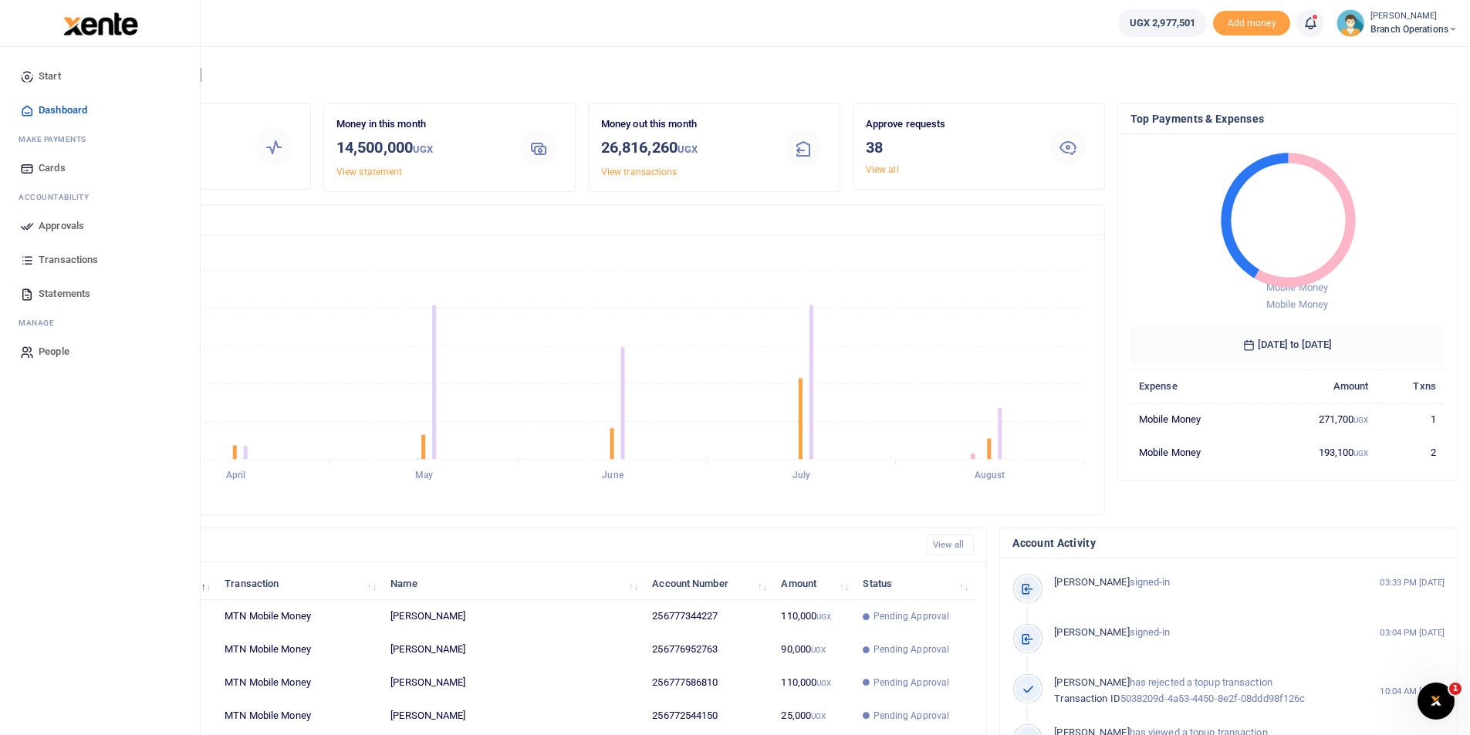
click at [24, 224] on icon at bounding box center [27, 226] width 14 height 14
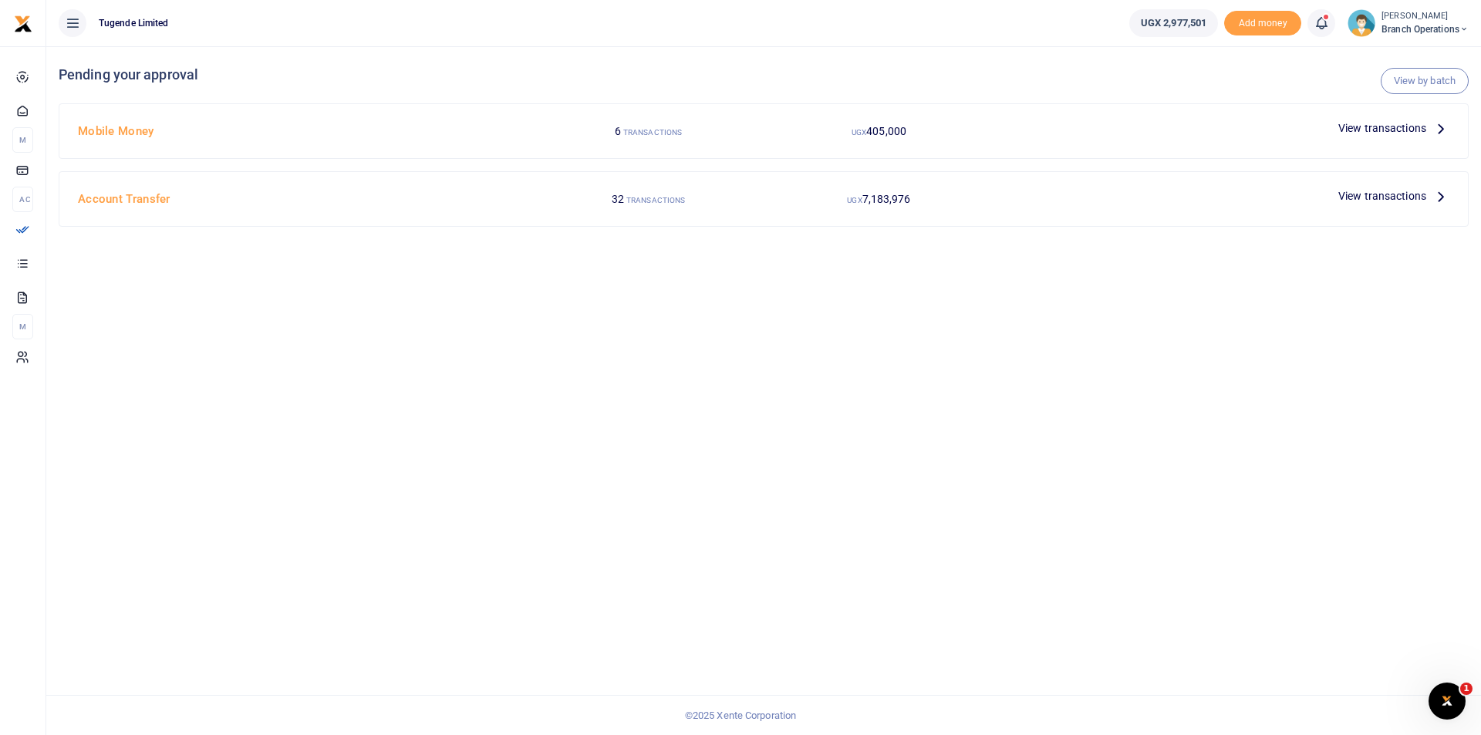
click at [1363, 127] on span "View transactions" at bounding box center [1382, 128] width 88 height 17
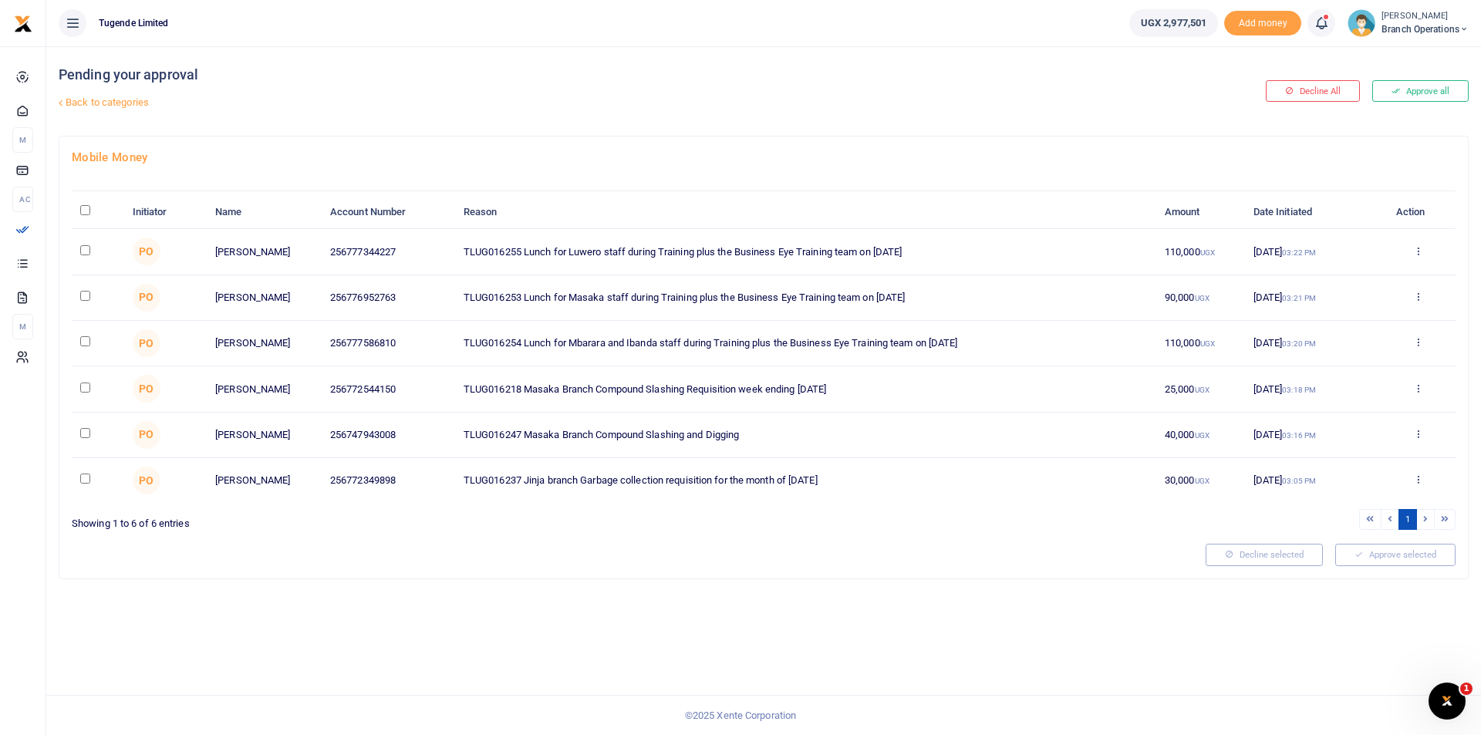
click at [84, 209] on input "\a \a : activate to sort column descending" at bounding box center [85, 210] width 10 height 10
checkbox input "true"
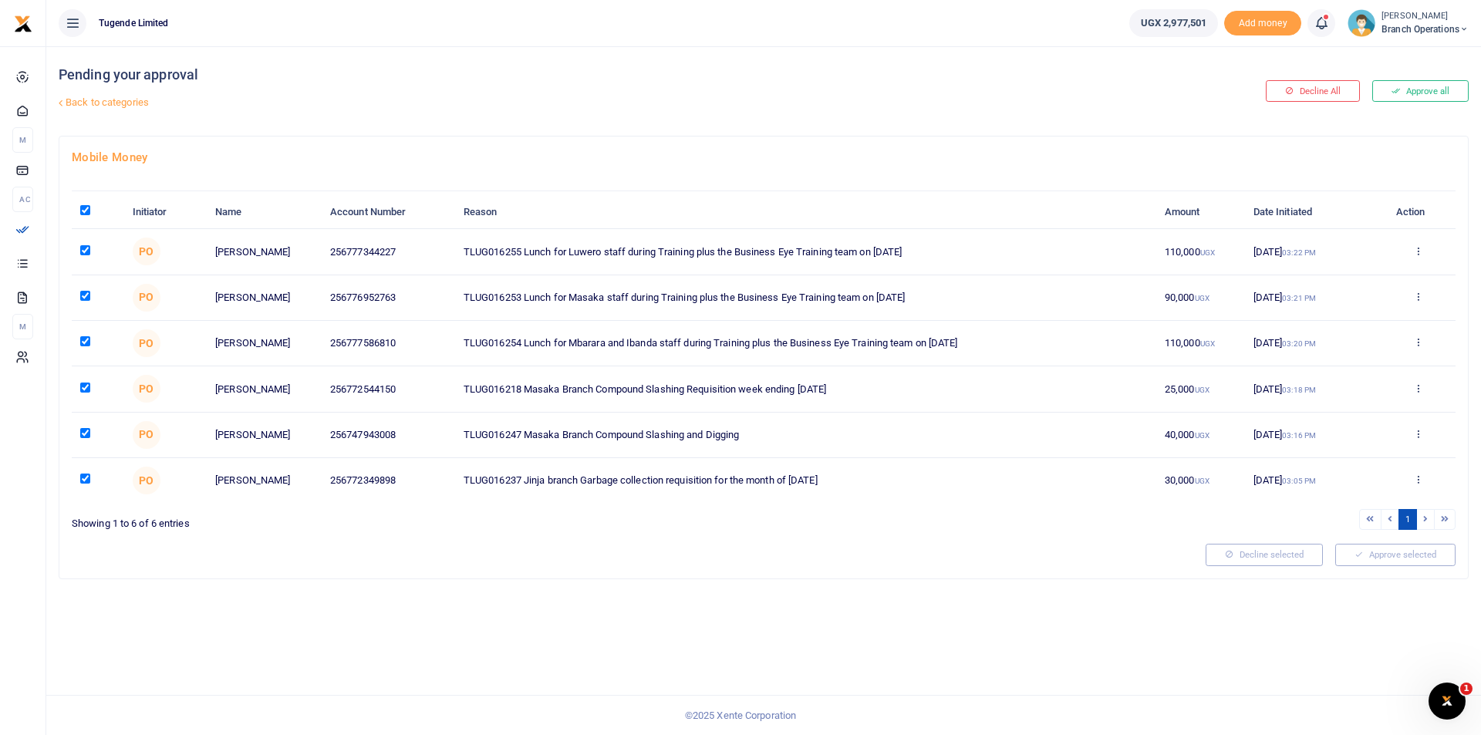
checkbox input "true"
click at [1369, 554] on button "Approve selected (6)" at bounding box center [1390, 555] width 131 height 22
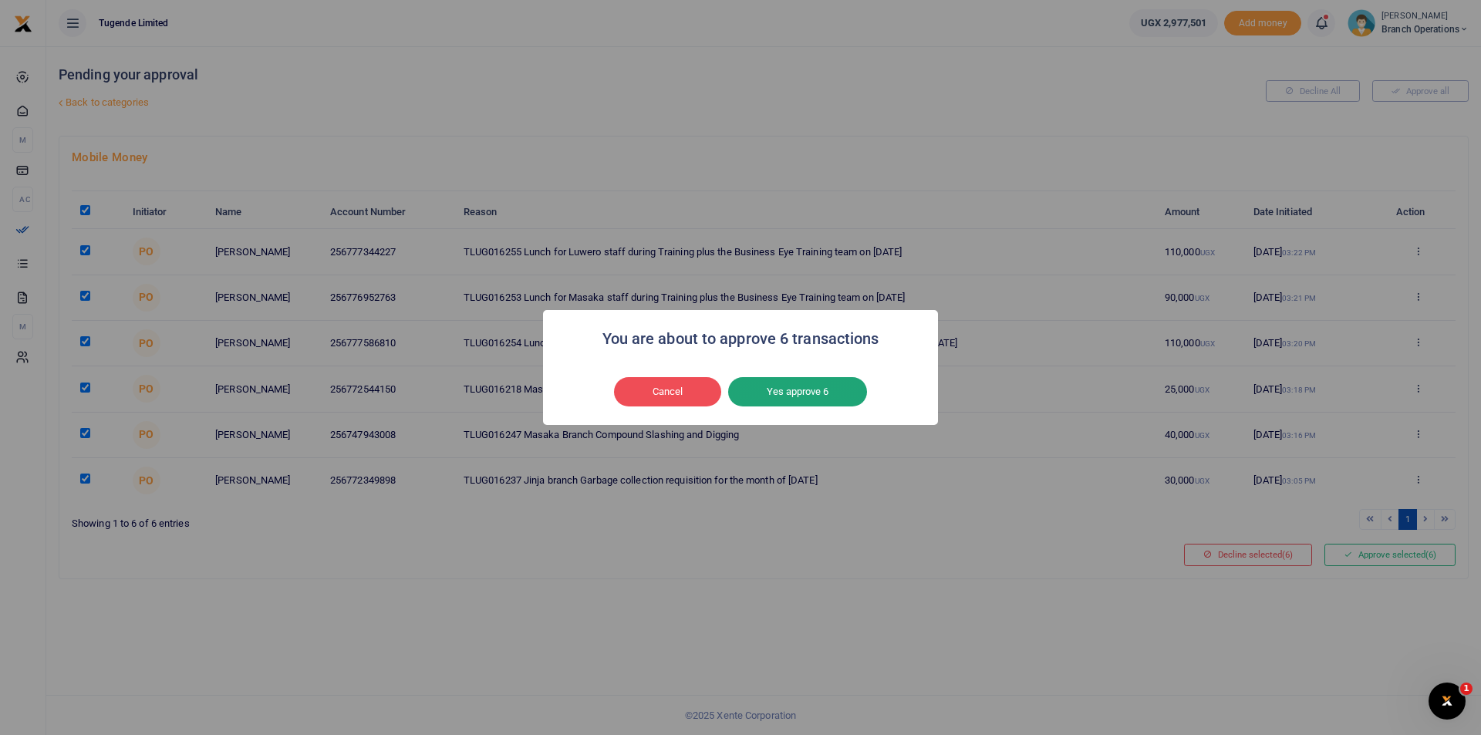
click at [778, 382] on button "Yes approve 6" at bounding box center [797, 391] width 139 height 29
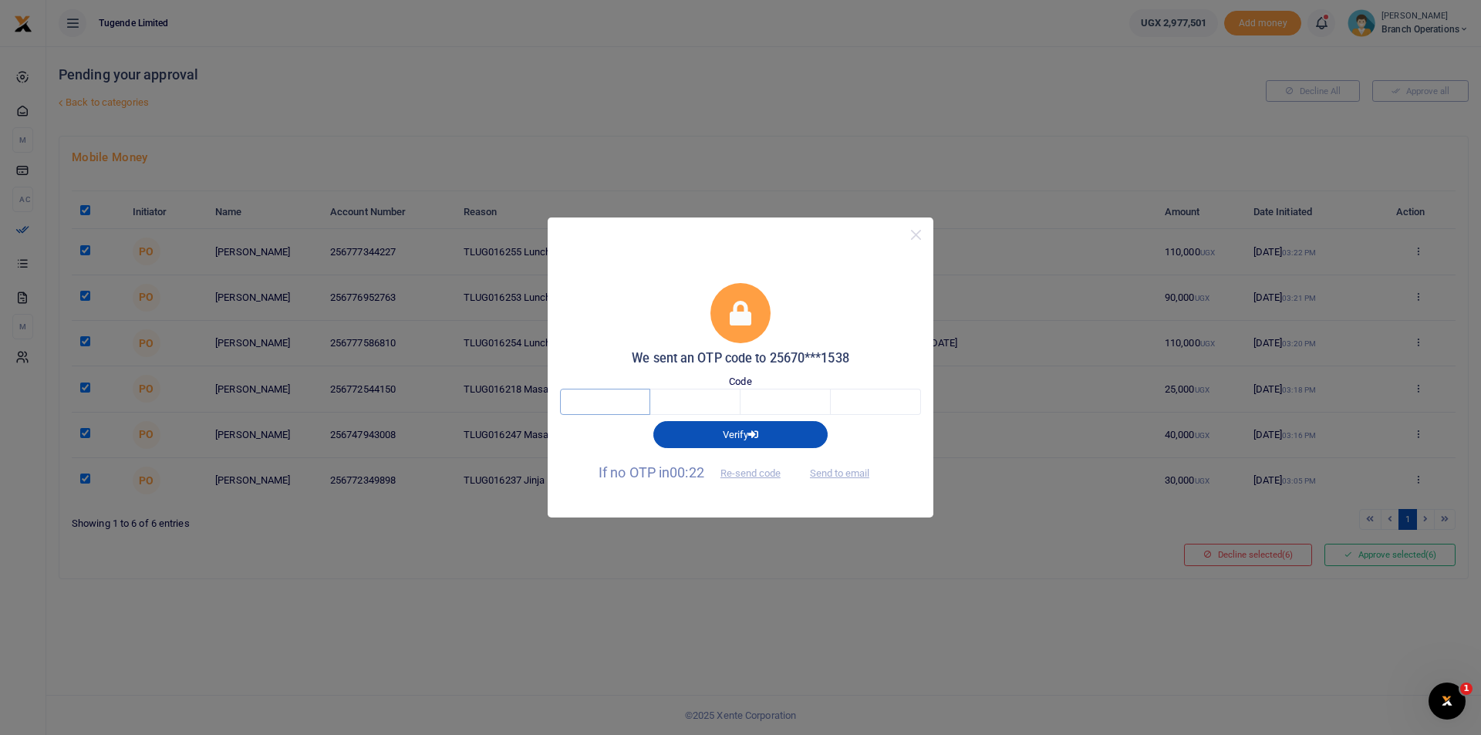
click at [620, 407] on input "text" at bounding box center [605, 402] width 90 height 26
type input "9"
type input "8"
type input "1"
type input "6"
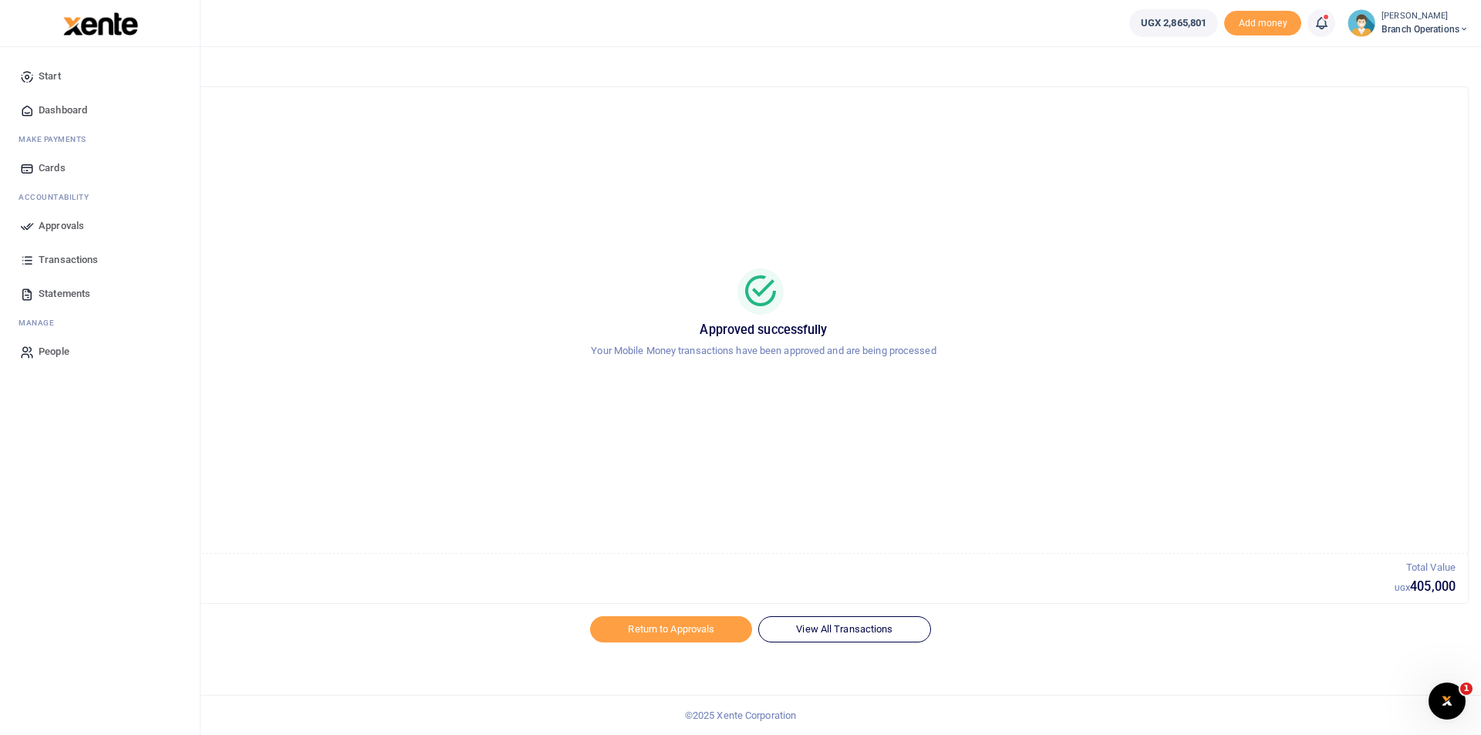
click at [26, 229] on icon at bounding box center [27, 226] width 14 height 14
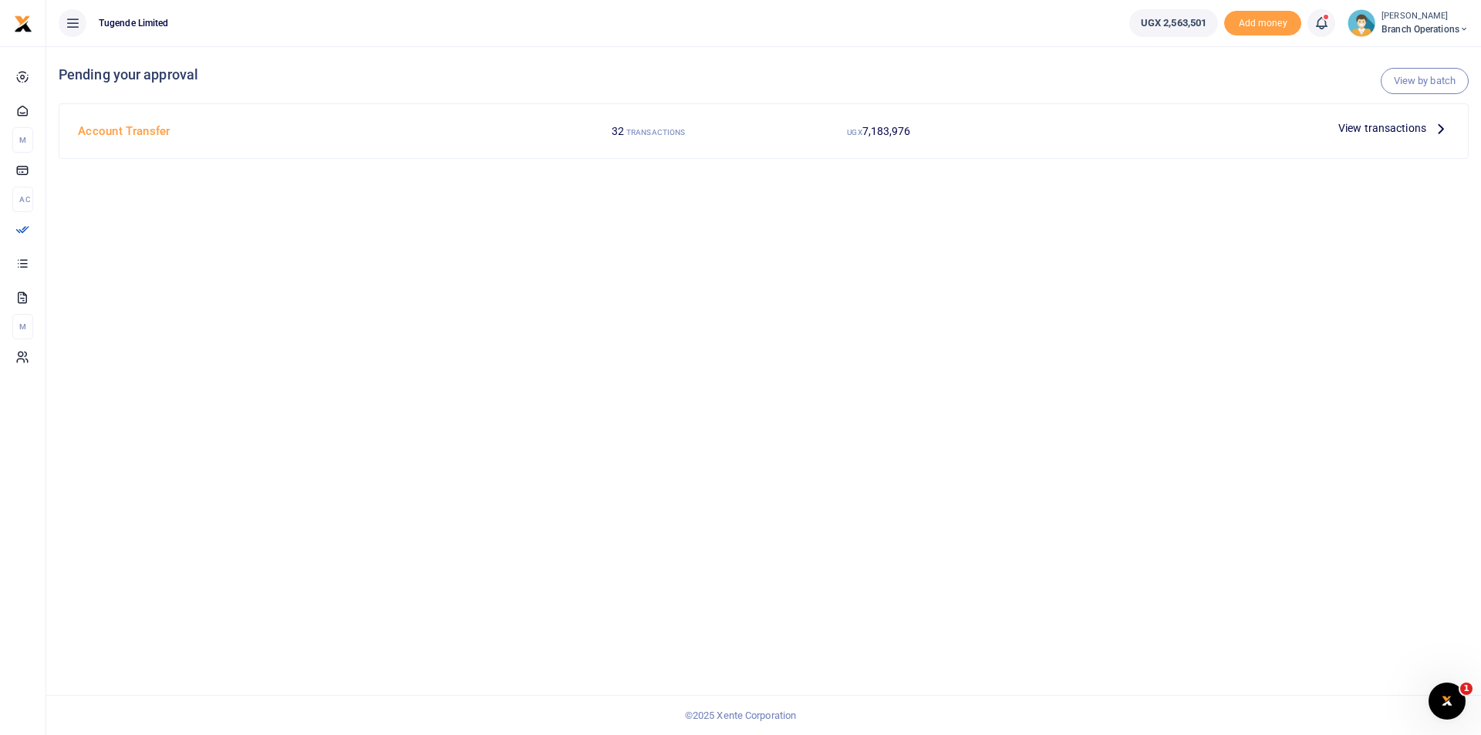
click at [1357, 130] on span "View transactions" at bounding box center [1382, 128] width 88 height 17
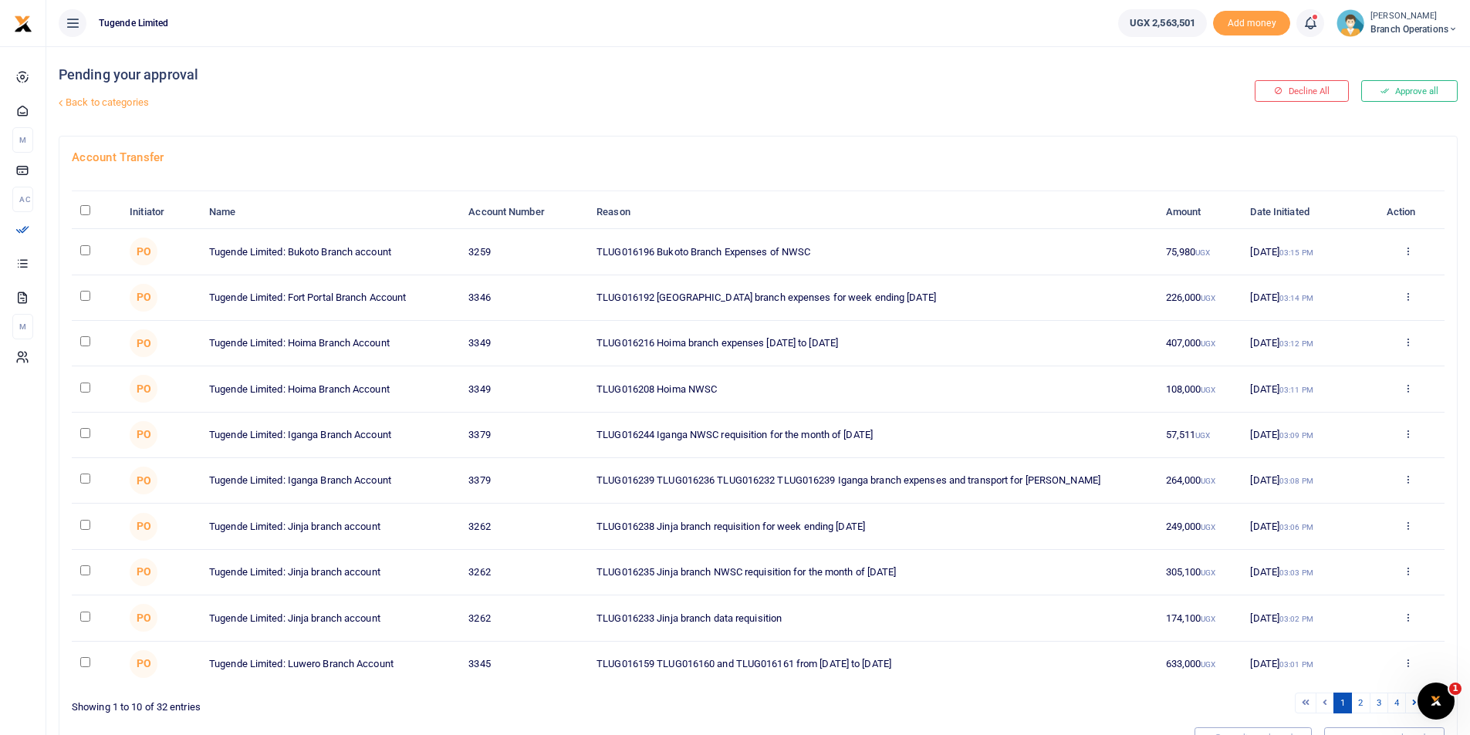
click at [83, 240] on td at bounding box center [96, 252] width 49 height 46
click at [80, 245] on input "checkbox" at bounding box center [85, 250] width 10 height 10
checkbox input "true"
click at [83, 386] on input "checkbox" at bounding box center [85, 388] width 10 height 10
checkbox input "true"
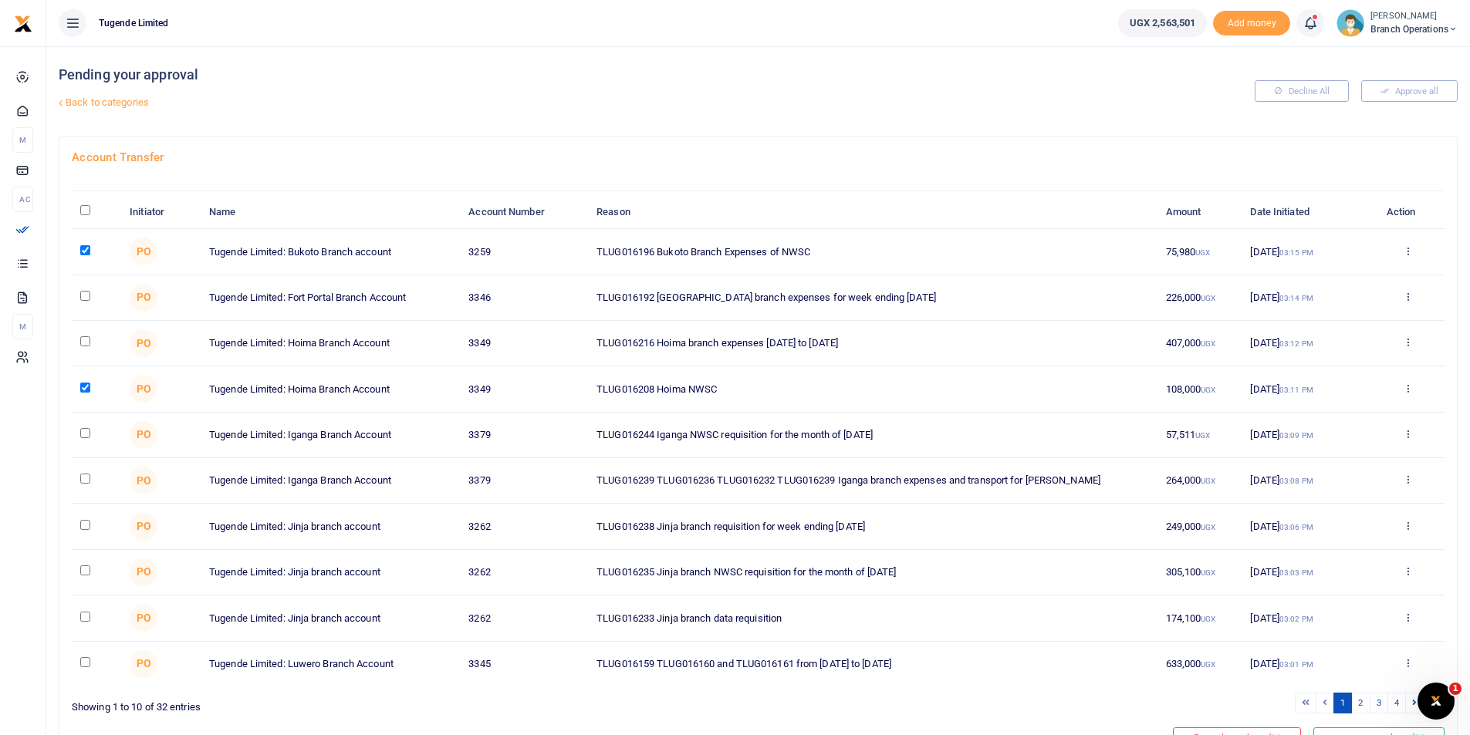
click at [78, 432] on td at bounding box center [96, 436] width 49 height 46
click at [83, 433] on input "checkbox" at bounding box center [85, 433] width 10 height 10
checkbox input "true"
click at [87, 569] on input "checkbox" at bounding box center [85, 570] width 10 height 10
checkbox input "true"
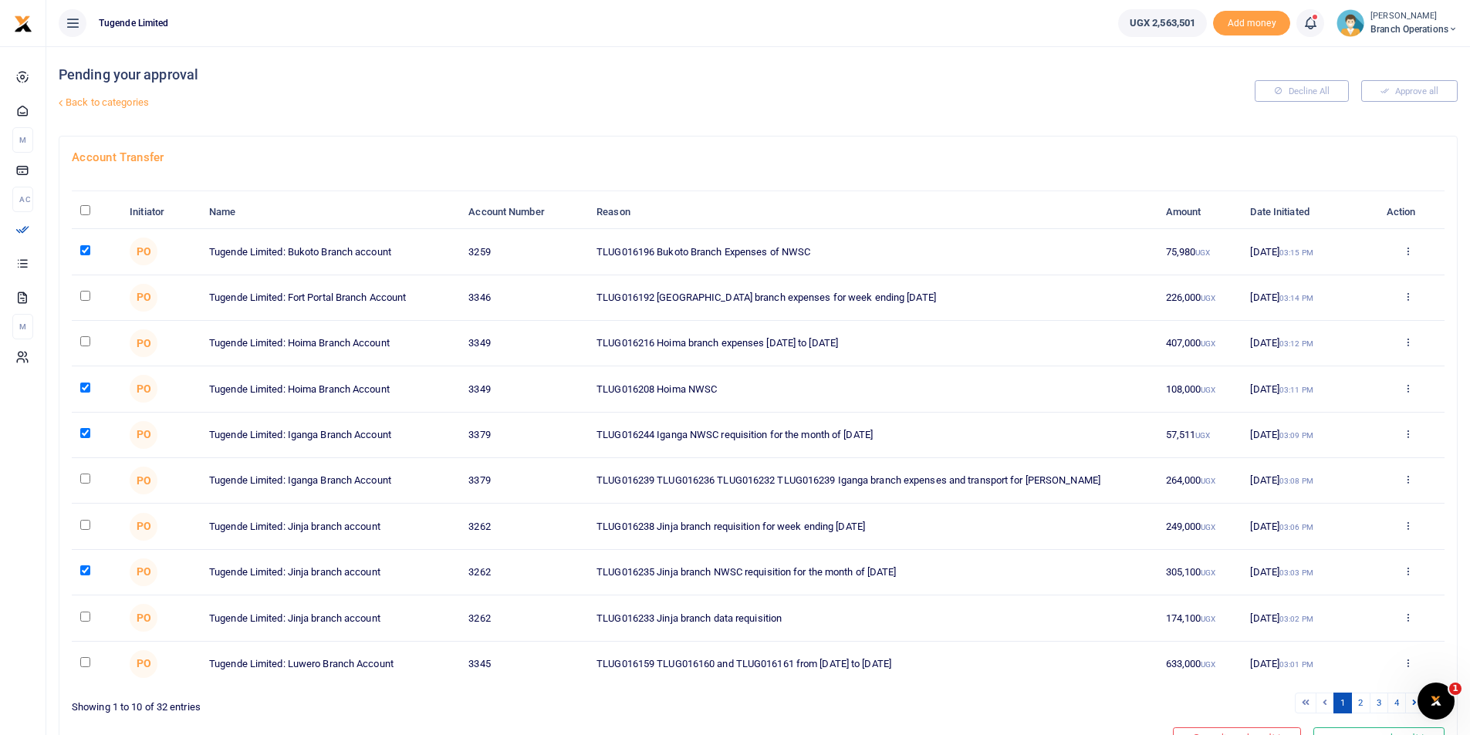
click at [87, 618] on input "checkbox" at bounding box center [85, 617] width 10 height 10
checkbox input "true"
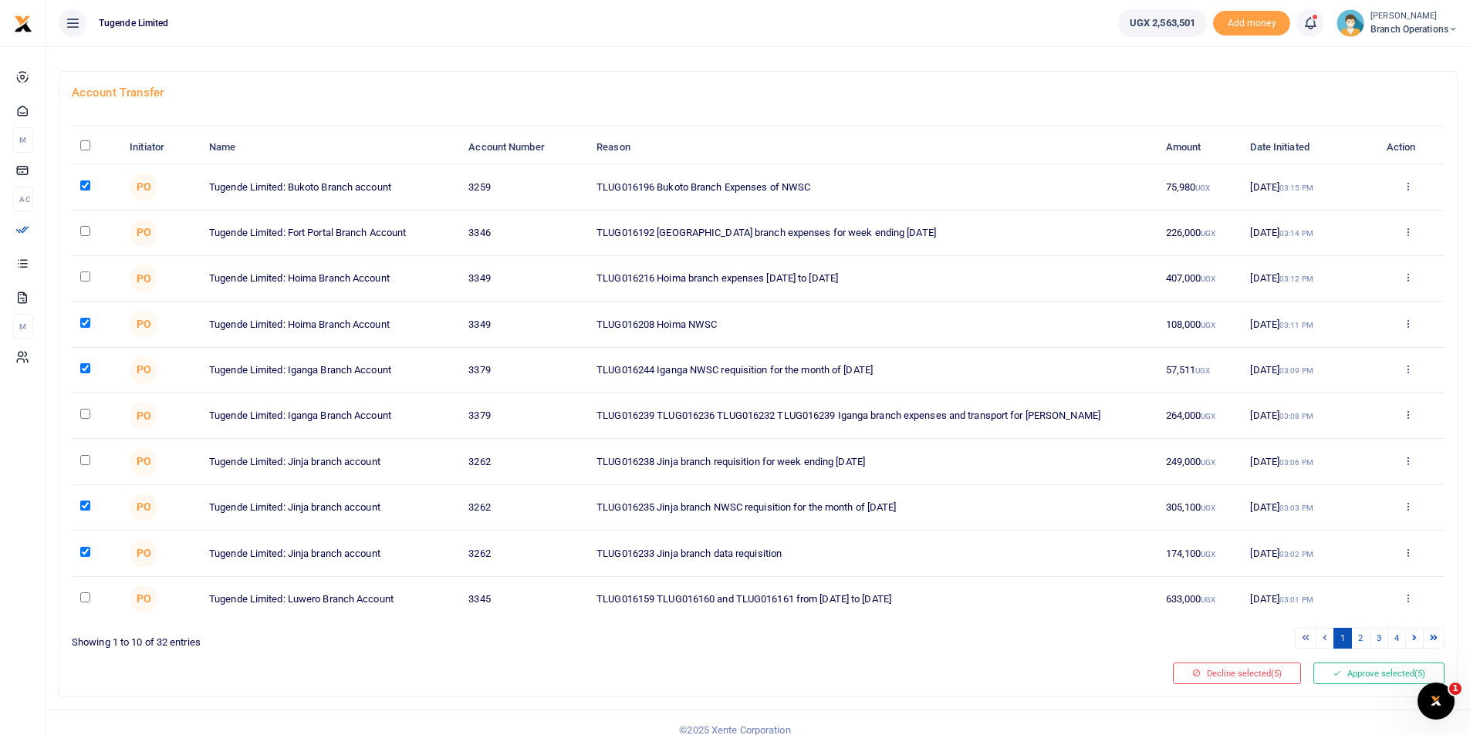
scroll to position [68, 0]
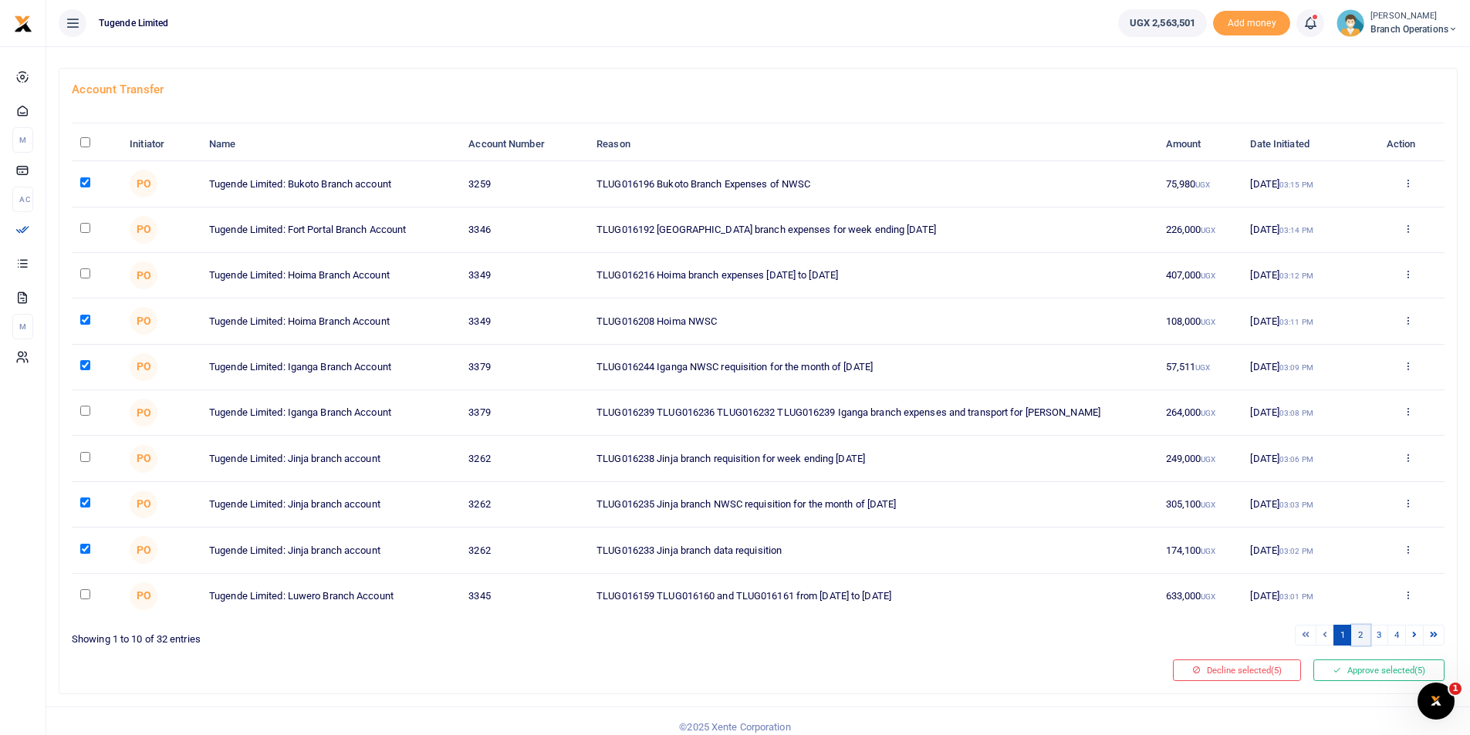
click at [1358, 638] on link "2" at bounding box center [1360, 635] width 19 height 21
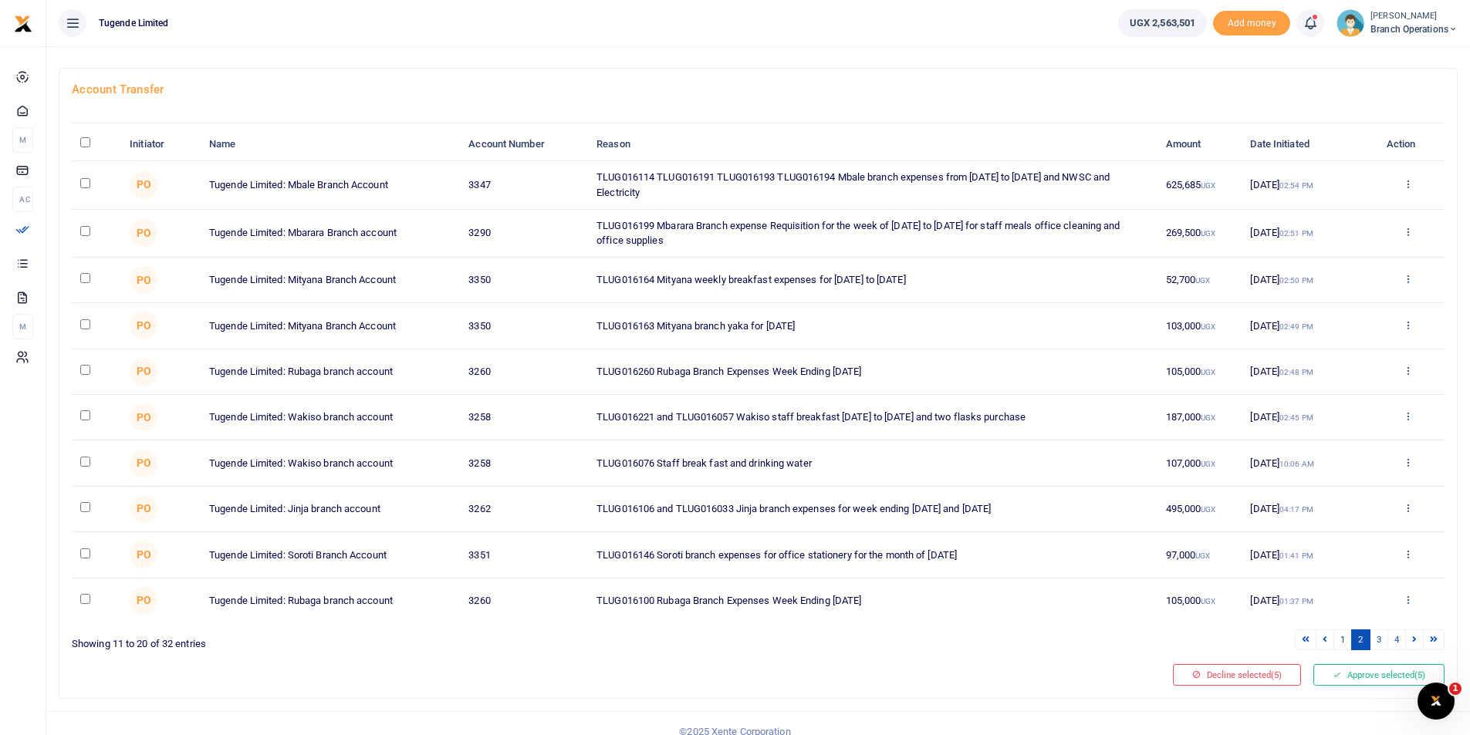
click at [83, 323] on input "checkbox" at bounding box center [85, 324] width 10 height 10
checkbox input "true"
click at [86, 552] on input "checkbox" at bounding box center [85, 553] width 10 height 10
checkbox input "true"
click at [1381, 640] on link "3" at bounding box center [1378, 639] width 19 height 21
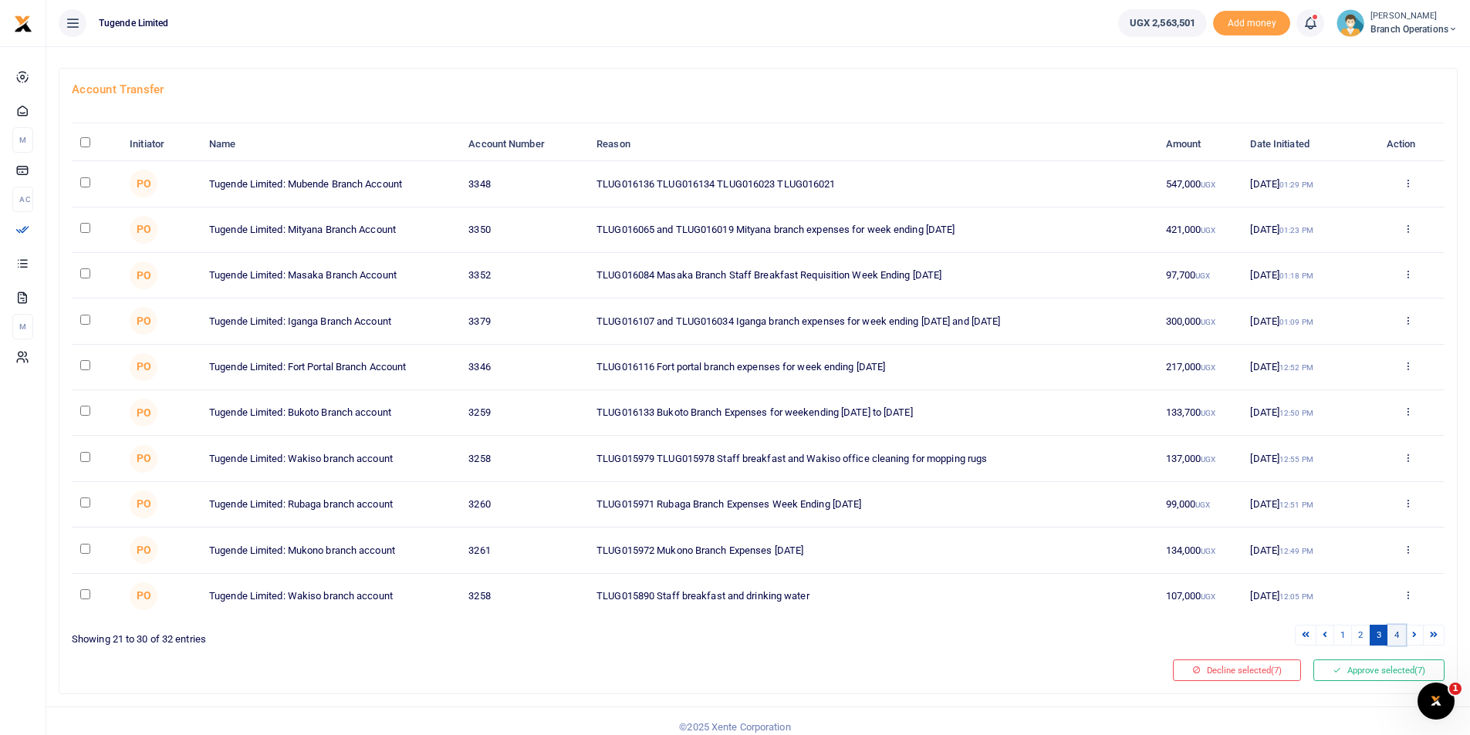
click at [1399, 637] on link "4" at bounding box center [1396, 635] width 19 height 21
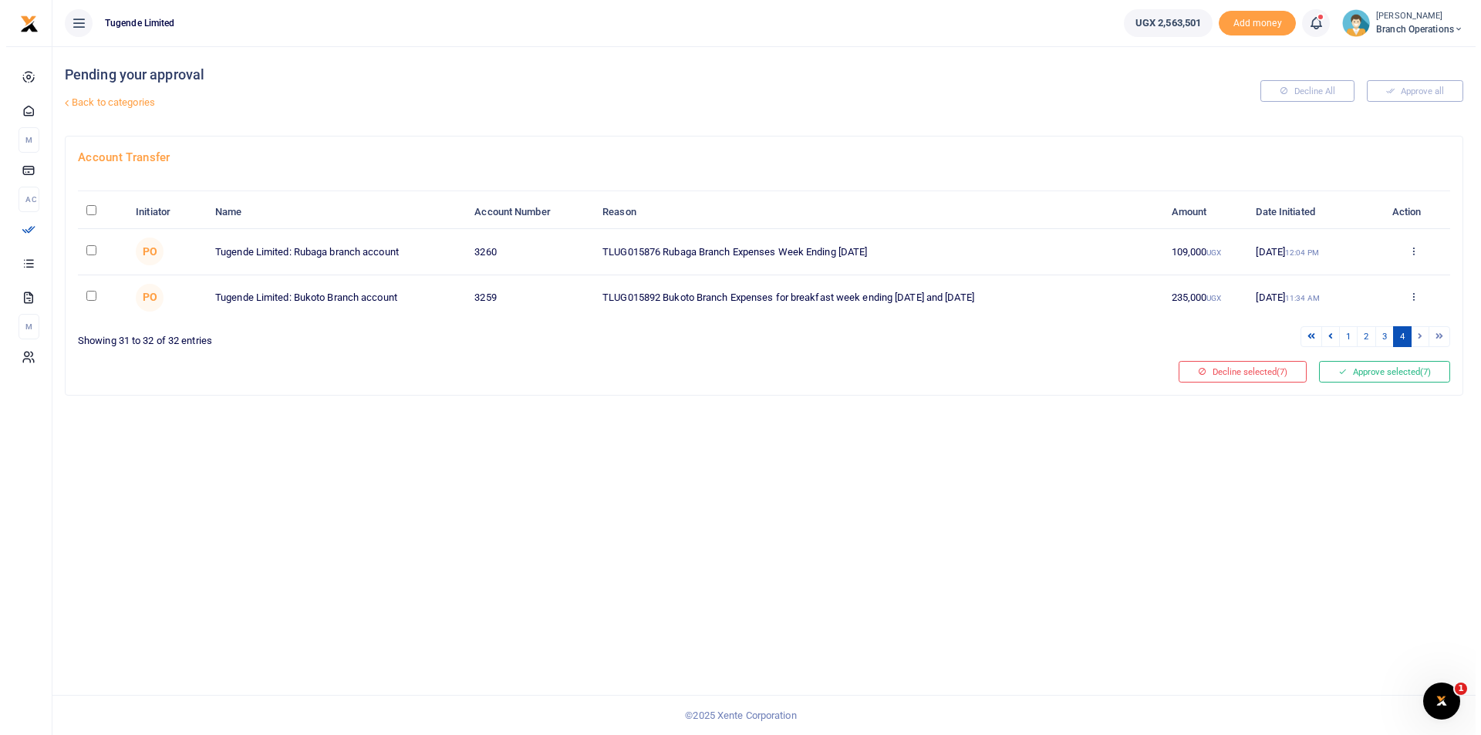
scroll to position [0, 0]
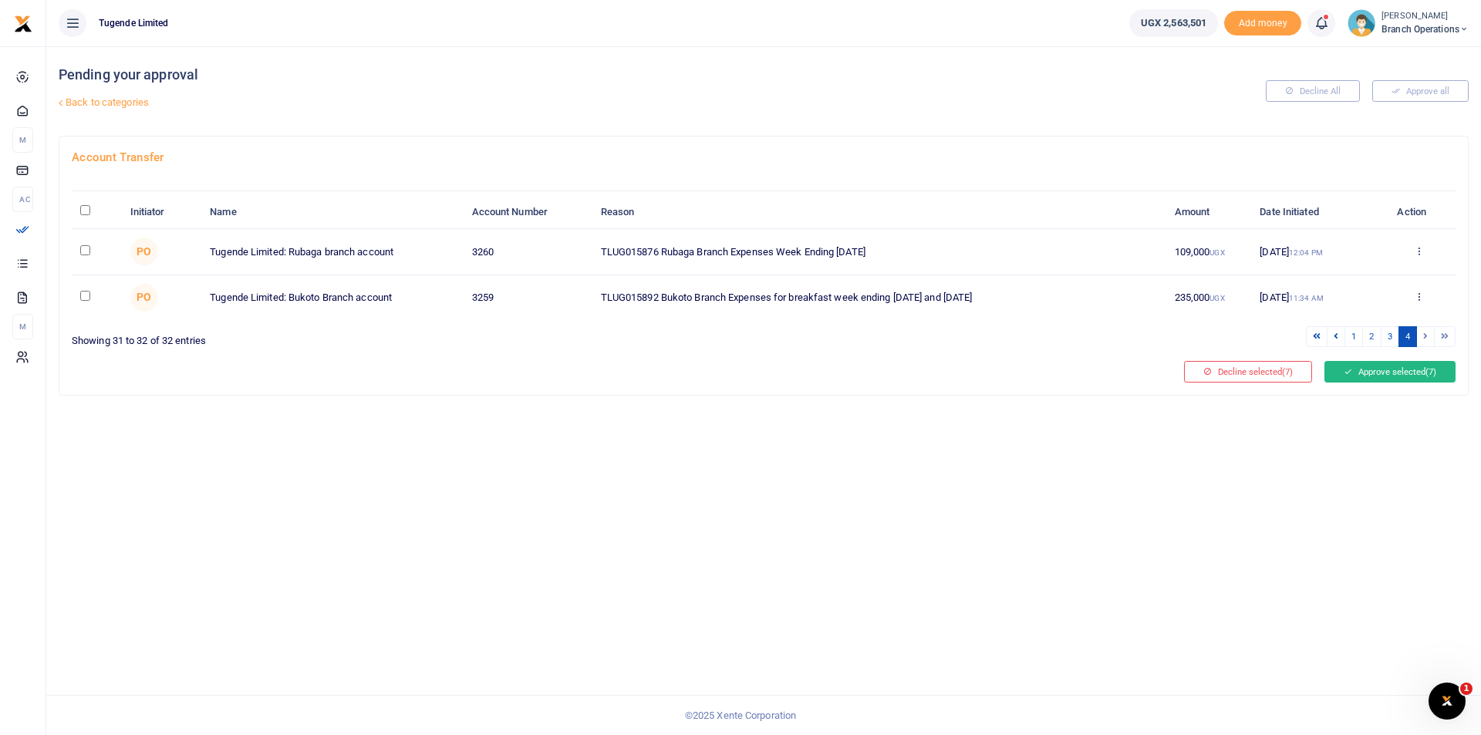
click at [1384, 378] on button "Approve selected (7)" at bounding box center [1390, 372] width 131 height 22
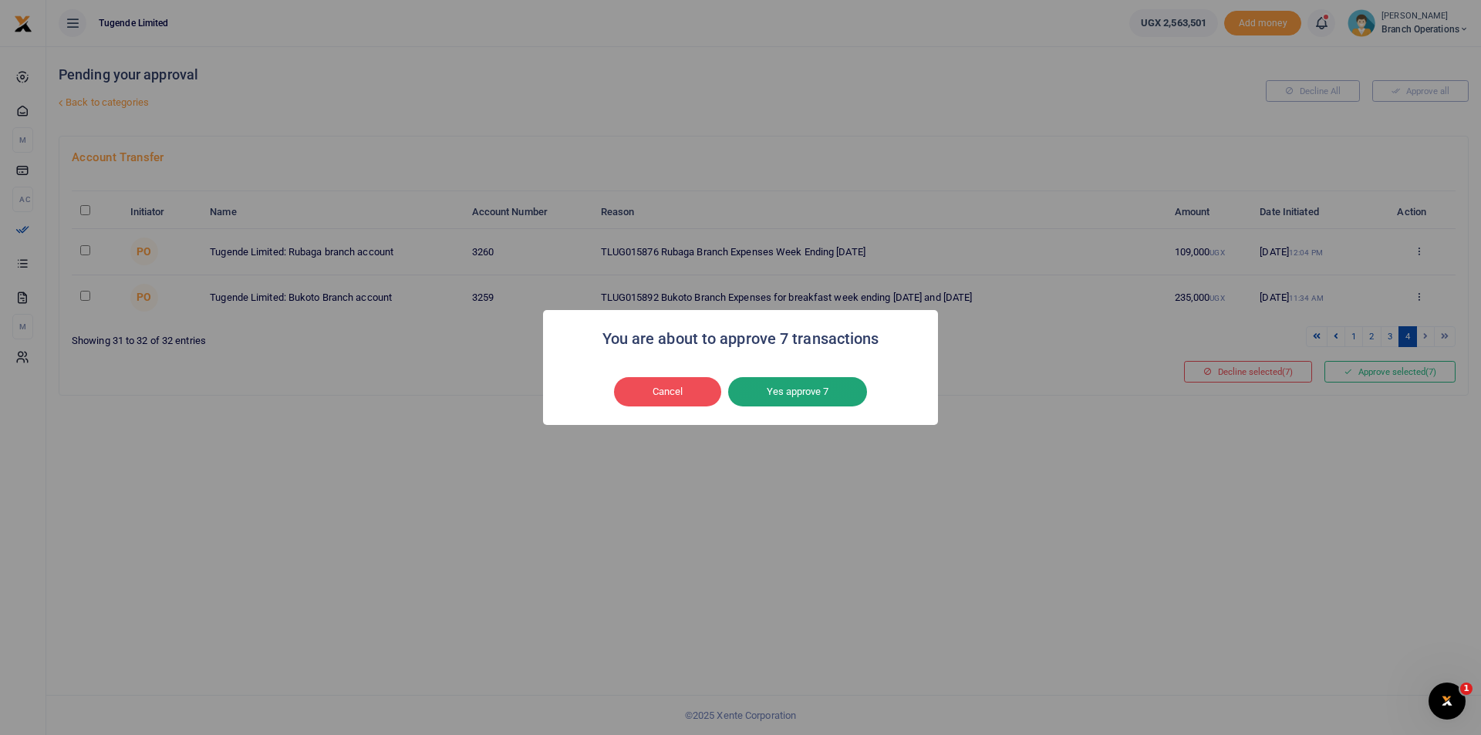
click at [805, 393] on button "Yes approve 7" at bounding box center [797, 391] width 139 height 29
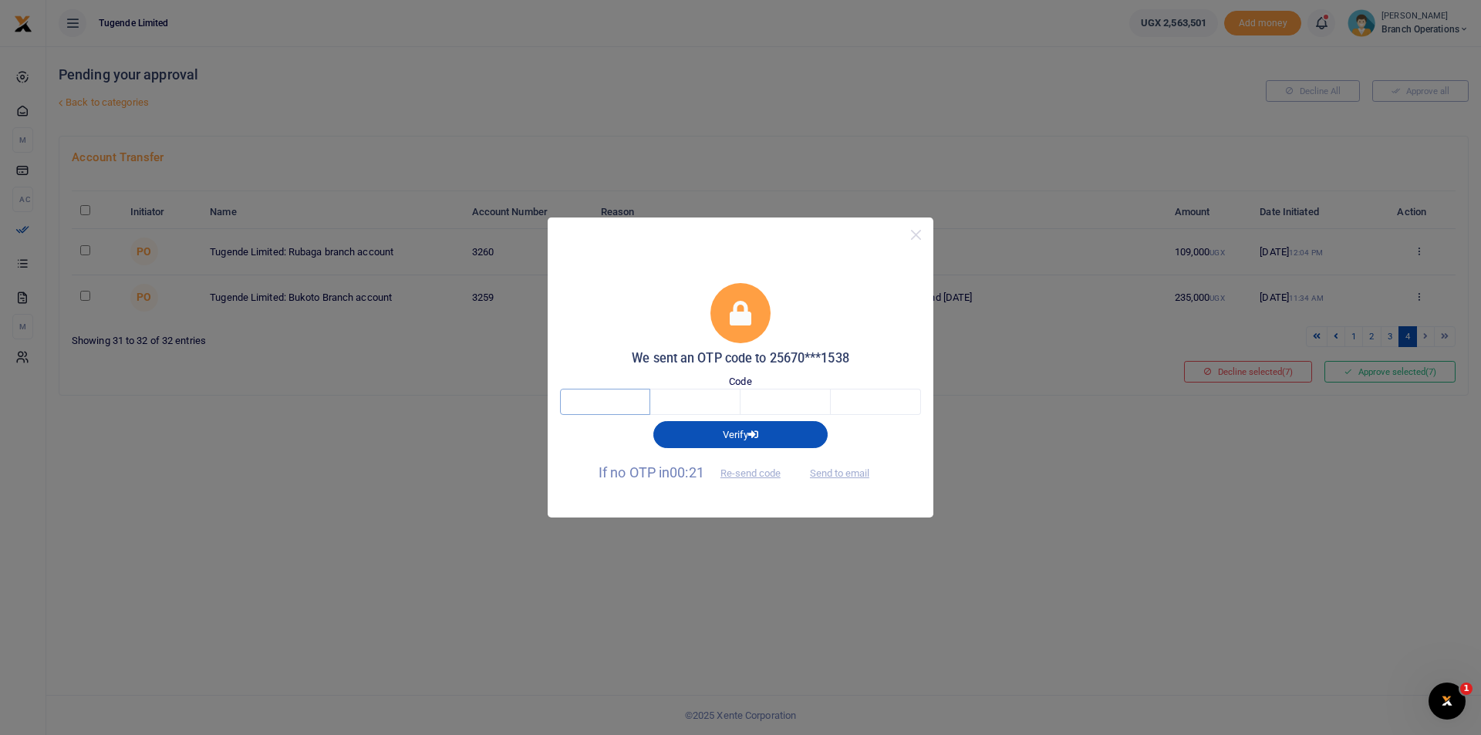
click at [617, 399] on input "text" at bounding box center [605, 402] width 90 height 26
type input "4"
type input "8"
type input "9"
type input "7"
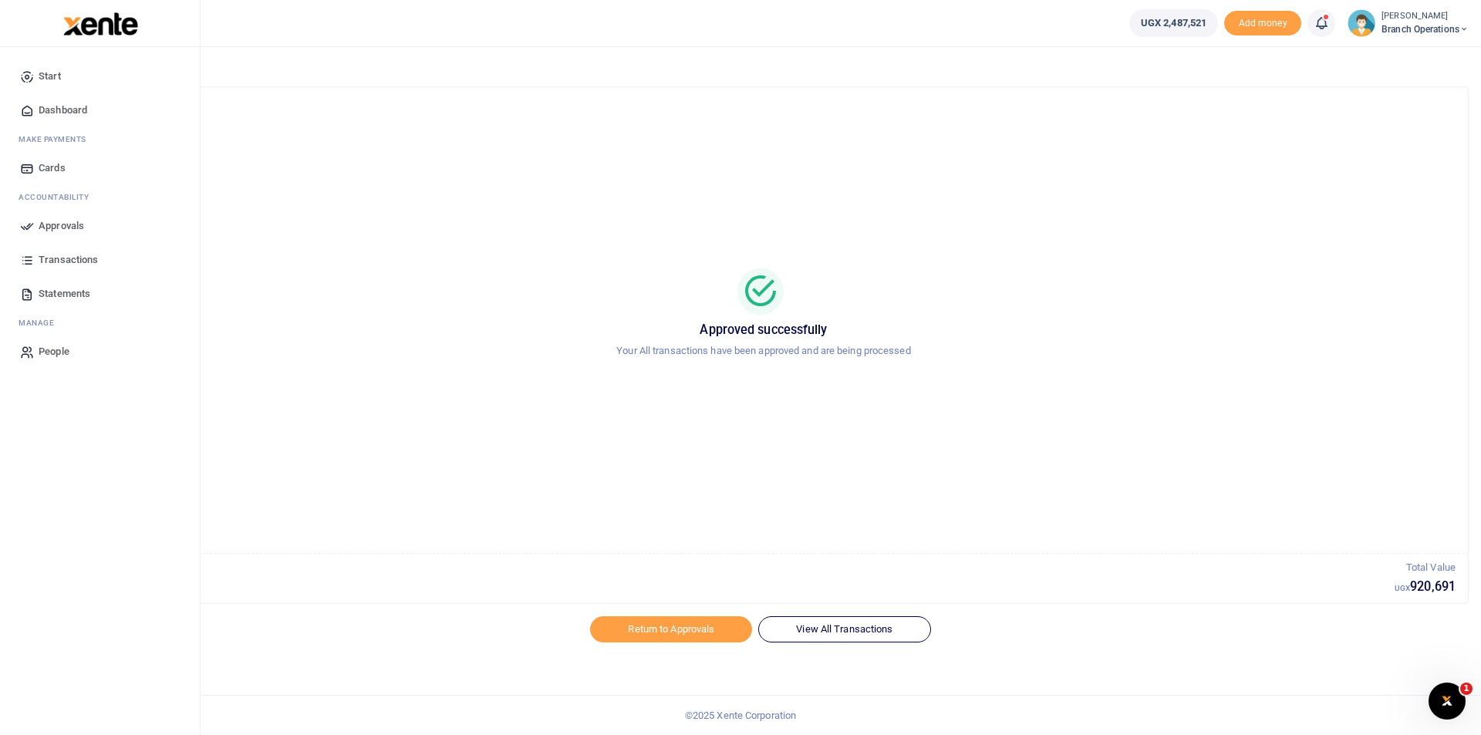
click at [29, 226] on icon at bounding box center [27, 226] width 14 height 14
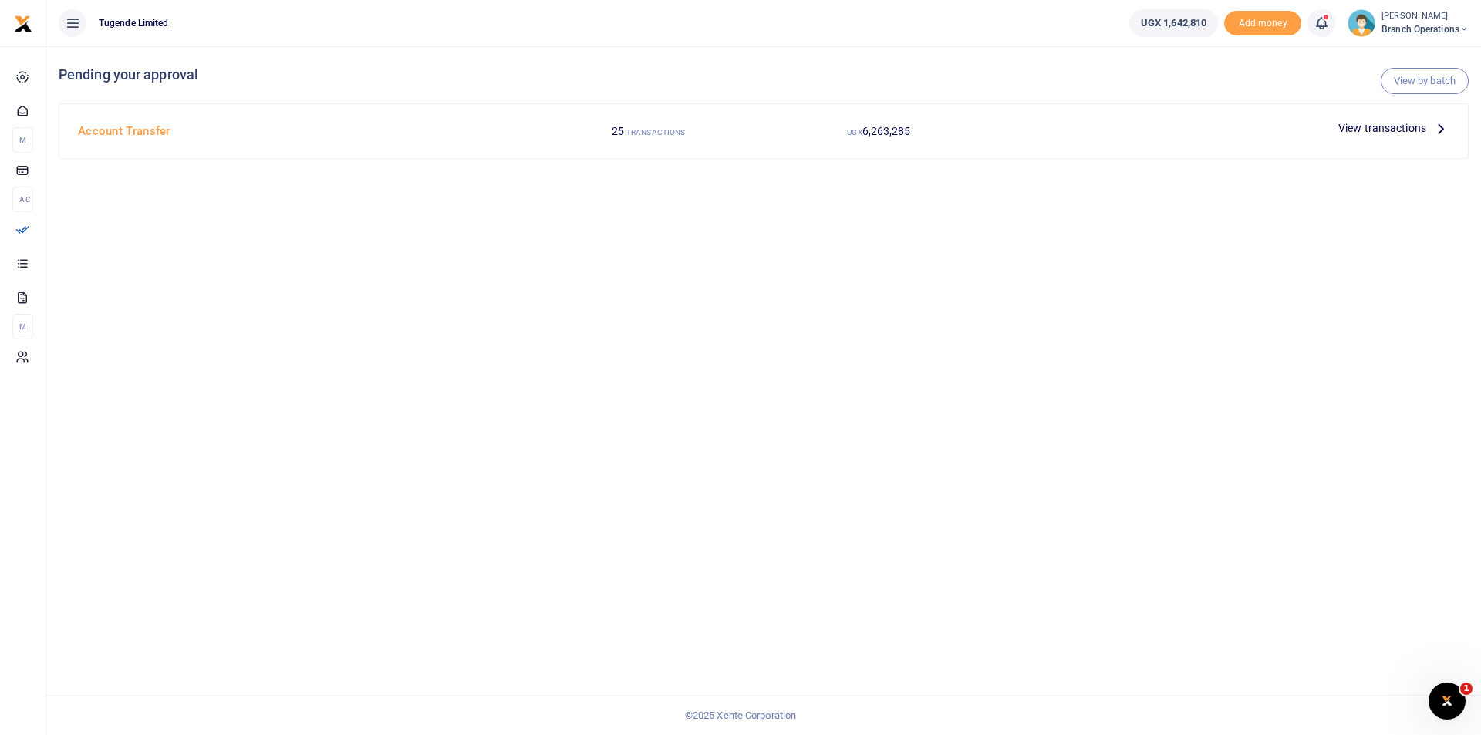
click at [1366, 124] on span "View transactions" at bounding box center [1382, 128] width 88 height 17
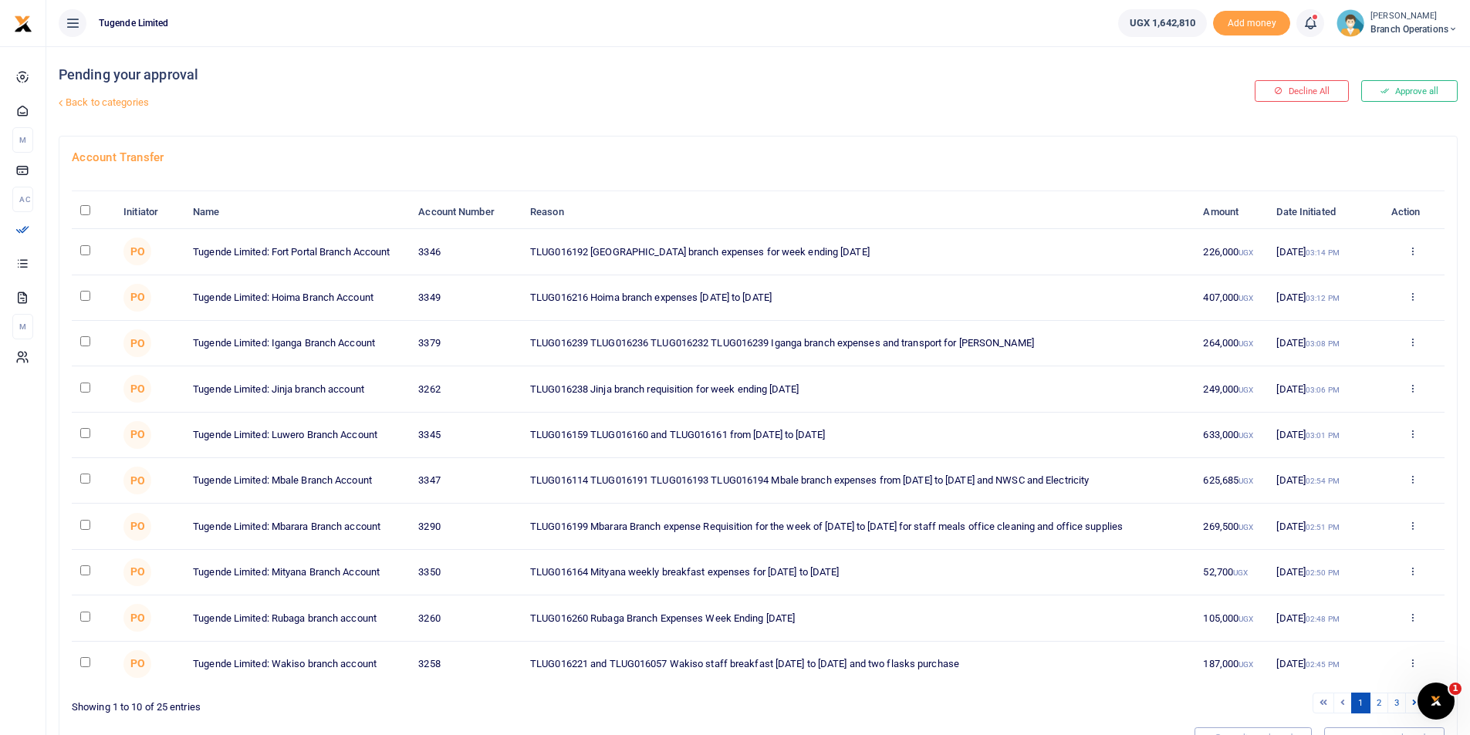
click at [82, 479] on input "checkbox" at bounding box center [85, 479] width 10 height 10
checkbox input "true"
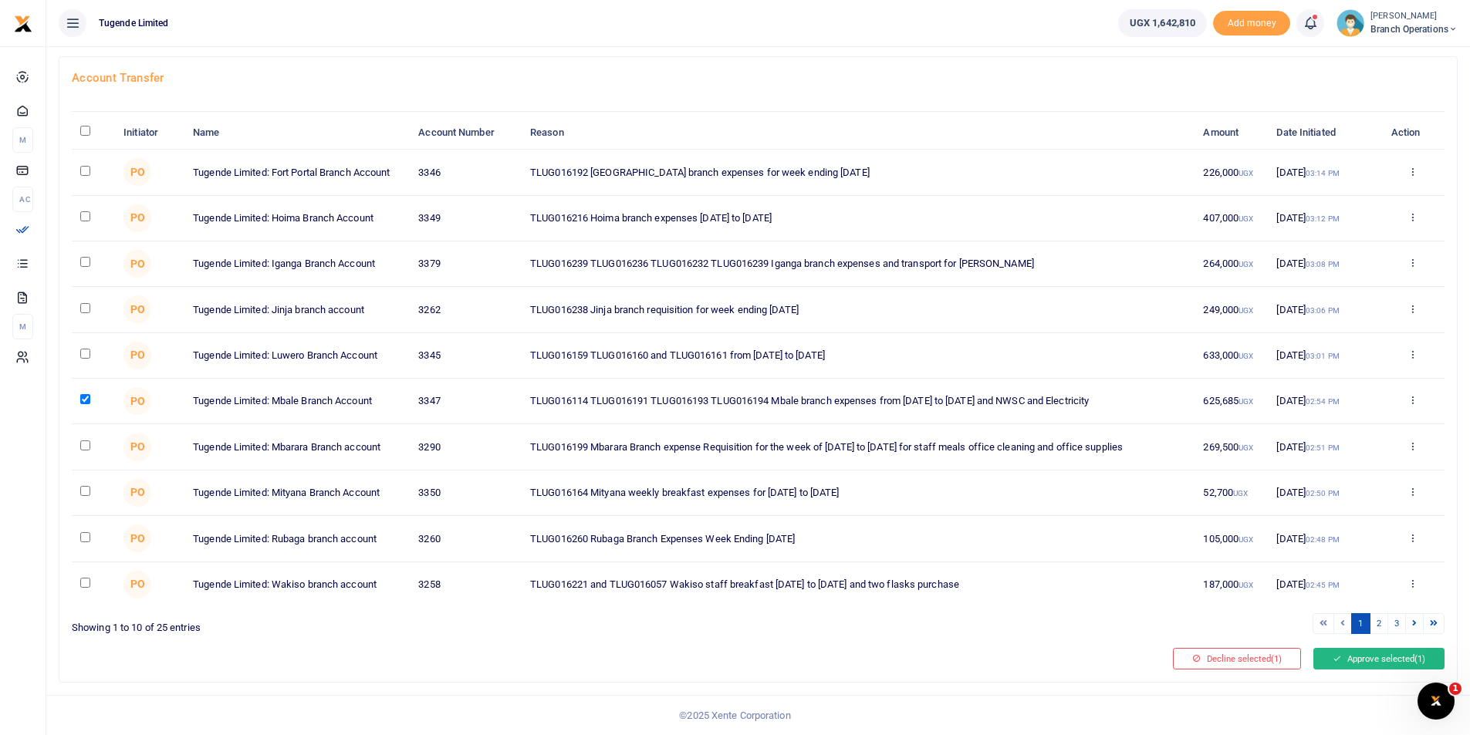
click at [1365, 660] on button "Approve selected (1)" at bounding box center [1378, 659] width 131 height 22
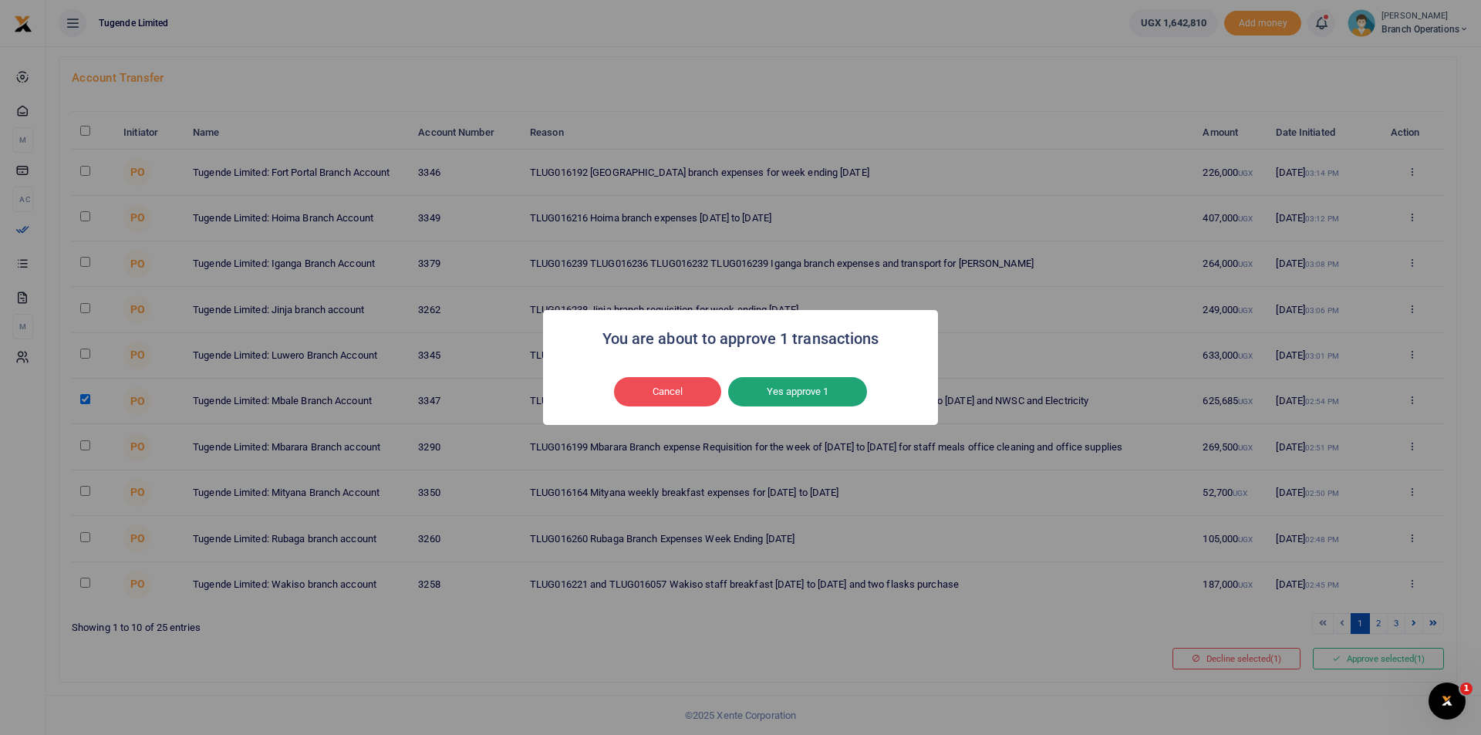
click at [788, 394] on button "Yes approve 1" at bounding box center [797, 391] width 139 height 29
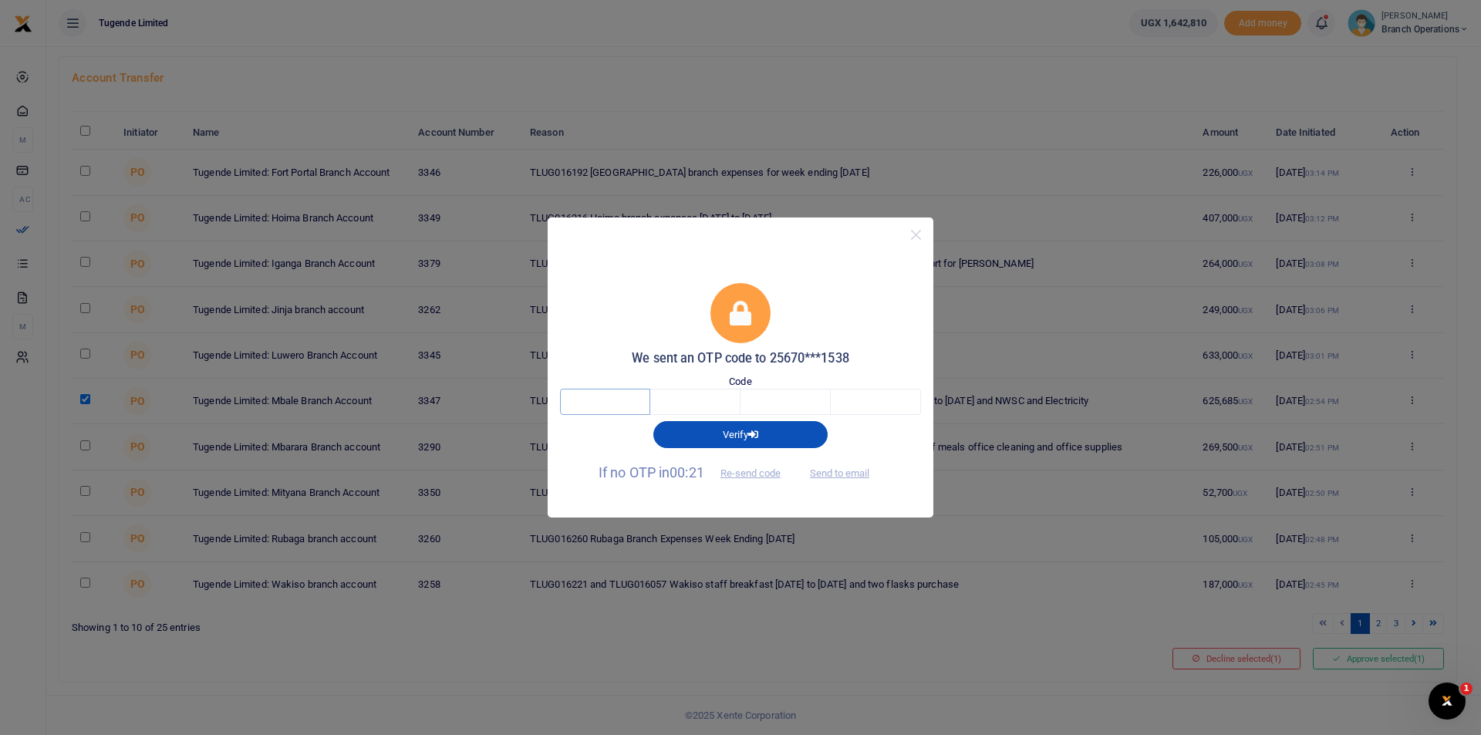
click at [590, 396] on input "text" at bounding box center [605, 402] width 90 height 26
type input "6"
type input "8"
type input "9"
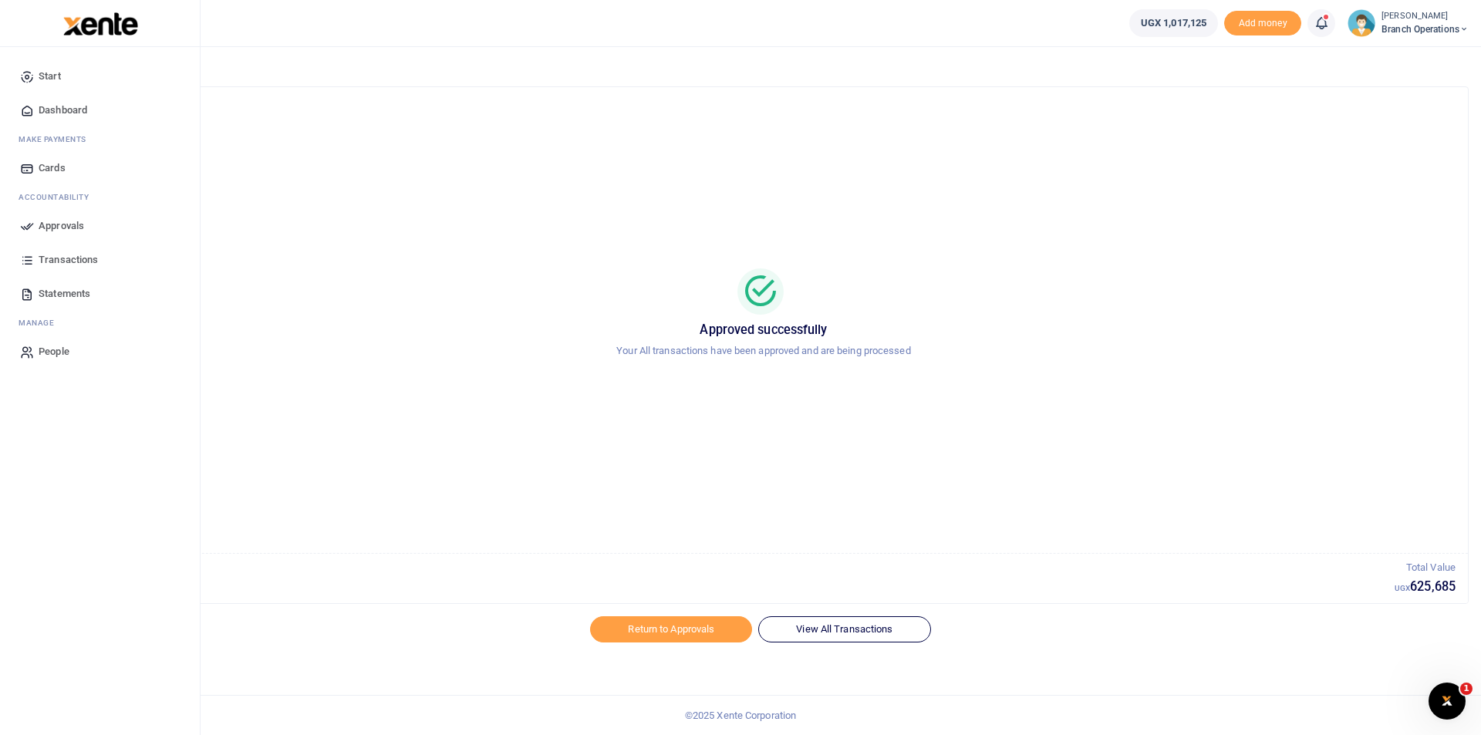
click at [29, 225] on icon at bounding box center [27, 226] width 14 height 14
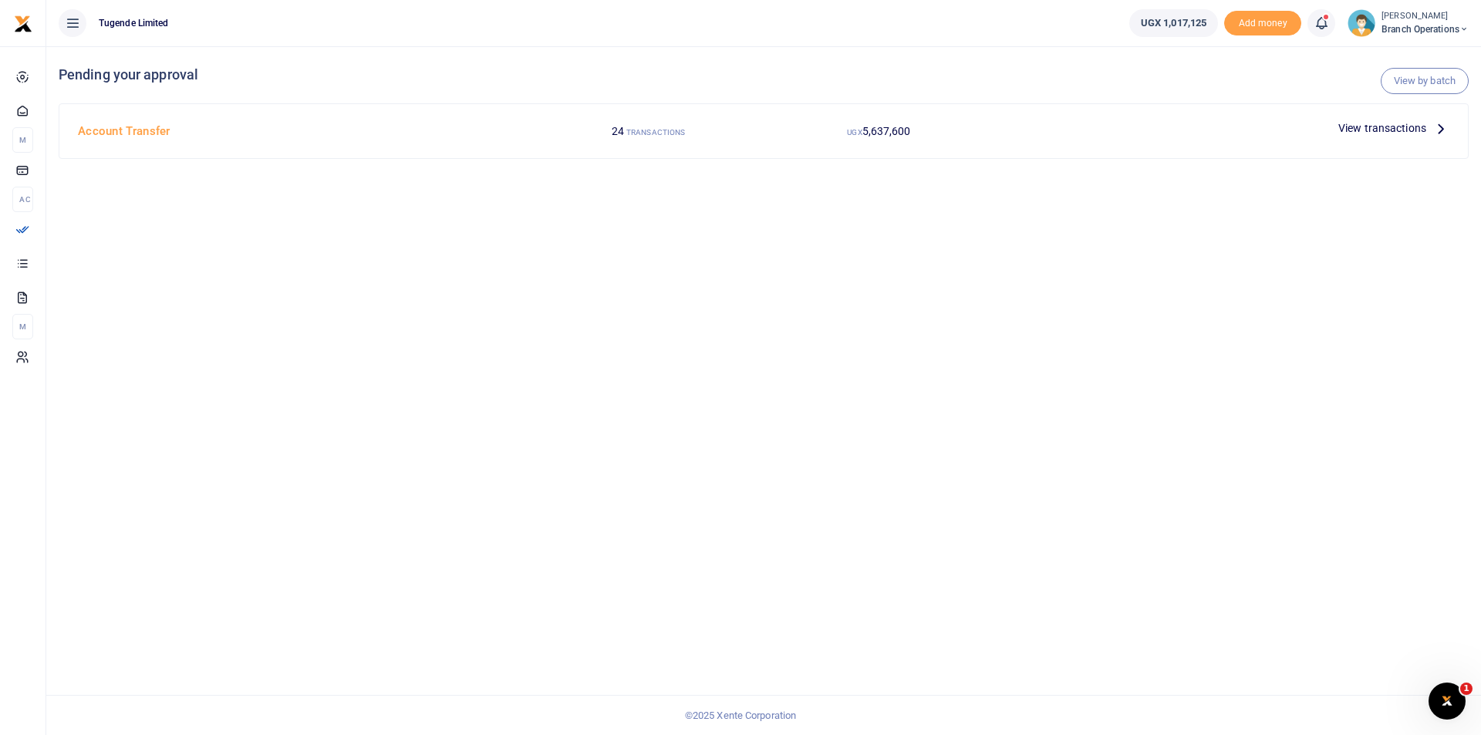
click at [1368, 147] on div "Account Transfer 24 TRANSACTIONS UGX 5,637,600 View transactions" at bounding box center [763, 131] width 1409 height 54
click at [1364, 137] on span "View transactions" at bounding box center [1382, 128] width 88 height 17
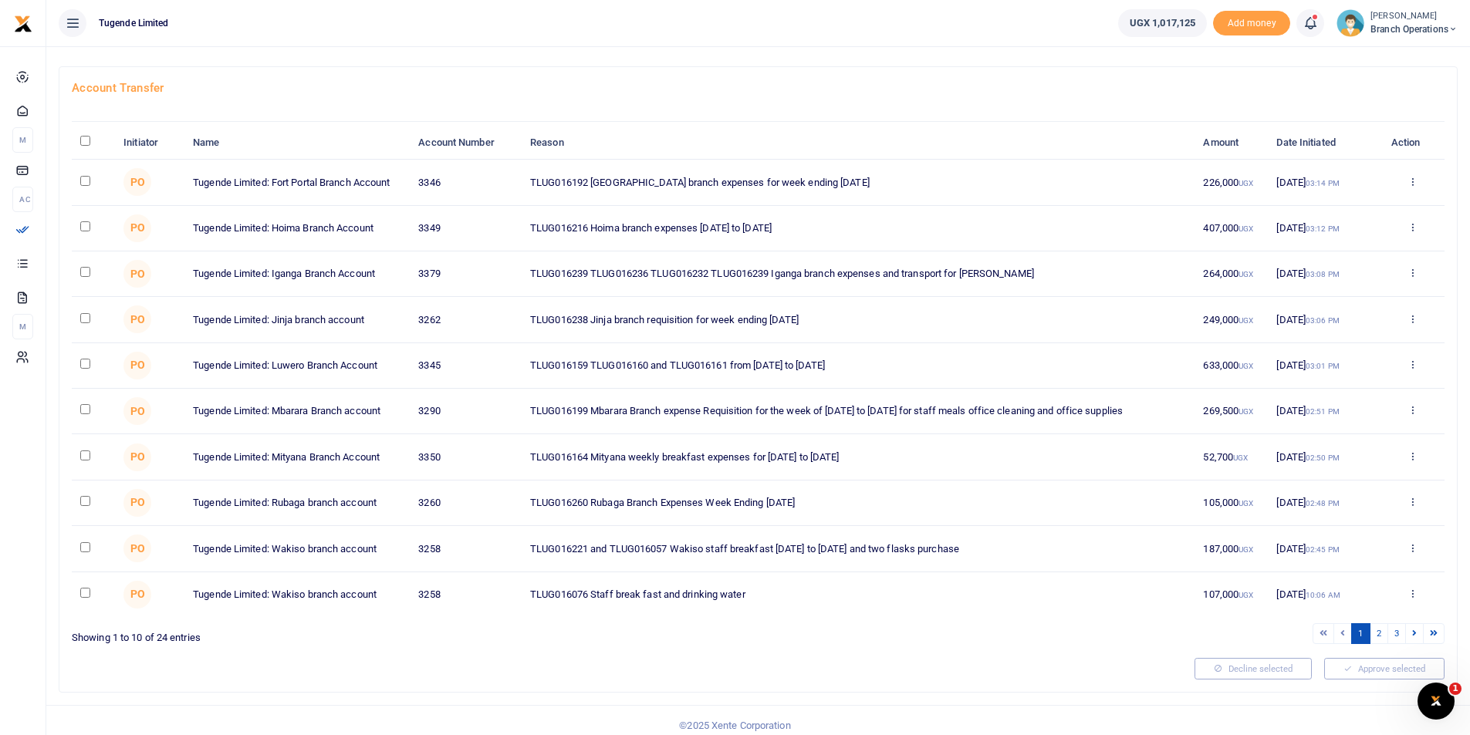
scroll to position [79, 0]
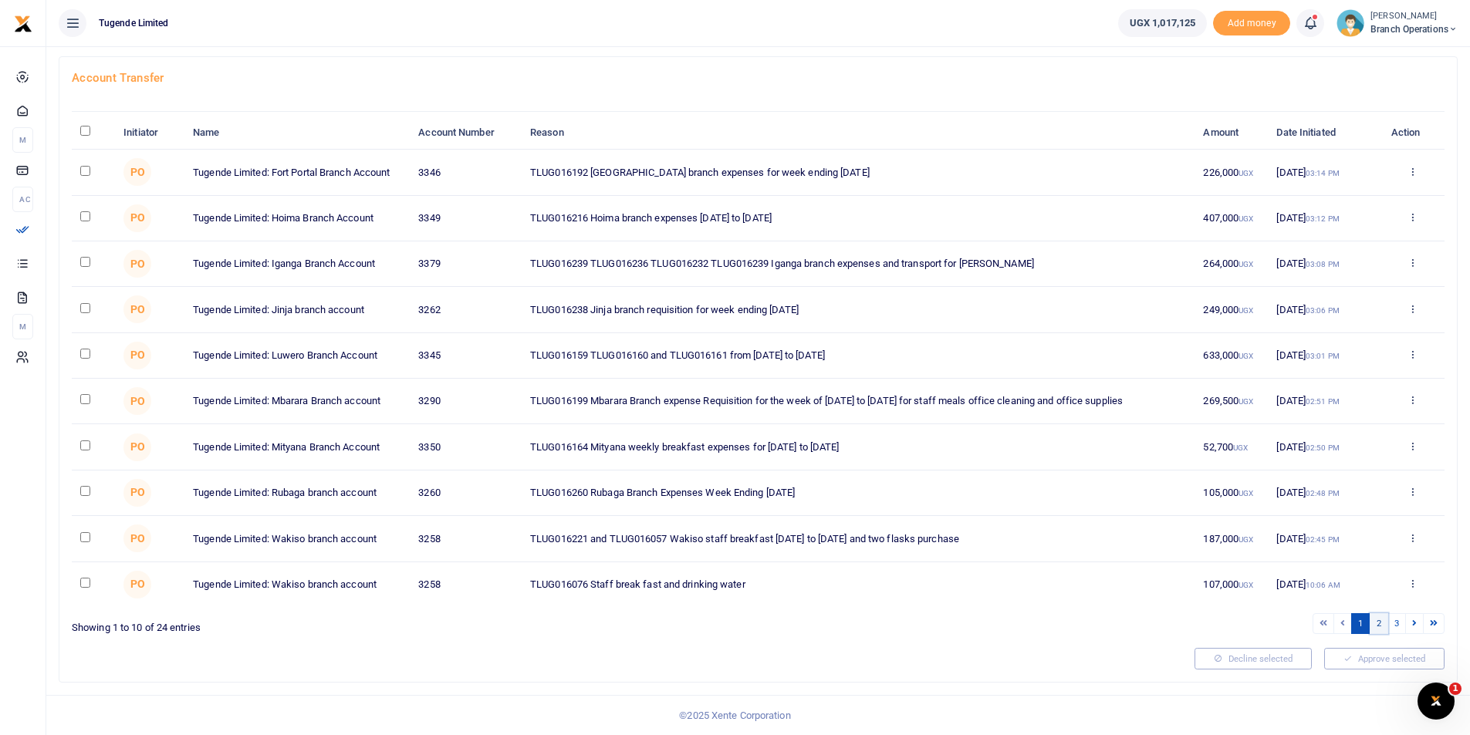
click at [1374, 629] on link "2" at bounding box center [1378, 623] width 19 height 21
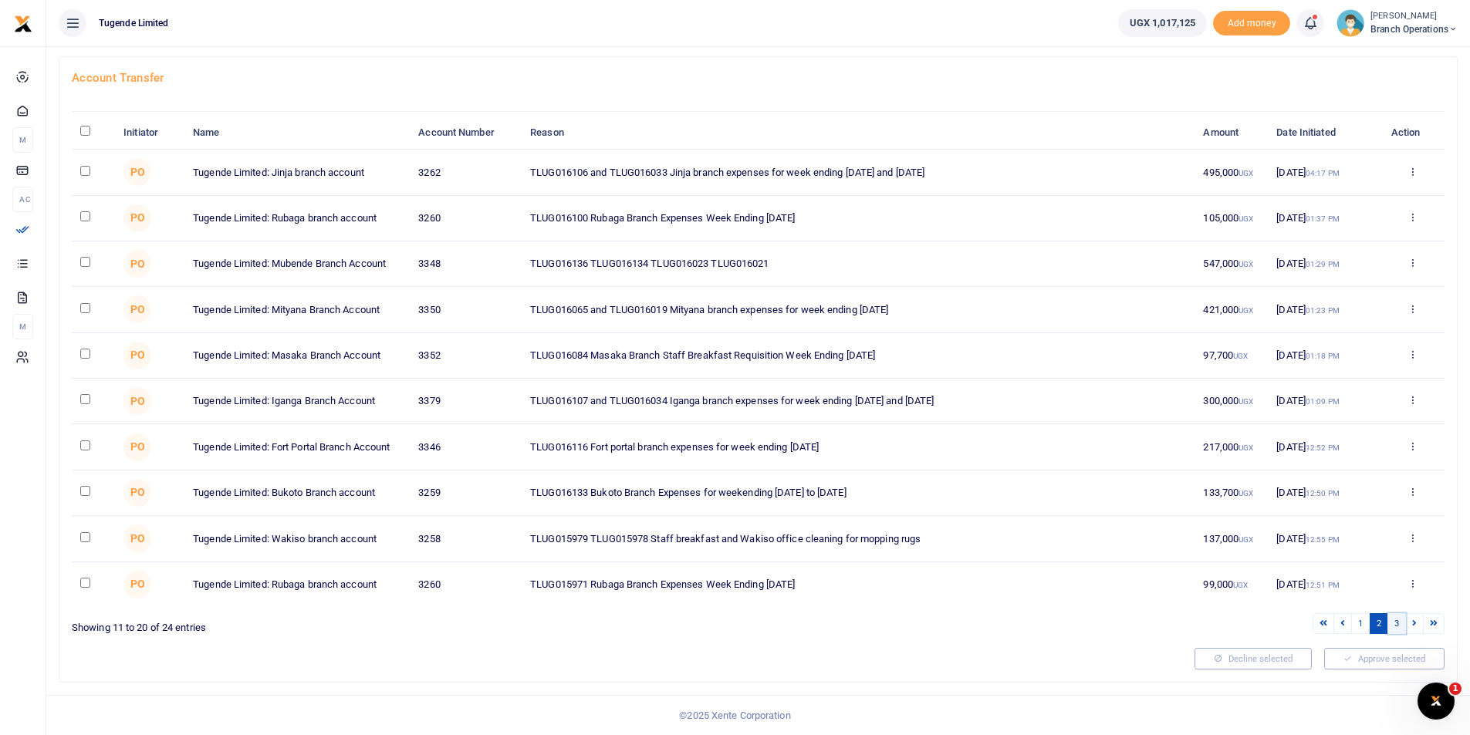
click at [1397, 617] on link "3" at bounding box center [1396, 623] width 19 height 21
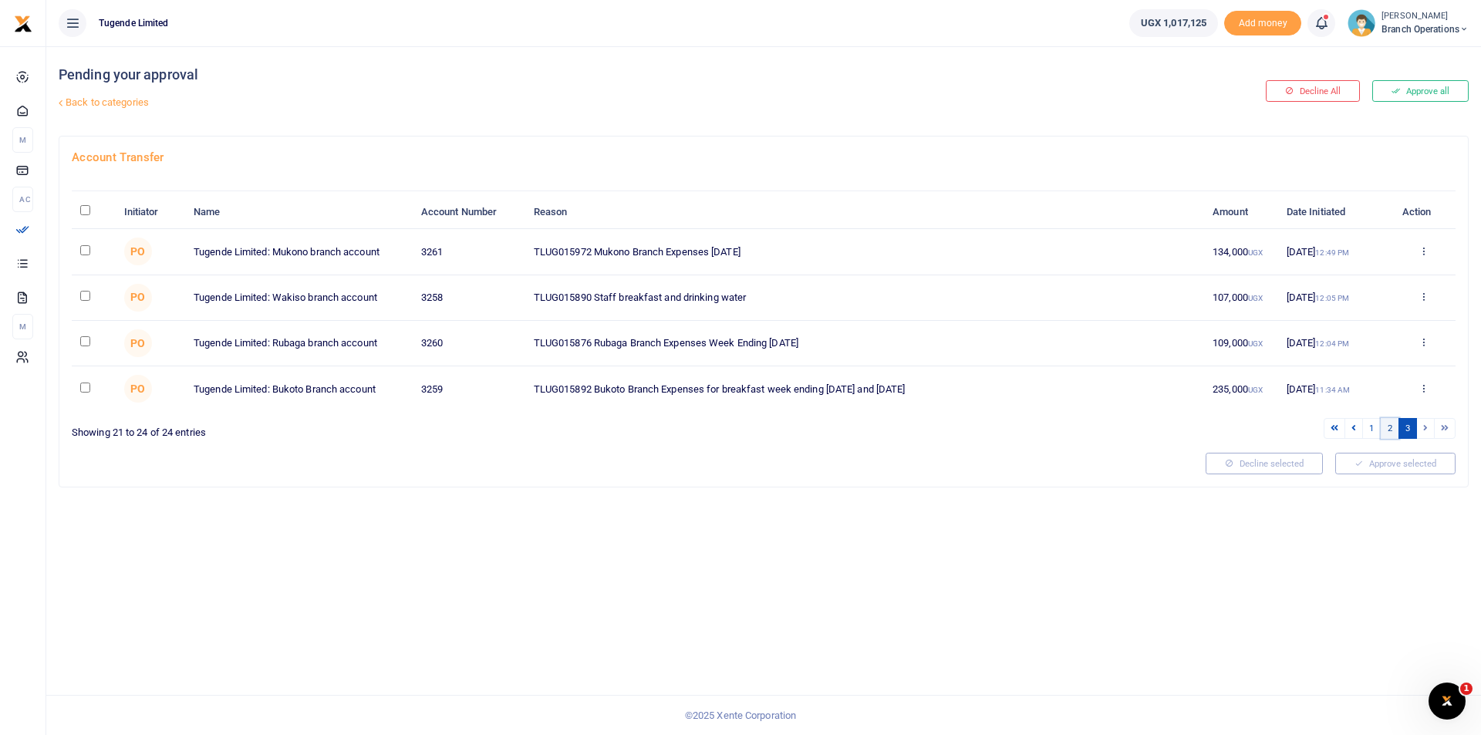
click at [1394, 426] on link "2" at bounding box center [1390, 428] width 19 height 21
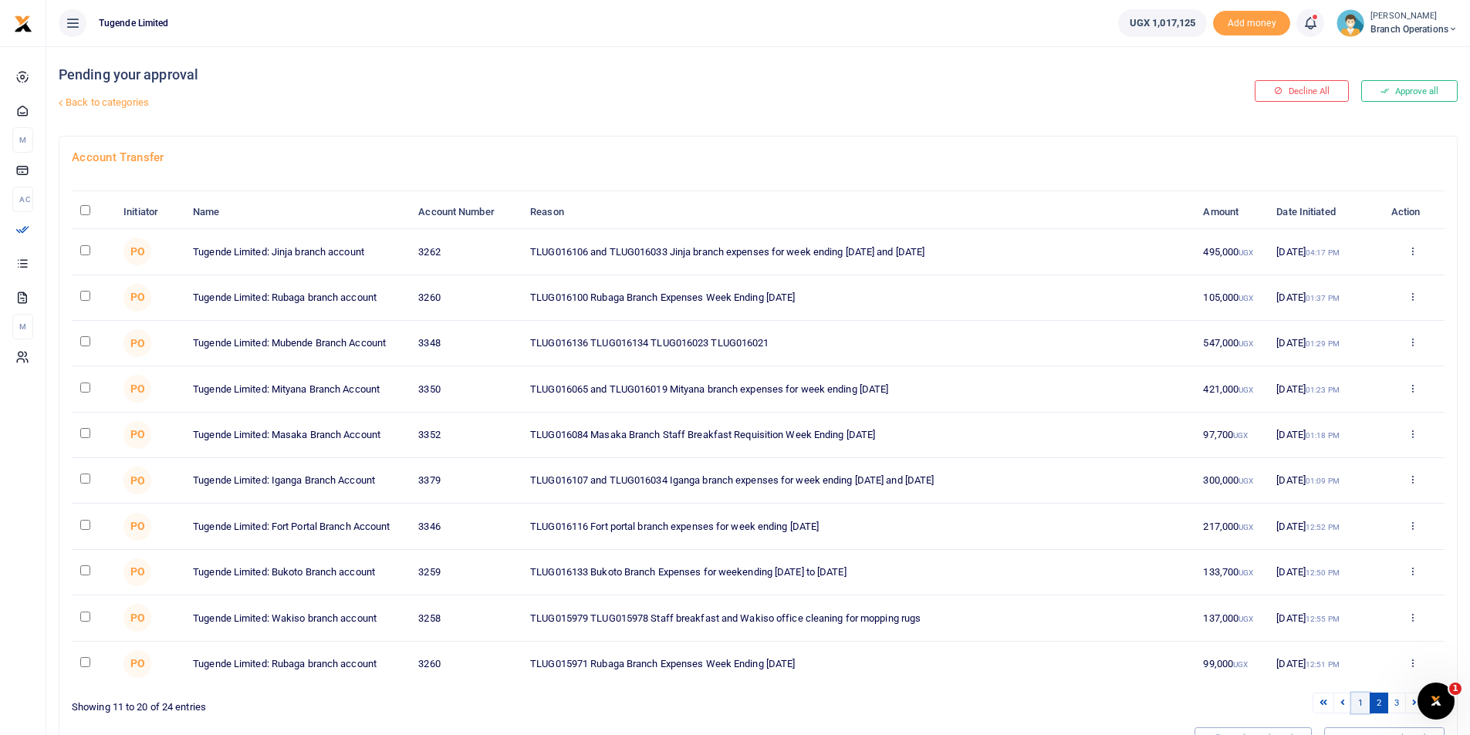
click at [1358, 706] on link "1" at bounding box center [1360, 703] width 19 height 21
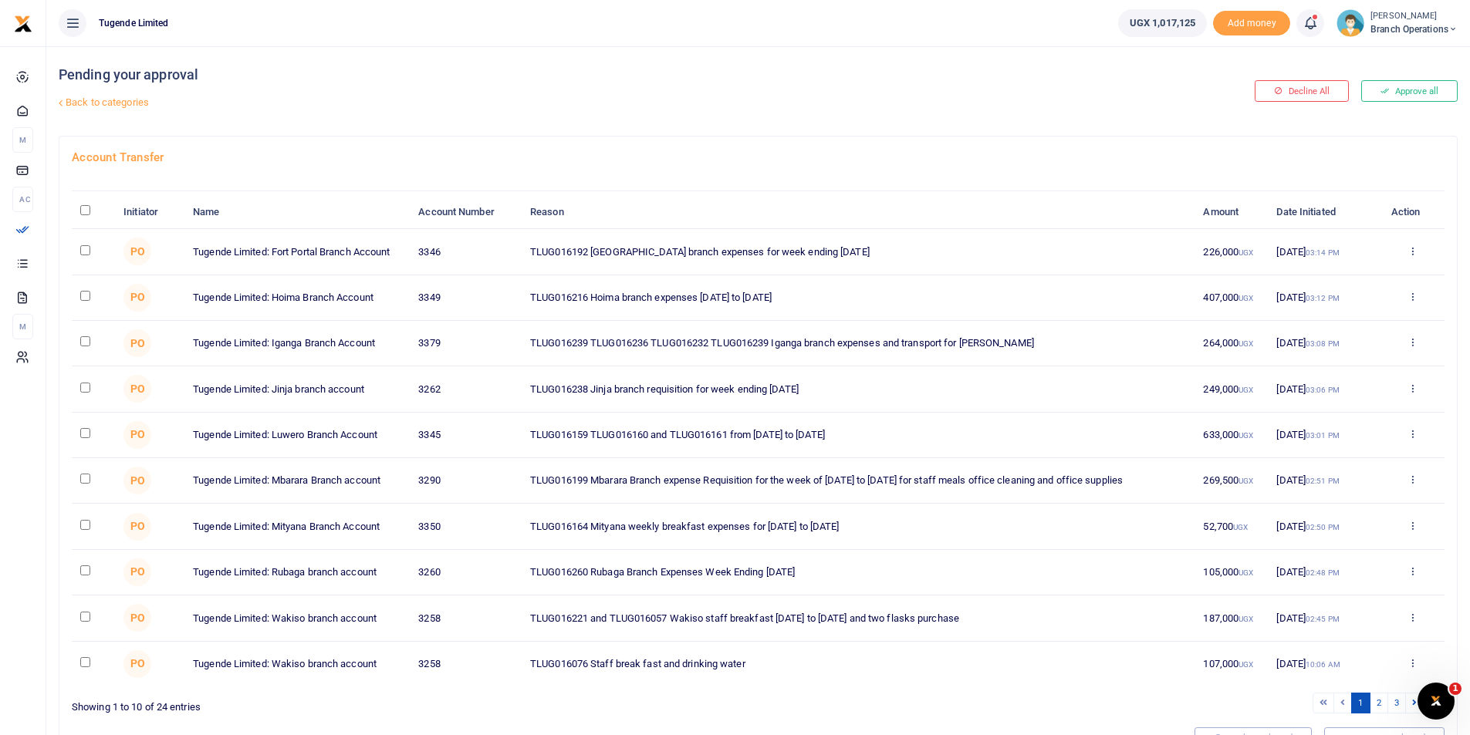
click at [413, 88] on div "Pending your approval Back to categories" at bounding box center [523, 90] width 928 height 89
click at [1389, 34] on span "Branch Operations" at bounding box center [1413, 29] width 87 height 14
click at [1367, 59] on link "Switch accounts" at bounding box center [1398, 57] width 122 height 22
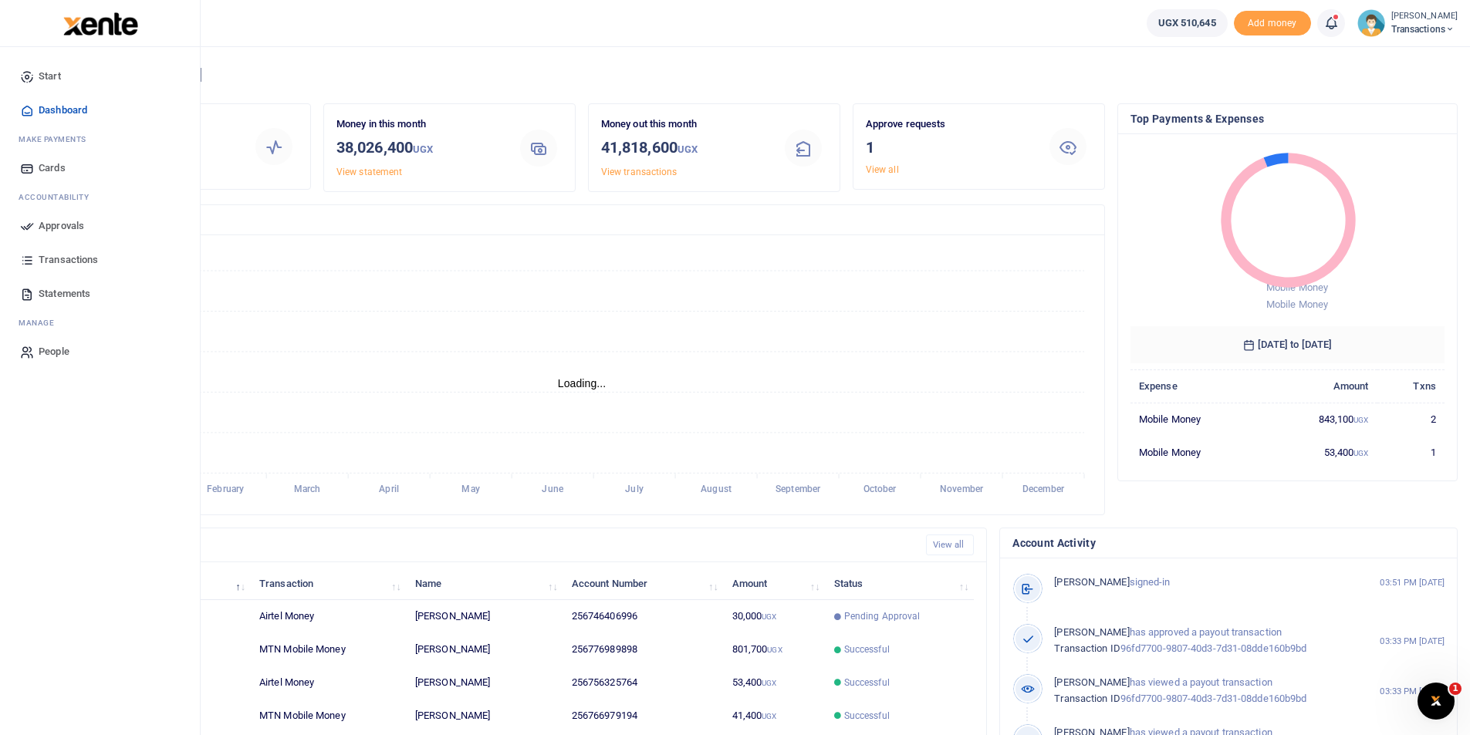
click at [58, 222] on span "Approvals" at bounding box center [62, 225] width 46 height 15
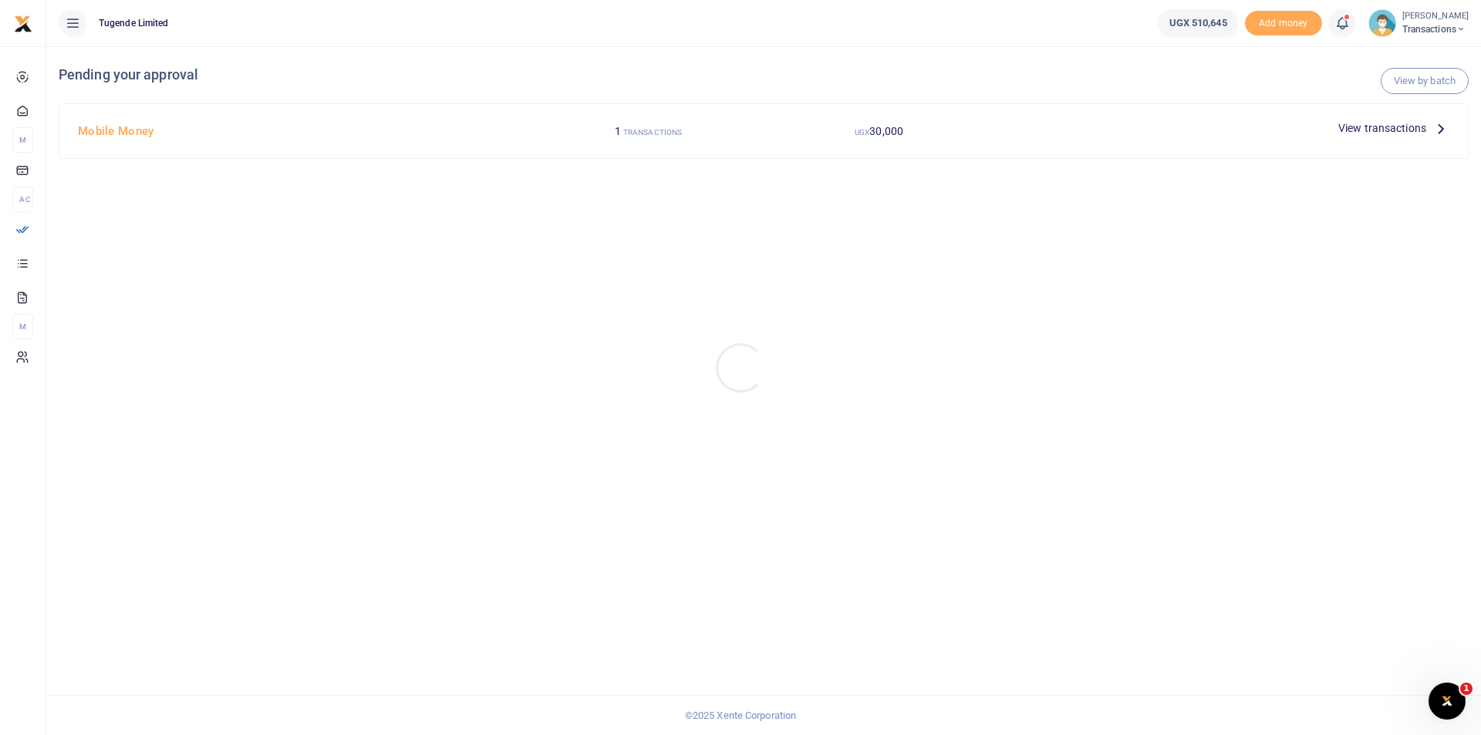
click at [1402, 131] on div at bounding box center [740, 367] width 1481 height 735
click at [1402, 131] on span "View transactions" at bounding box center [1382, 128] width 88 height 17
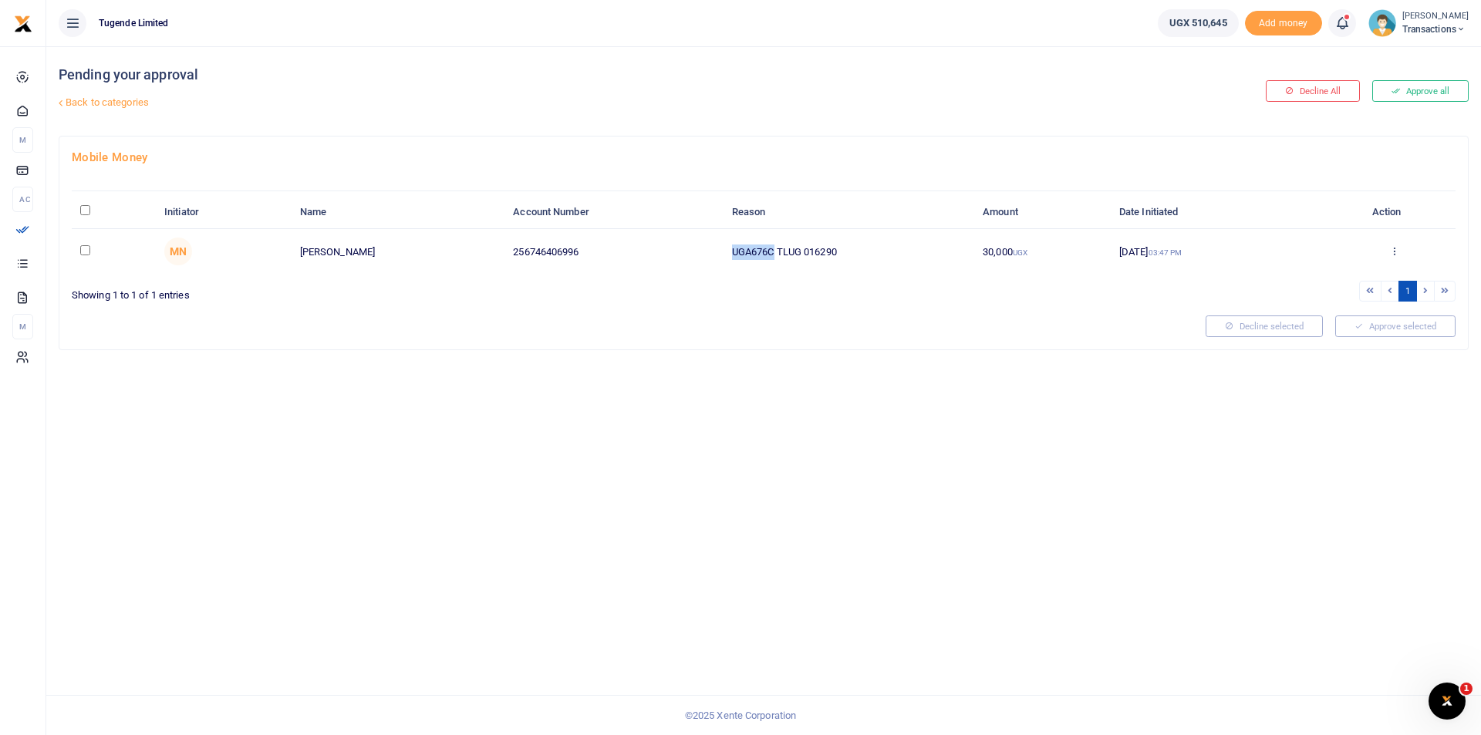
drag, startPoint x: 774, startPoint y: 248, endPoint x: 690, endPoint y: 255, distance: 84.4
click at [690, 255] on tr "MN Yakobo Ssebukeera 256746406996 UGA676C TLUG 016290 30,000 UGX 22 Aug 2025 03…" at bounding box center [764, 251] width 1384 height 45
copy tr "UGA676C"
click at [82, 249] on input "checkbox" at bounding box center [85, 250] width 10 height 10
checkbox input "true"
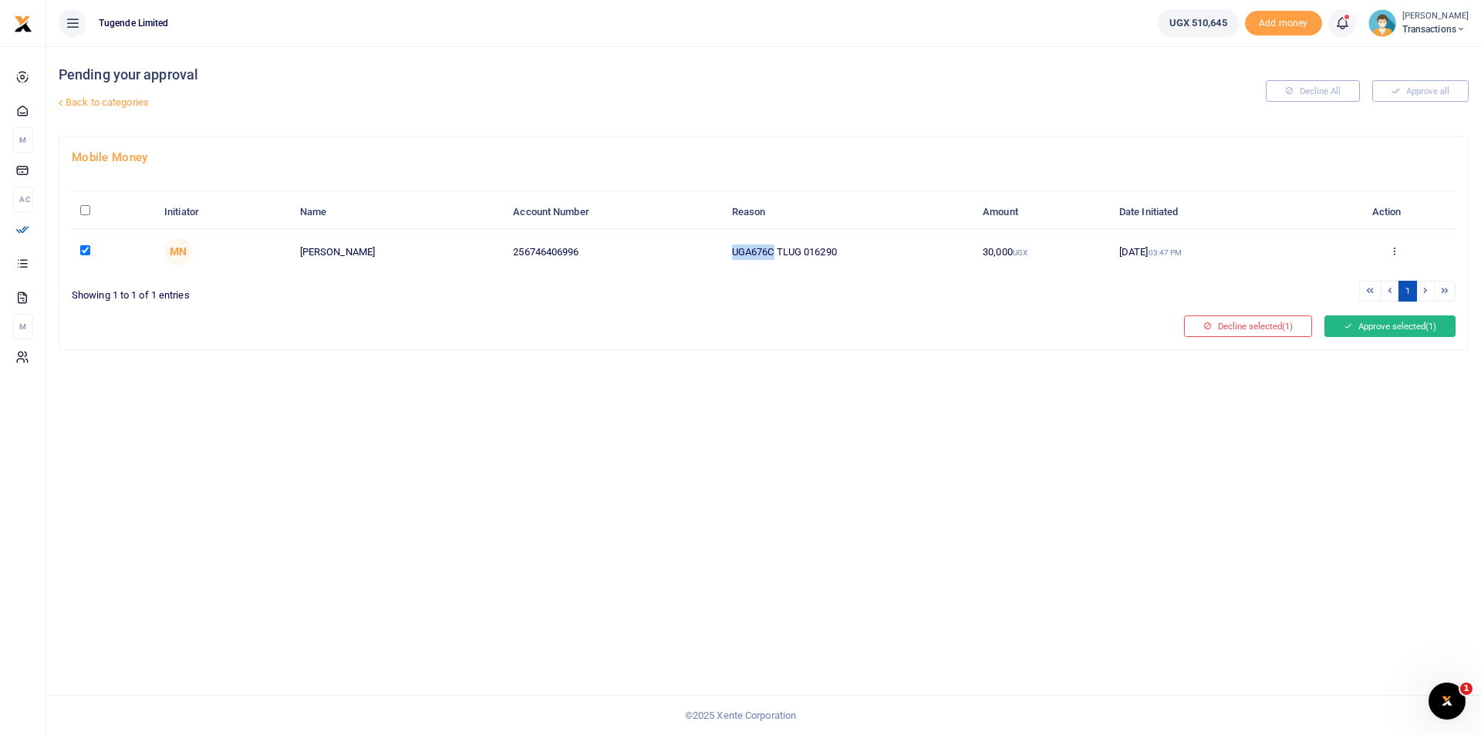
click at [1394, 323] on button "Approve selected (1)" at bounding box center [1390, 327] width 131 height 22
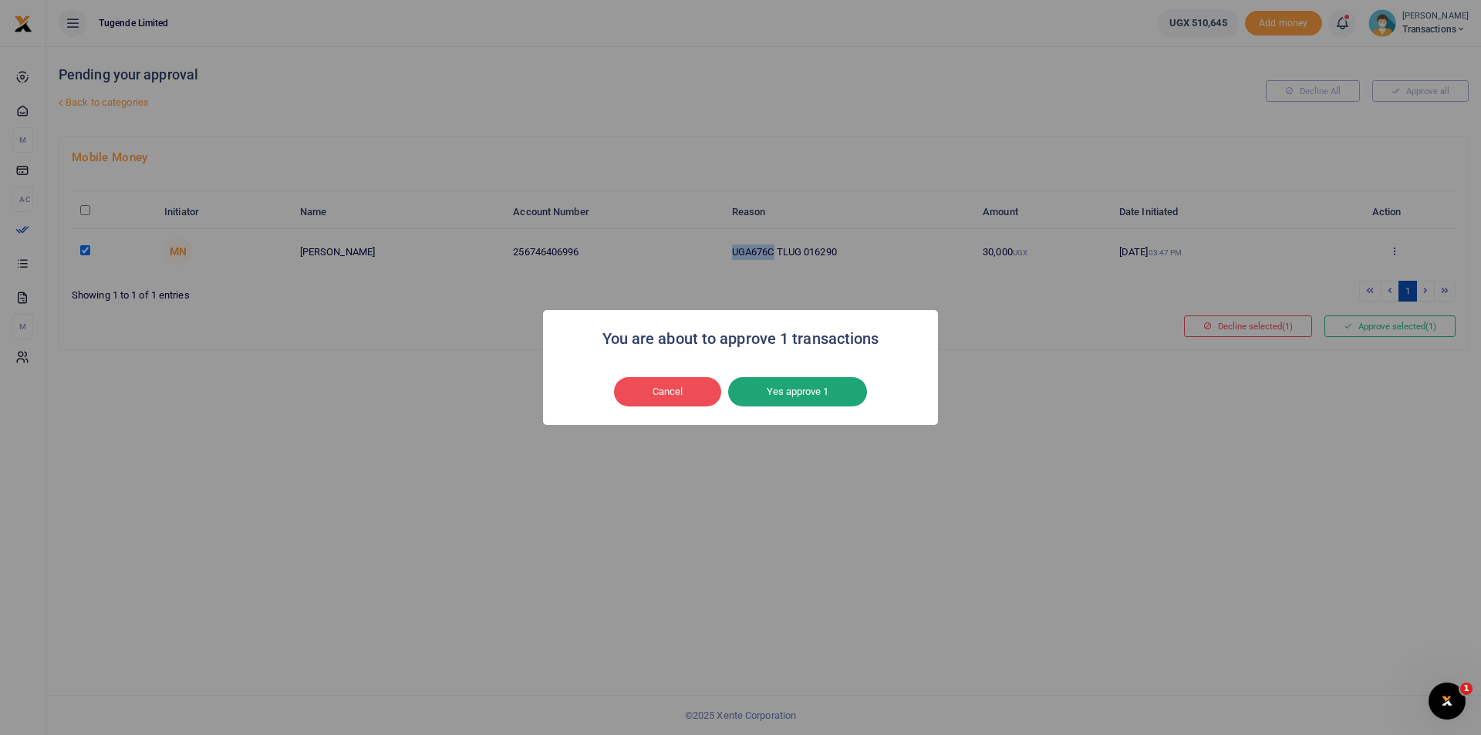
click at [779, 397] on button "Yes approve 1" at bounding box center [797, 391] width 139 height 29
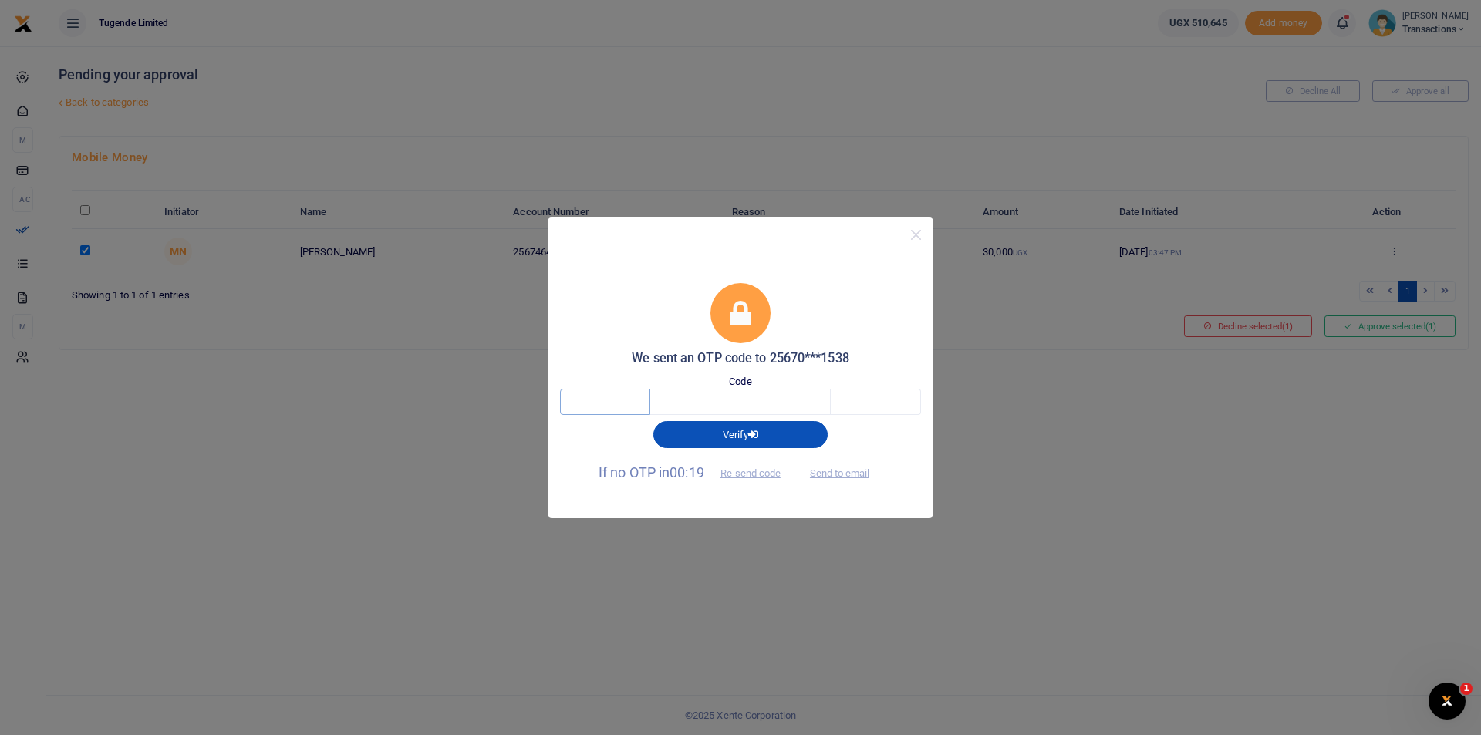
click at [626, 405] on input "text" at bounding box center [605, 402] width 90 height 26
type input "9"
type input "8"
type input "1"
type input "6"
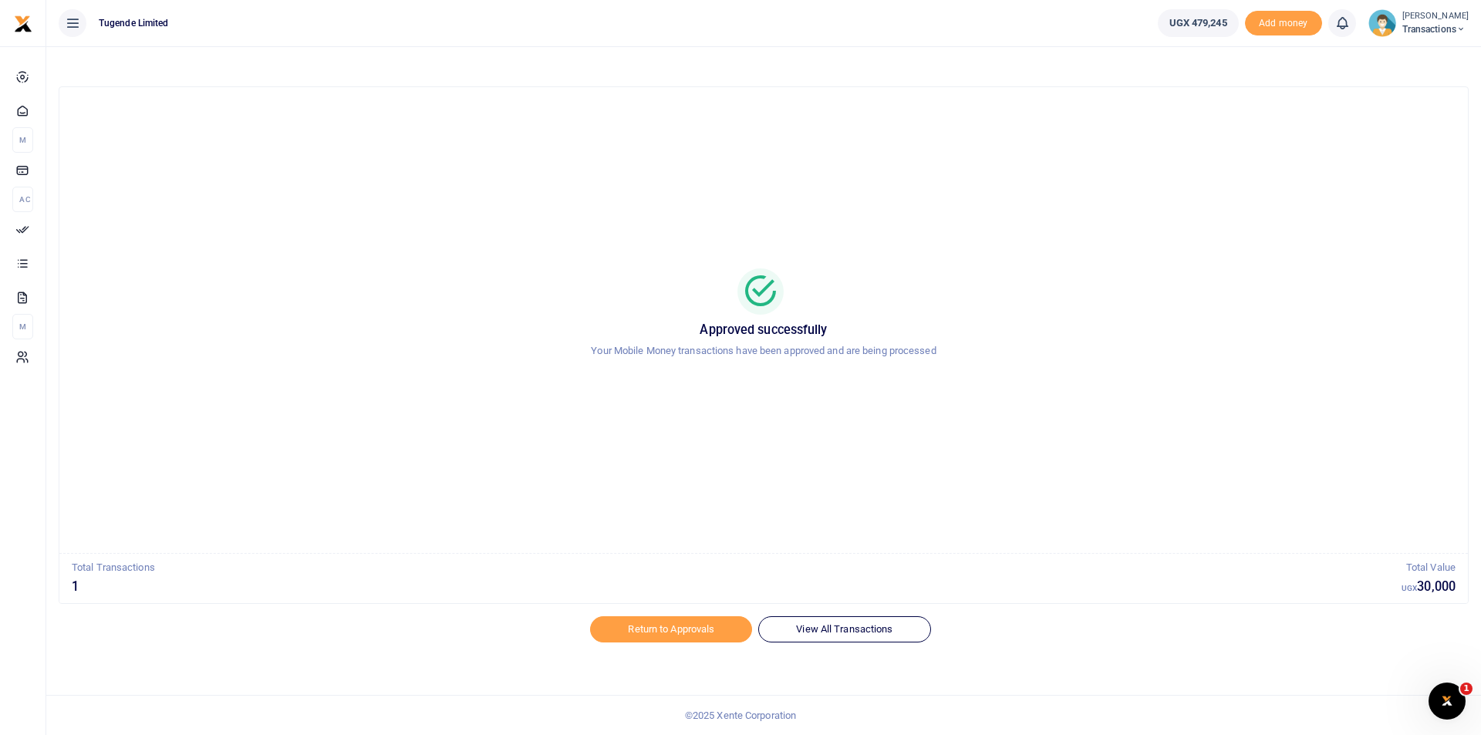
click at [1427, 25] on span "Transactions" at bounding box center [1435, 29] width 66 height 14
click at [1396, 59] on link "Switch accounts" at bounding box center [1407, 57] width 122 height 22
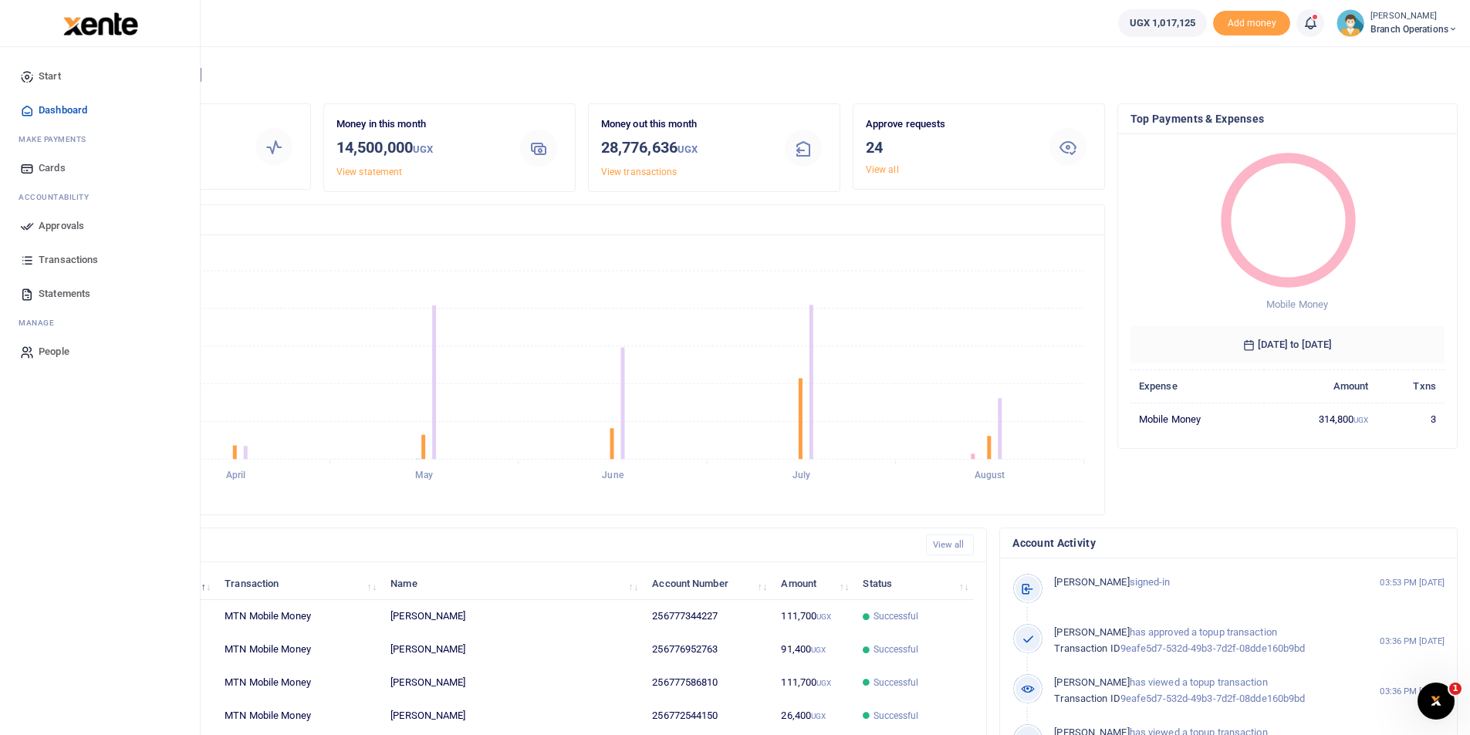
click at [24, 229] on icon at bounding box center [27, 226] width 14 height 14
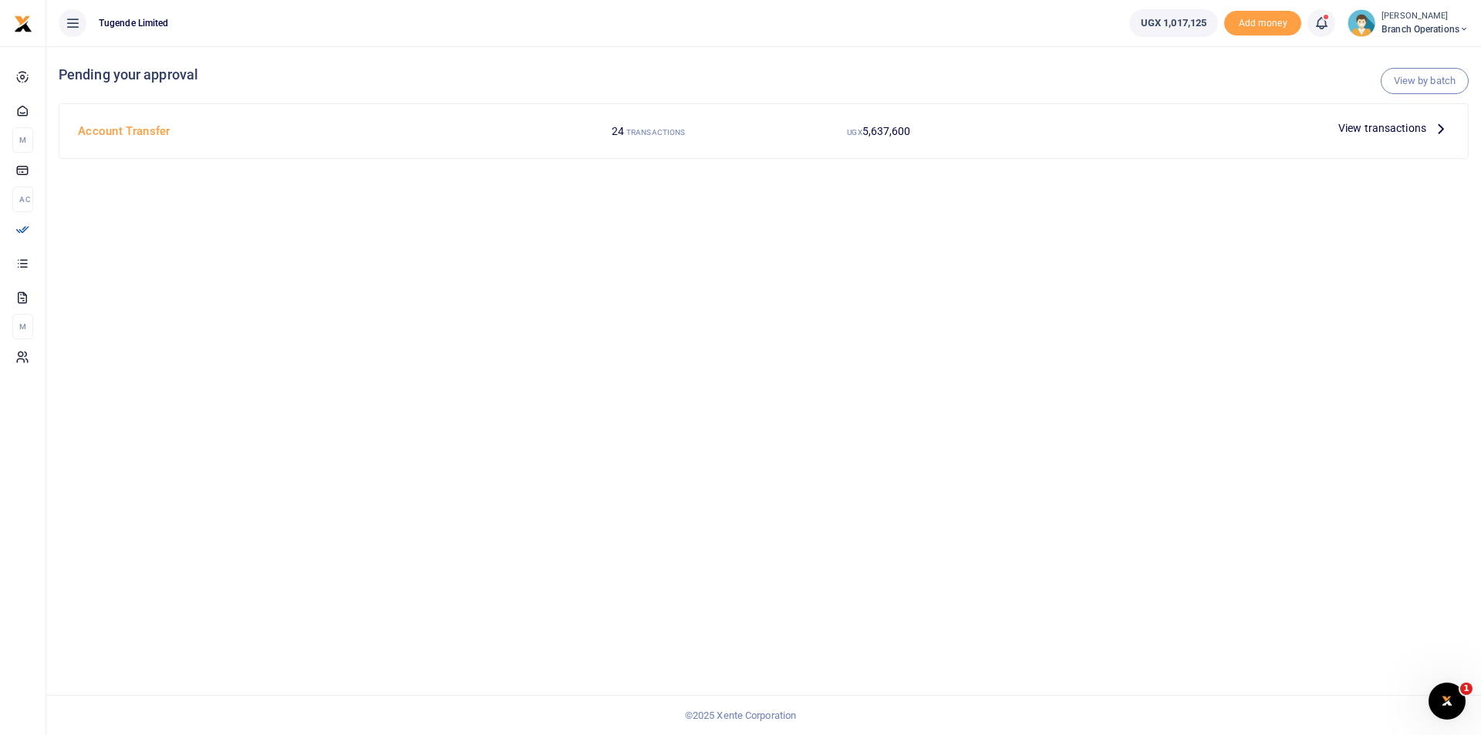
click at [1390, 142] on div "View transactions" at bounding box center [1224, 130] width 461 height 29
click at [1372, 127] on span "View transactions" at bounding box center [1382, 128] width 88 height 17
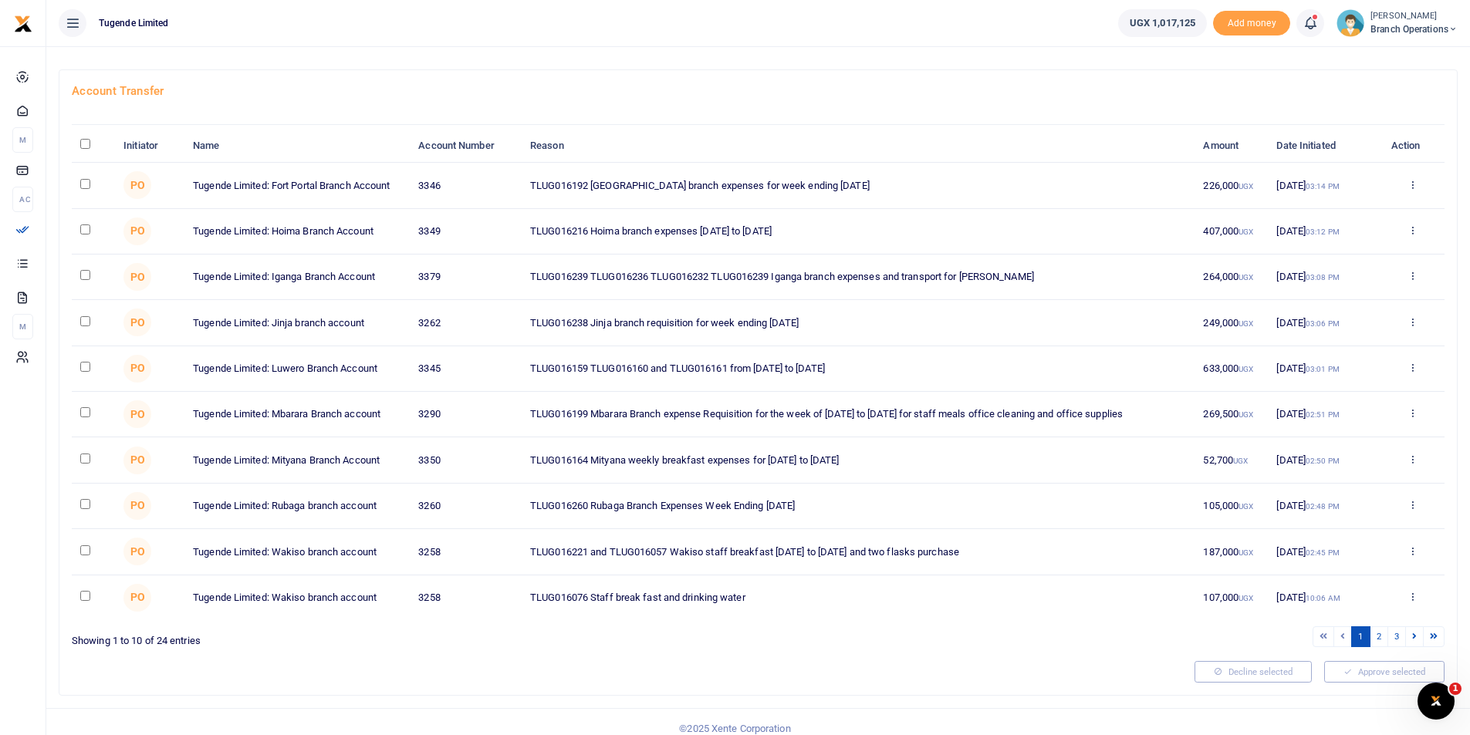
scroll to position [79, 0]
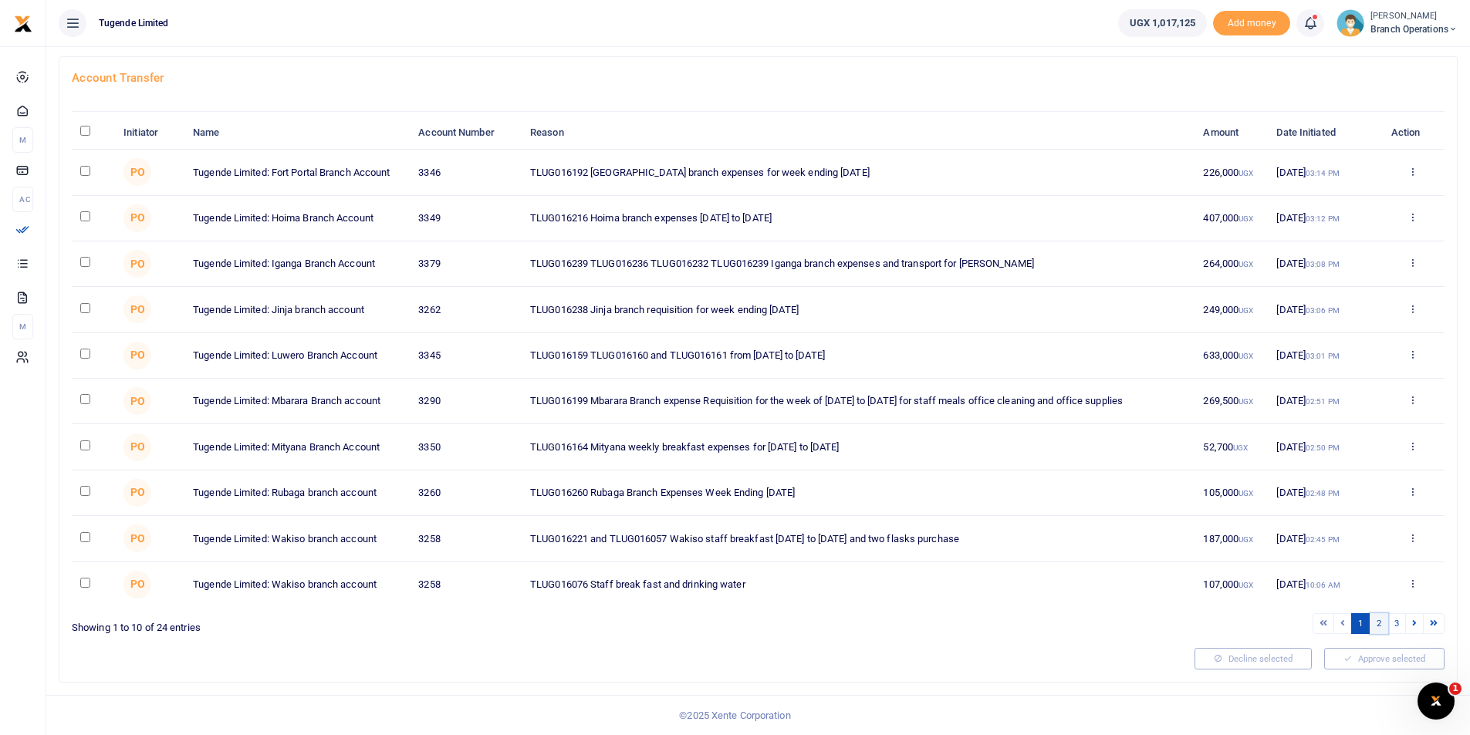
click at [1379, 624] on link "2" at bounding box center [1378, 623] width 19 height 21
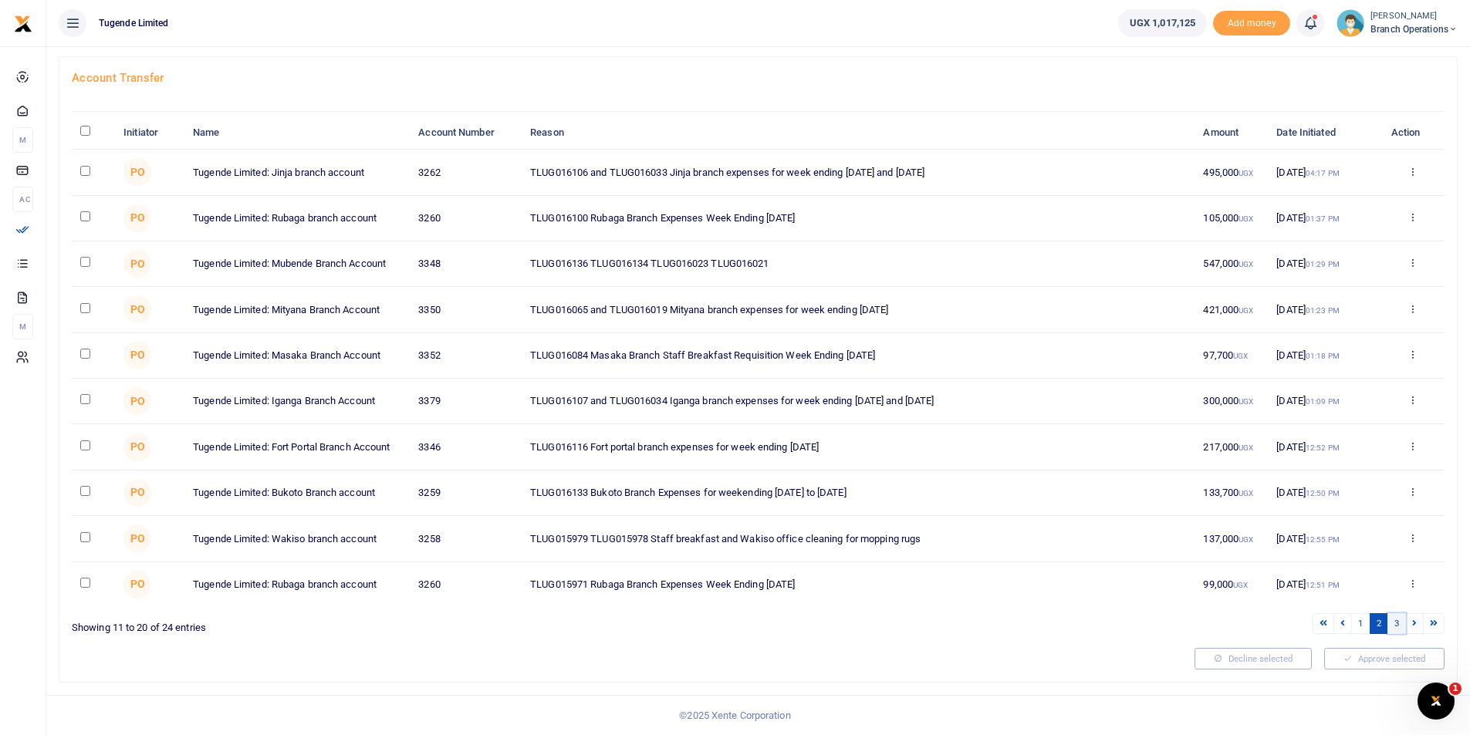
click at [1400, 624] on link "3" at bounding box center [1396, 623] width 19 height 21
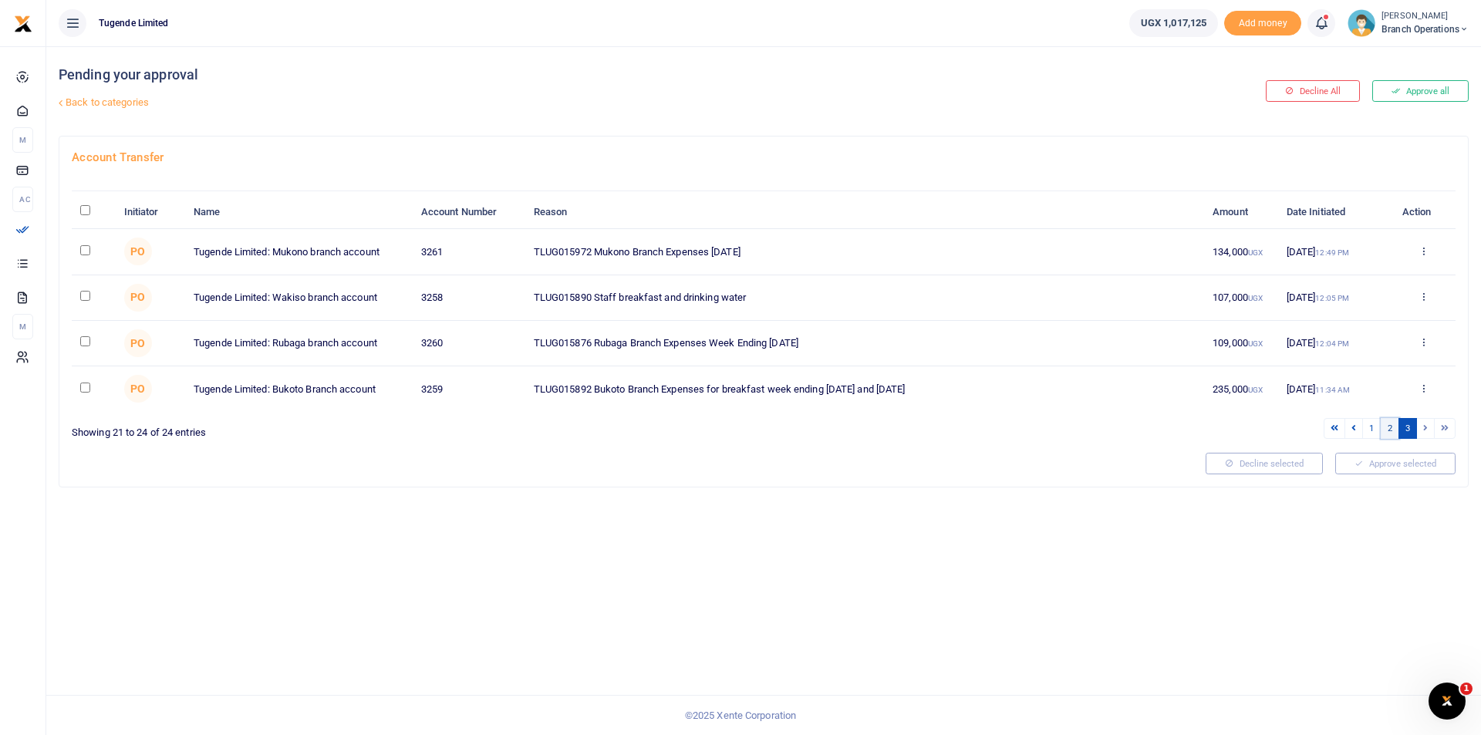
click at [1388, 433] on link "2" at bounding box center [1390, 428] width 19 height 21
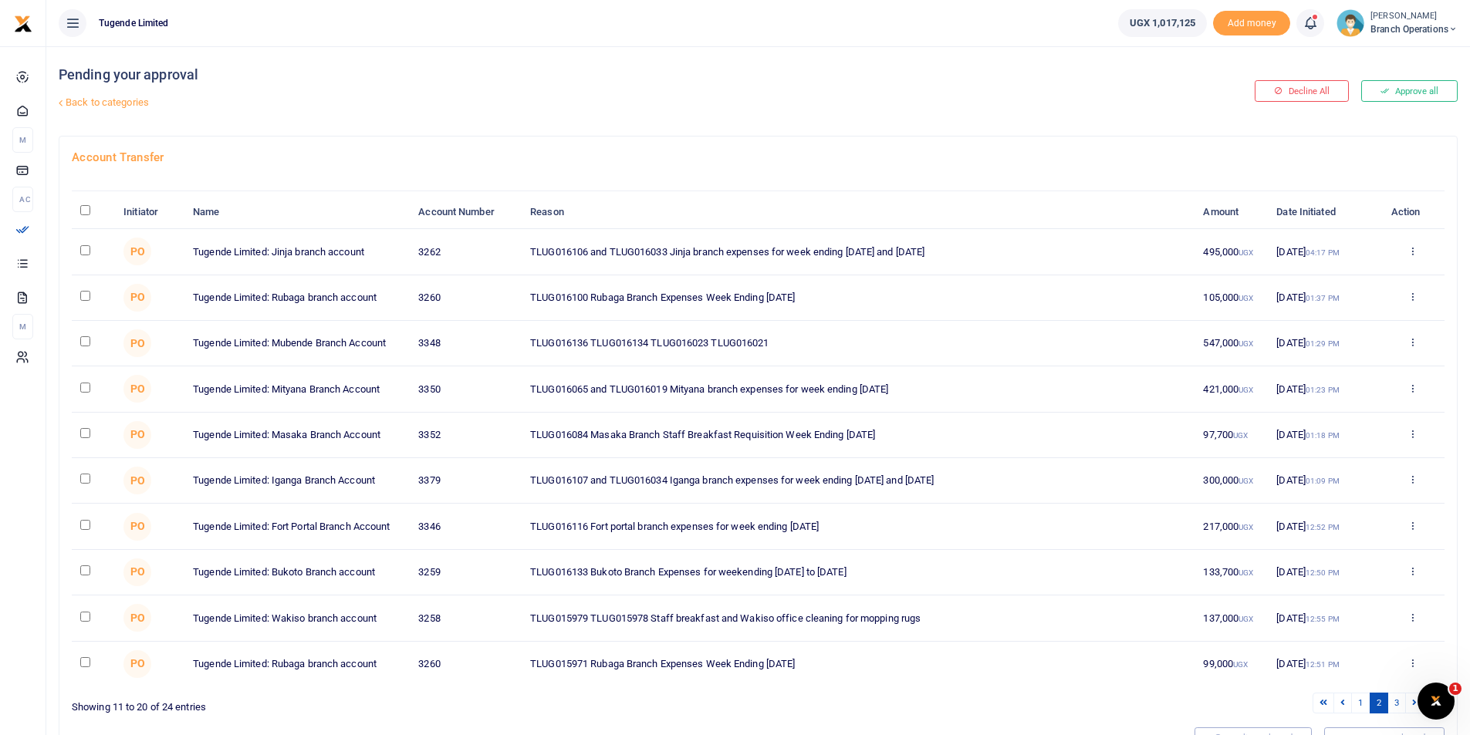
click at [81, 292] on input "checkbox" at bounding box center [85, 296] width 10 height 10
checkbox input "true"
click at [82, 663] on input "checkbox" at bounding box center [85, 662] width 10 height 10
checkbox input "true"
click at [85, 437] on input "checkbox" at bounding box center [85, 433] width 10 height 10
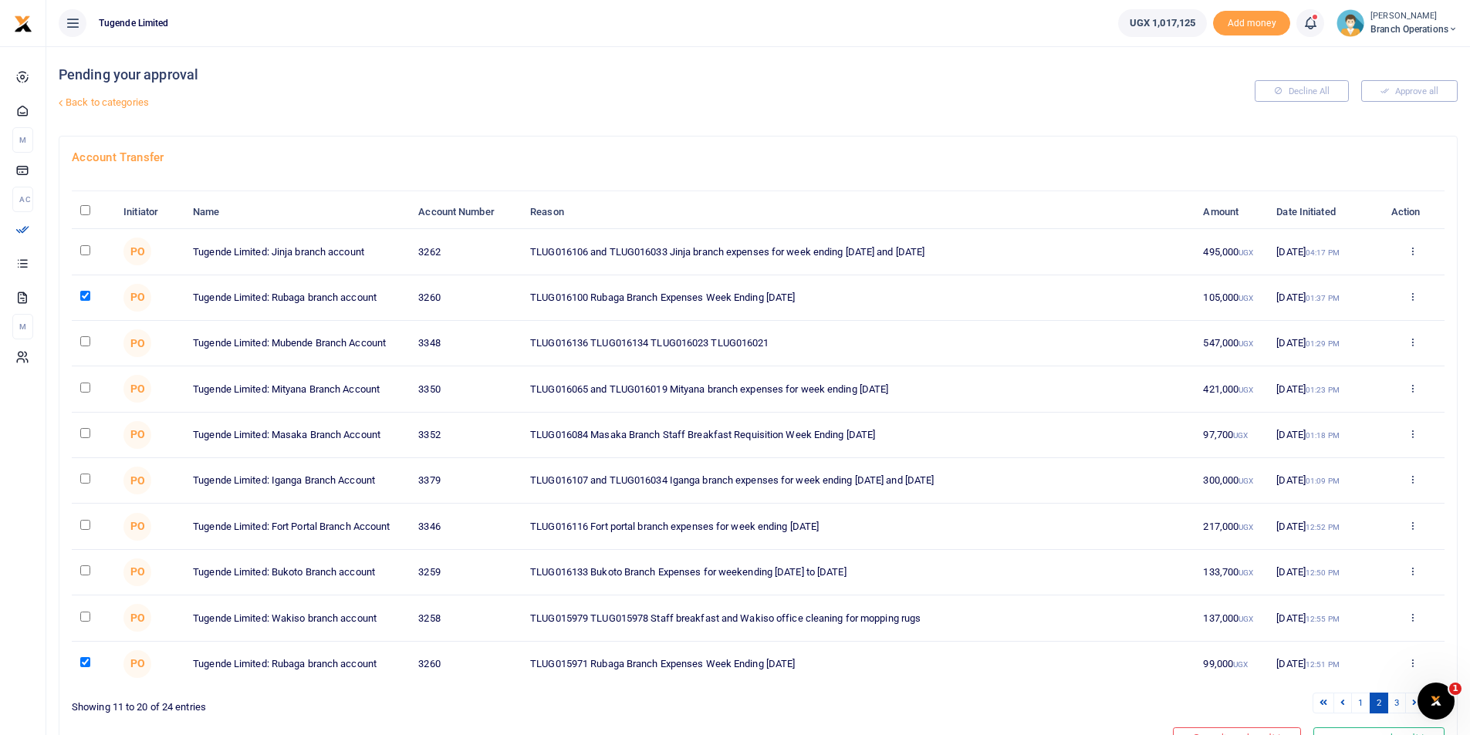
checkbox input "true"
click at [1362, 702] on link "1" at bounding box center [1360, 703] width 19 height 21
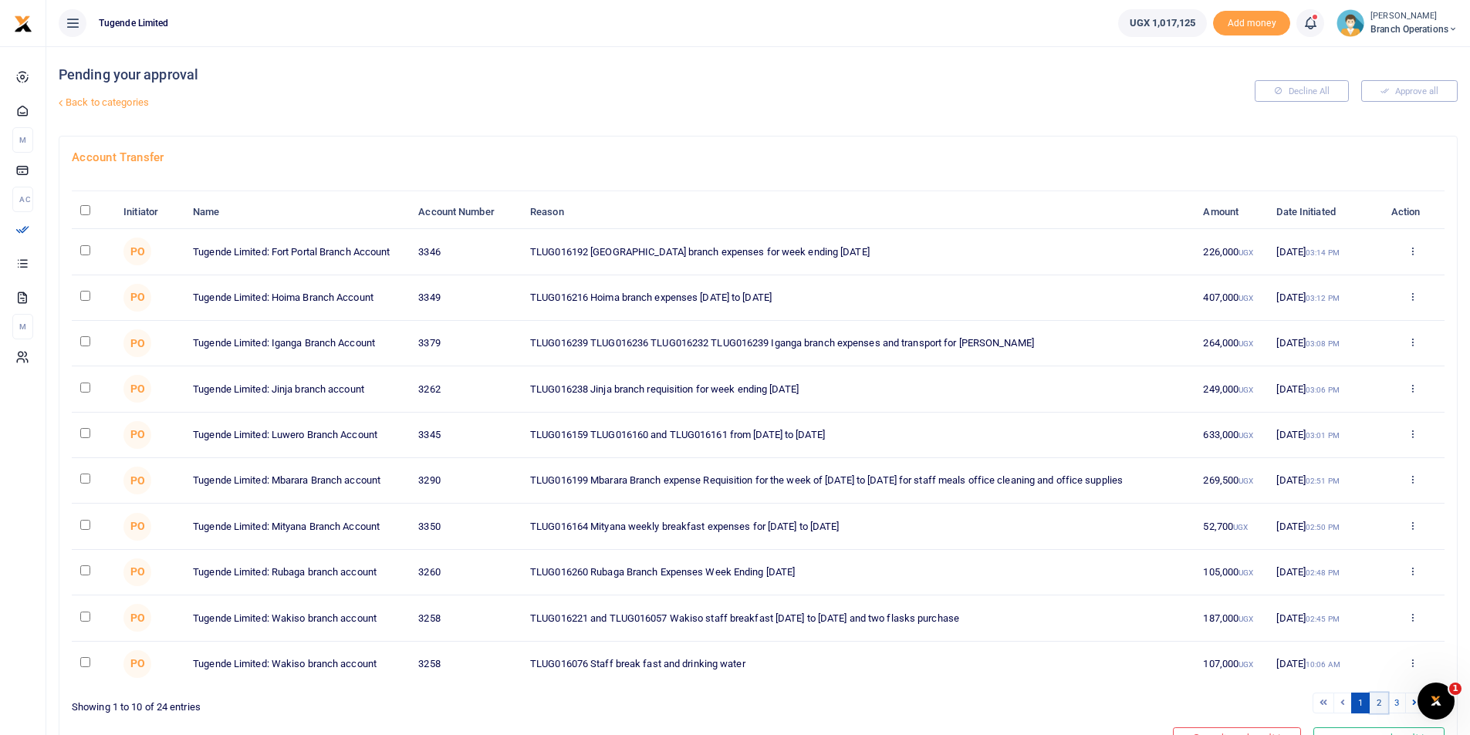
click at [1377, 705] on link "2" at bounding box center [1378, 703] width 19 height 21
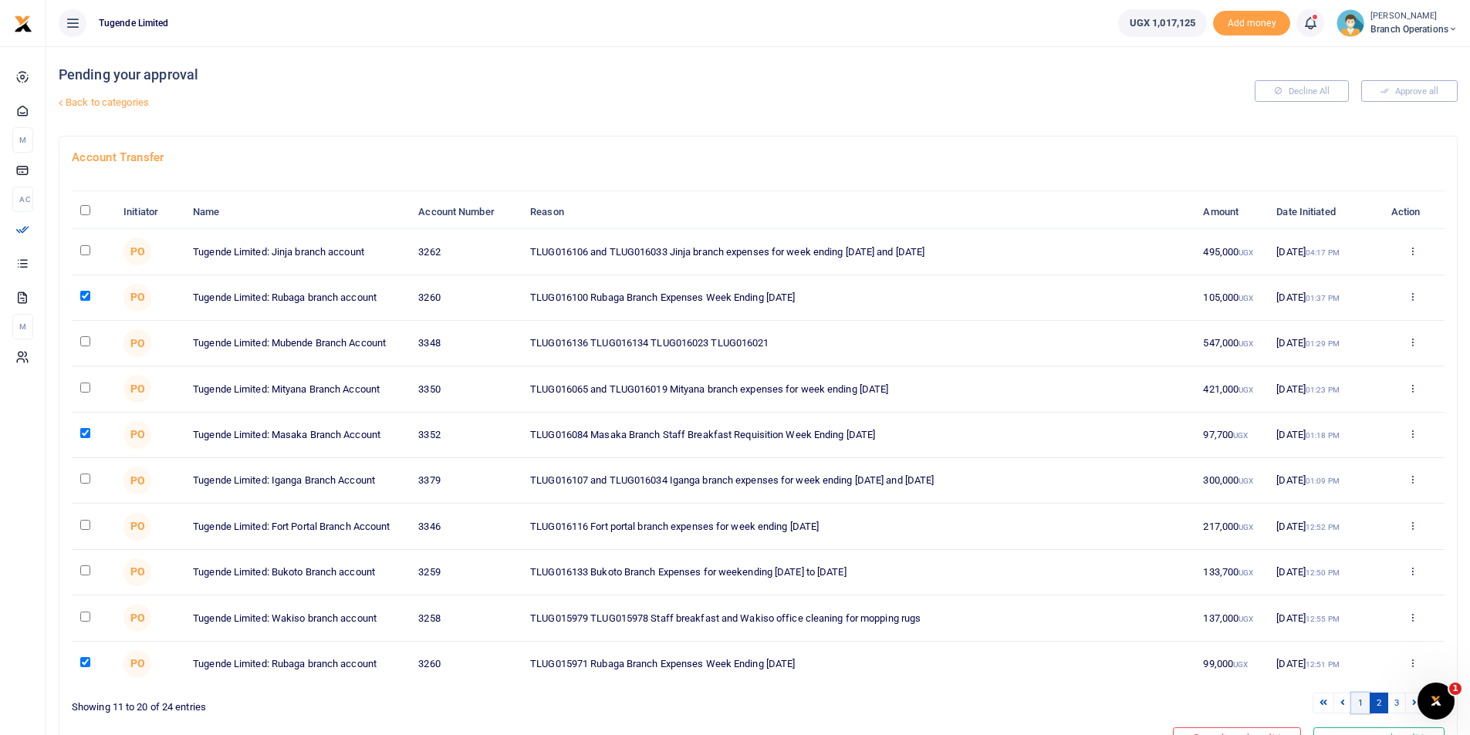
click at [1362, 707] on link "1" at bounding box center [1360, 703] width 19 height 21
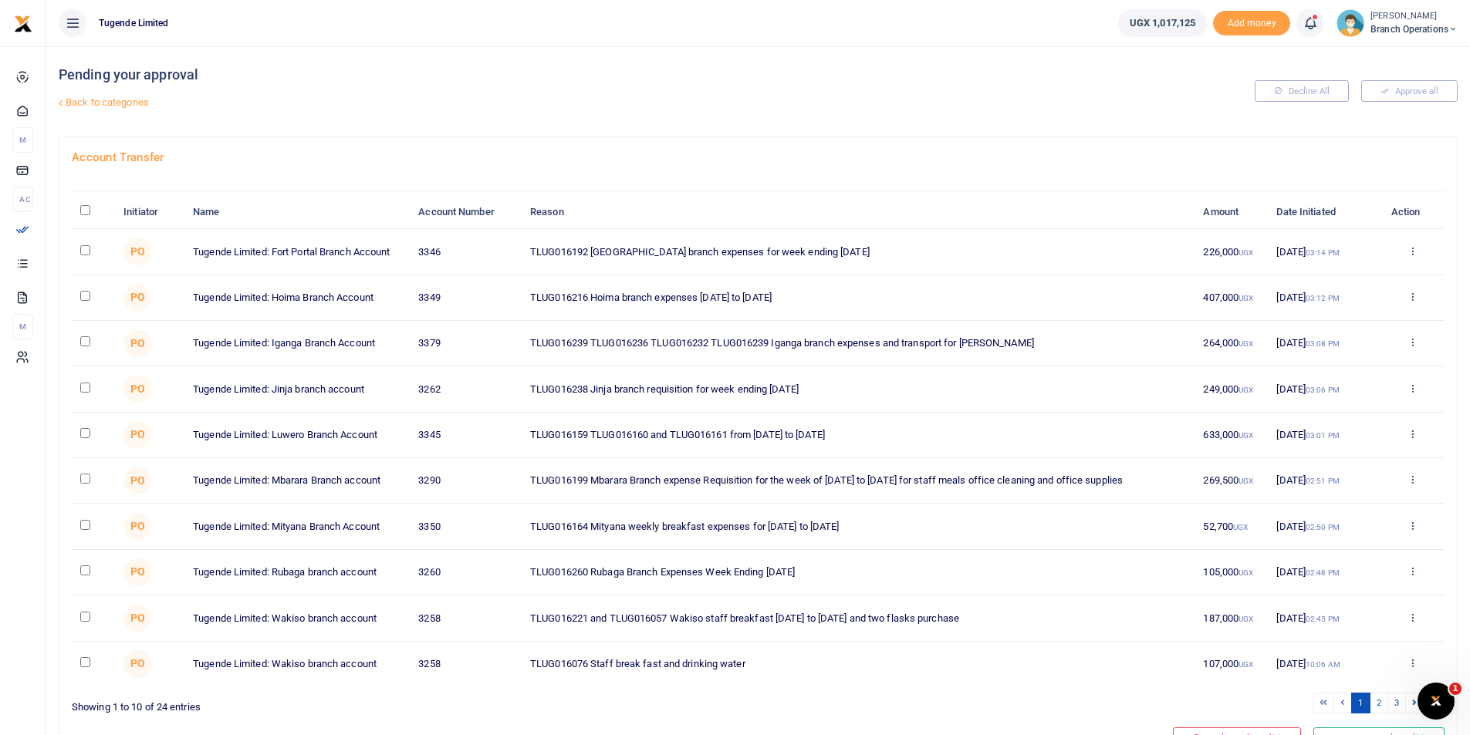
click at [84, 341] on input "checkbox" at bounding box center [85, 341] width 10 height 10
checkbox input "true"
click at [86, 386] on input "checkbox" at bounding box center [85, 388] width 10 height 10
checkbox input "true"
click at [1375, 705] on link "2" at bounding box center [1378, 703] width 19 height 21
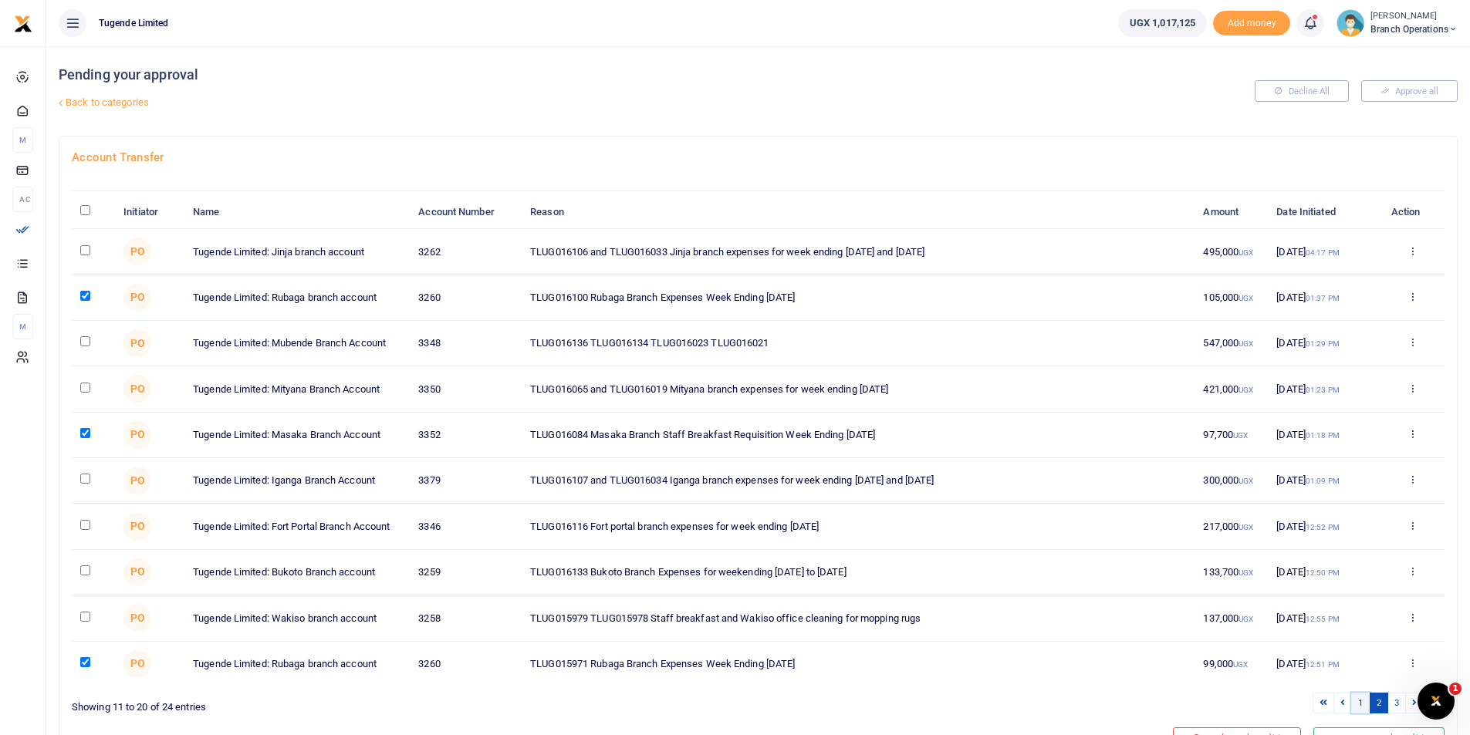
click at [1363, 703] on link "1" at bounding box center [1360, 703] width 19 height 21
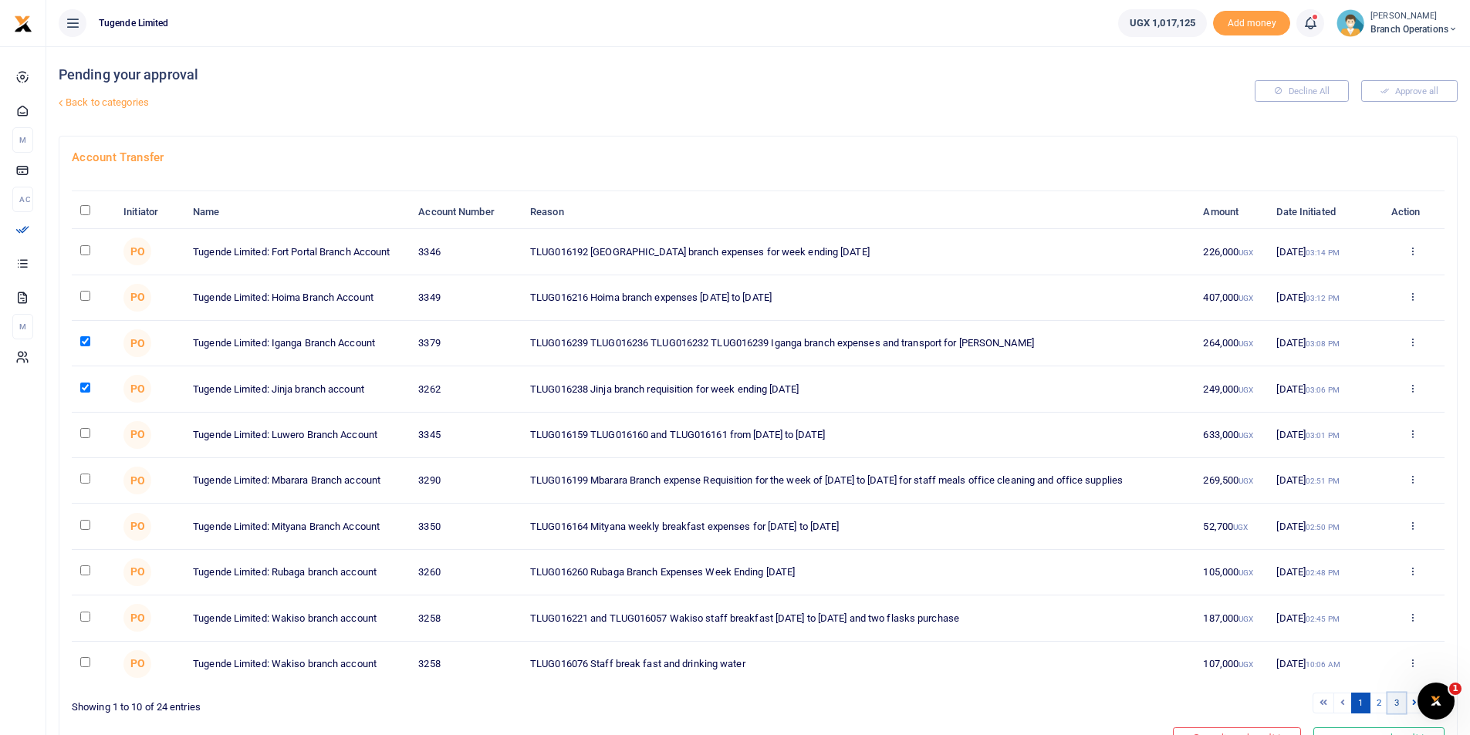
click at [1392, 705] on link "3" at bounding box center [1396, 703] width 19 height 21
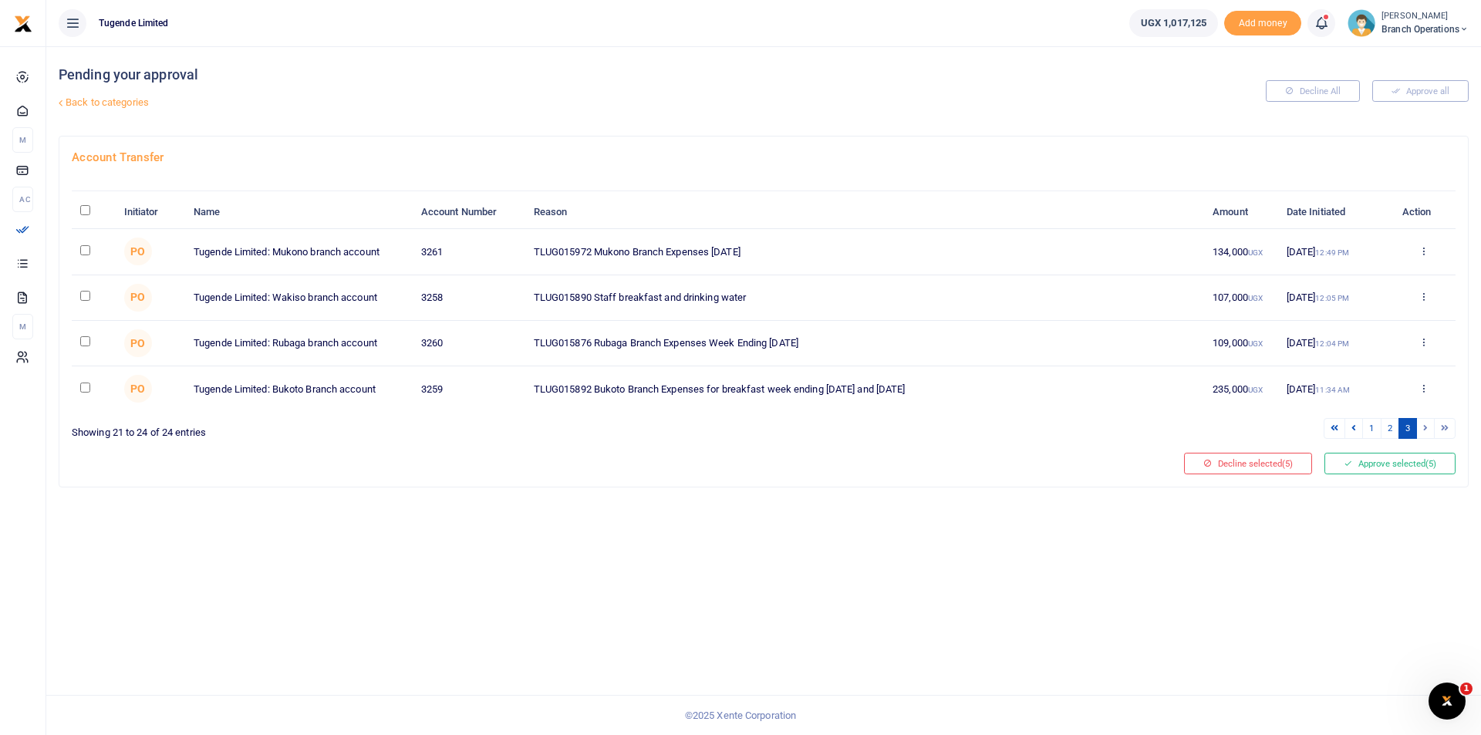
click at [85, 254] on input "checkbox" at bounding box center [85, 250] width 10 height 10
checkbox input "true"
click at [1403, 457] on button "Approve selected (6)" at bounding box center [1390, 464] width 131 height 22
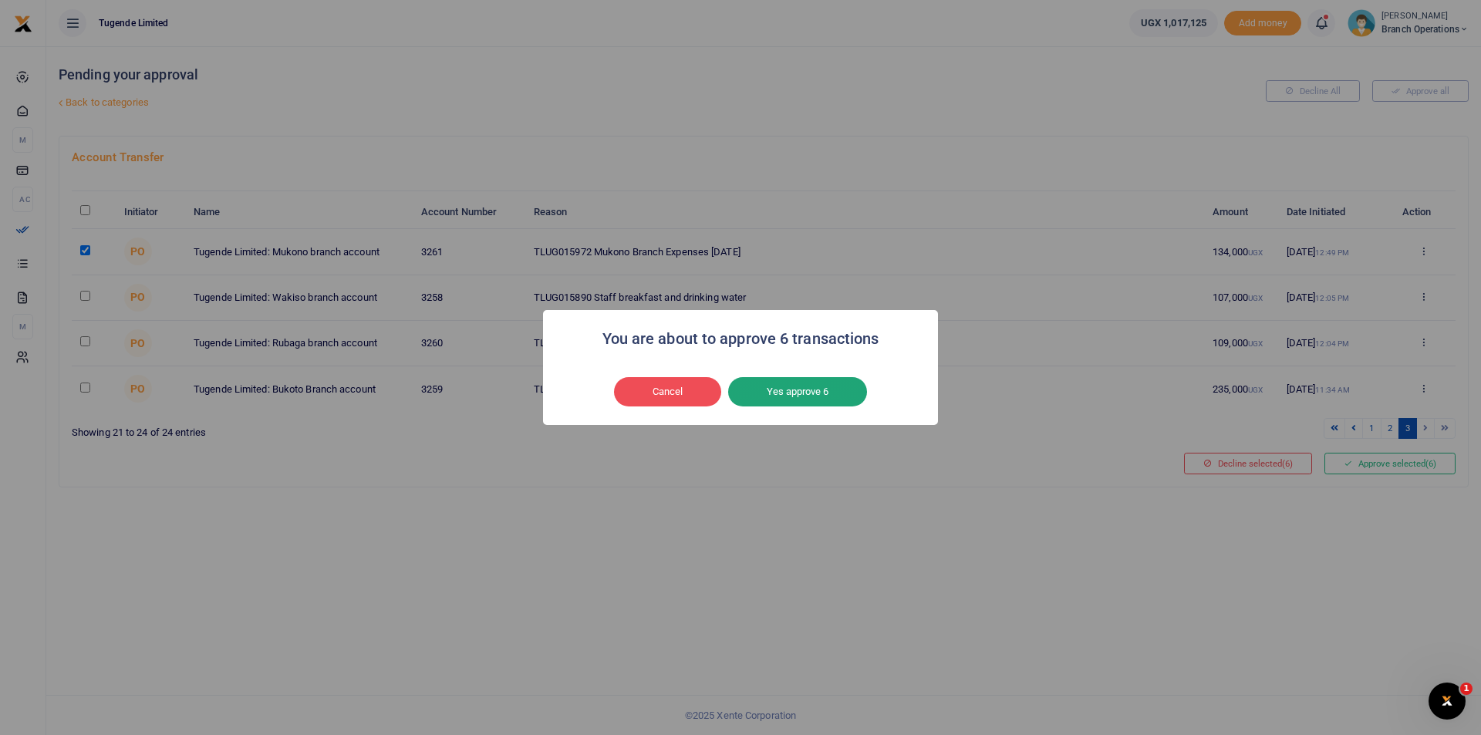
click at [806, 389] on button "Yes approve 6" at bounding box center [797, 391] width 139 height 29
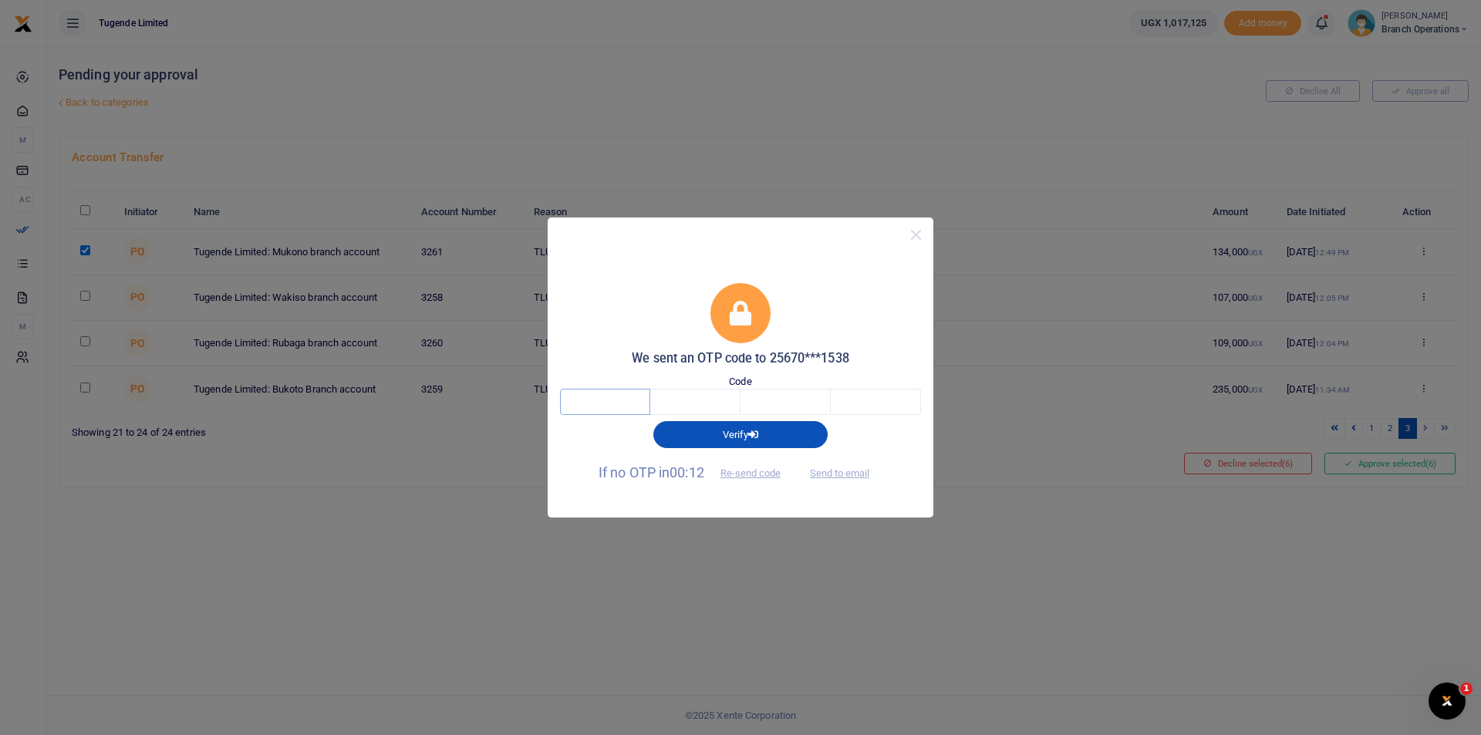
click at [634, 396] on input "text" at bounding box center [605, 402] width 90 height 26
type input "2"
type input "1"
type input "2"
type input "9"
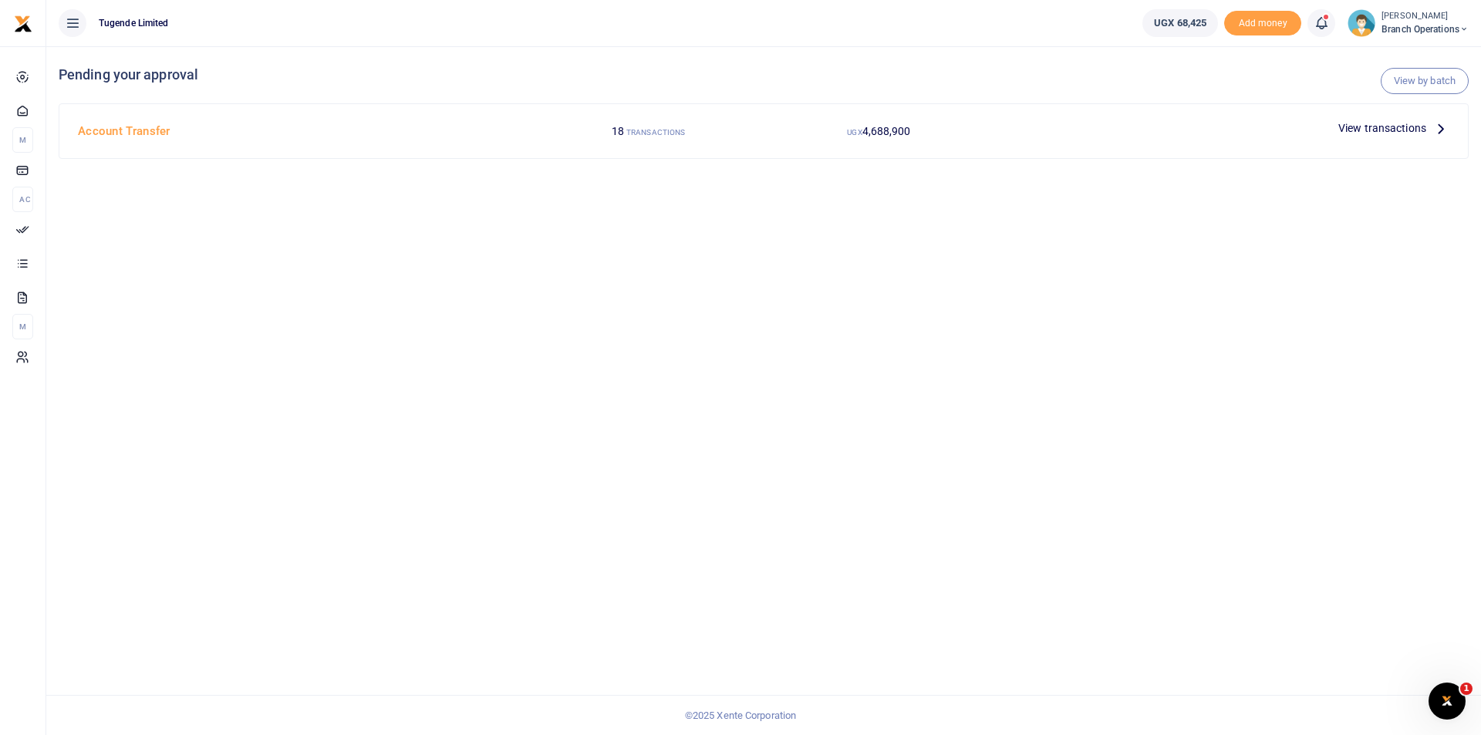
click at [1387, 118] on div "View transactions" at bounding box center [1393, 127] width 123 height 23
click at [1365, 129] on span "View transactions" at bounding box center [1382, 128] width 88 height 17
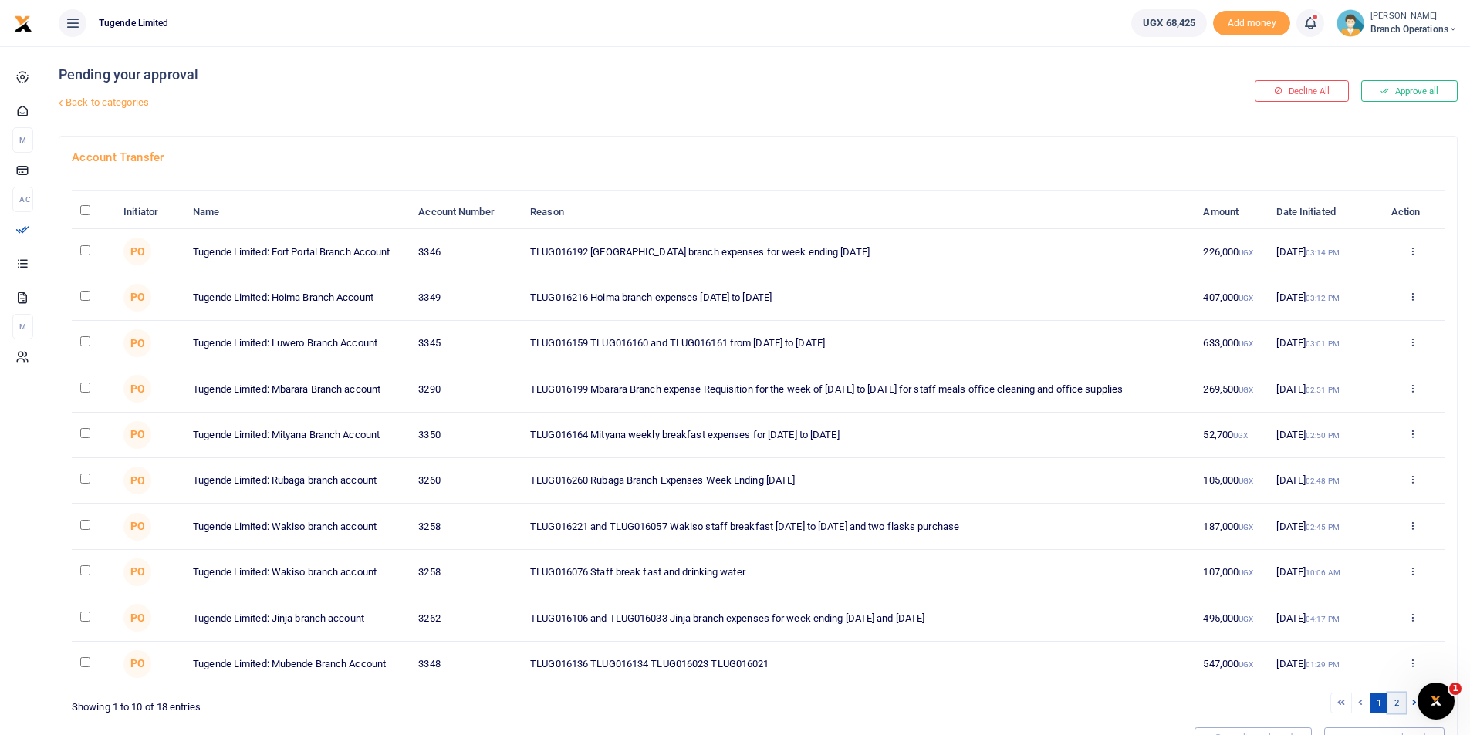
click at [1393, 704] on link "2" at bounding box center [1396, 703] width 19 height 21
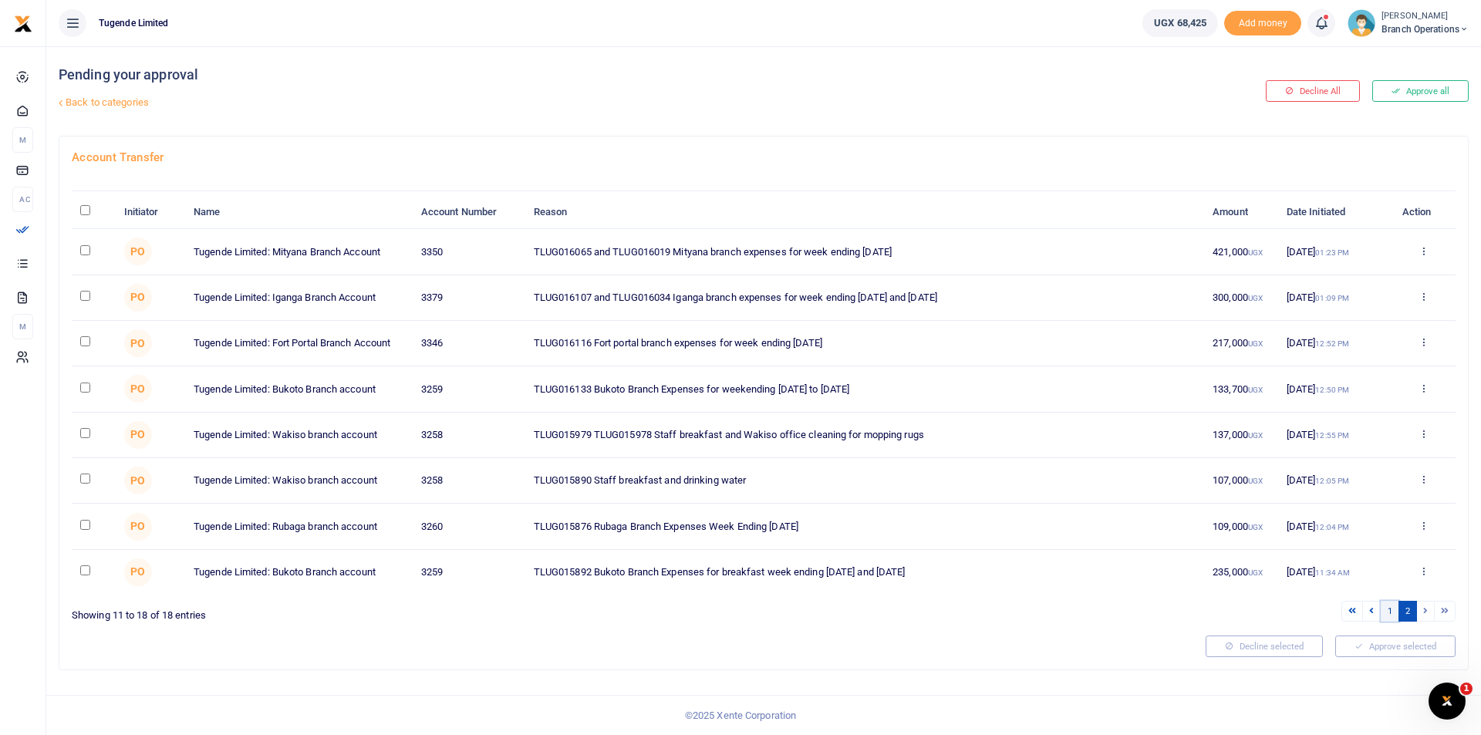
click at [1385, 608] on link "1" at bounding box center [1390, 611] width 19 height 21
